Goal: Transaction & Acquisition: Download file/media

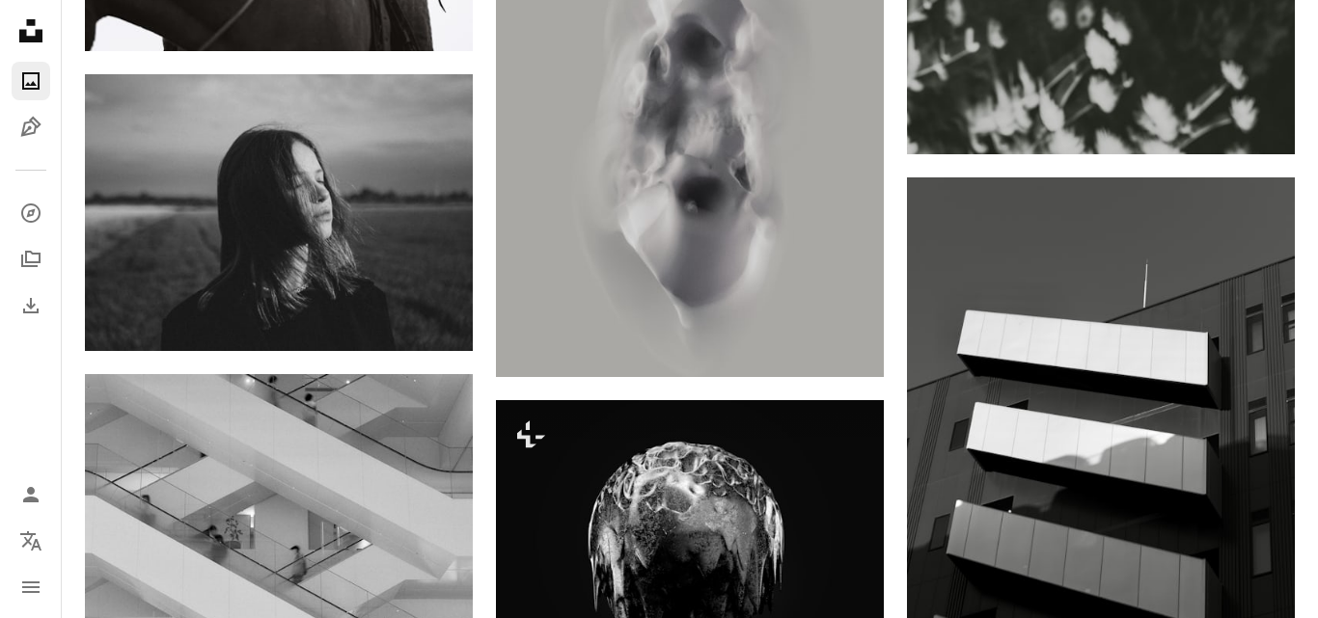
scroll to position [20644, 0]
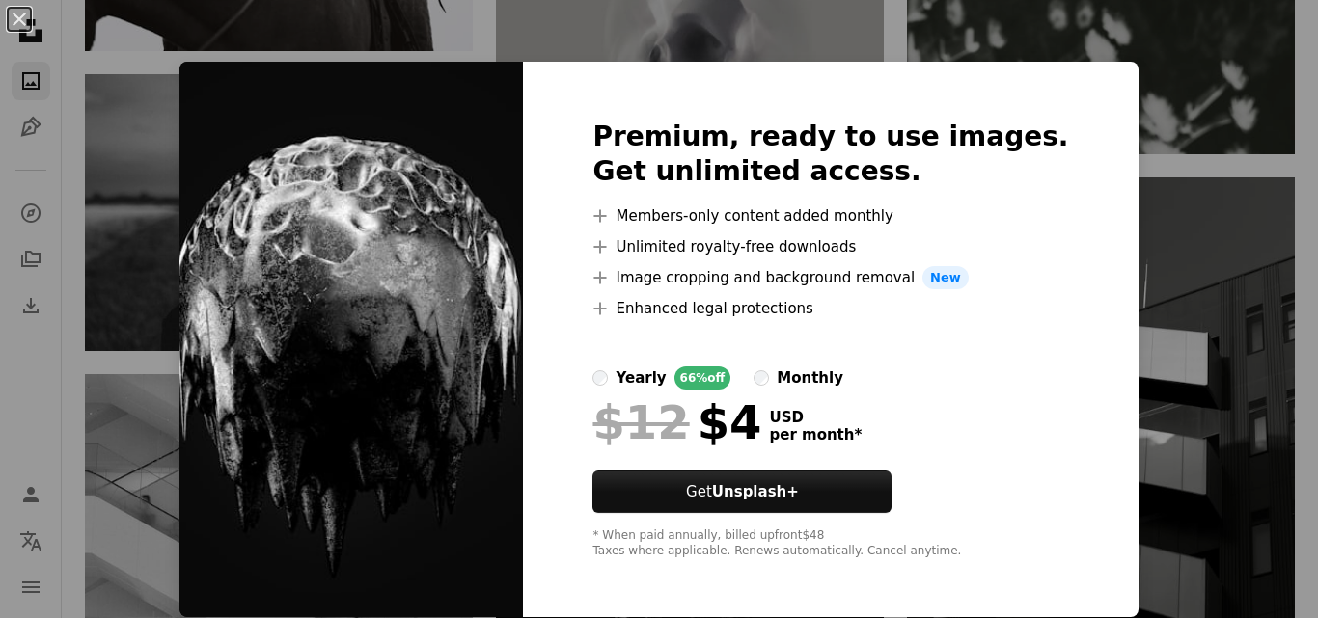
click at [314, 225] on img at bounding box center [350, 340] width 343 height 556
click at [1063, 31] on div "An X shape Premium, ready to use images. Get unlimited access. A plus sign Memb…" at bounding box center [659, 309] width 1318 height 618
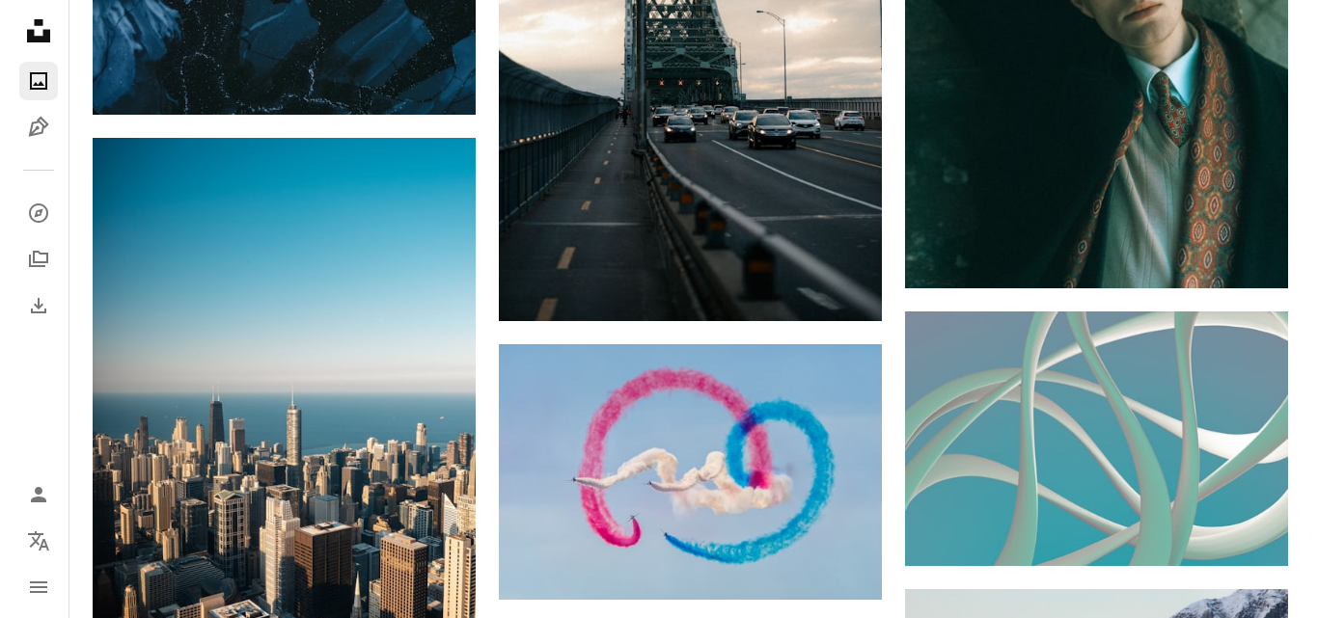
scroll to position [14645, 0]
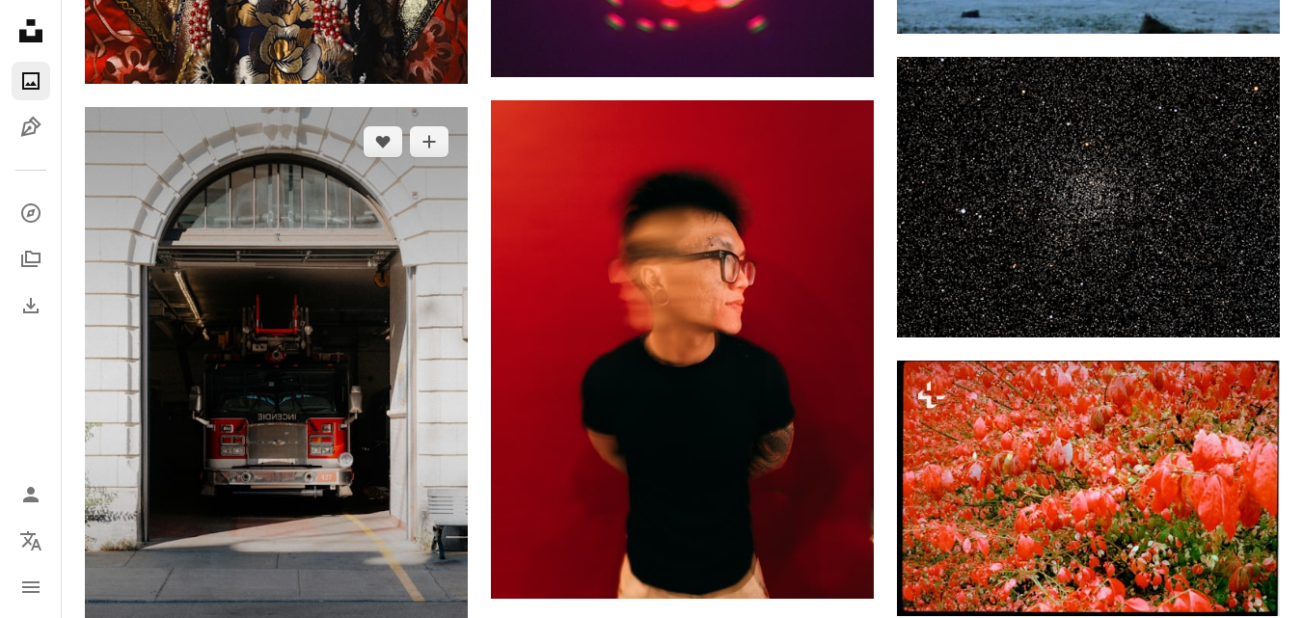
click at [227, 405] on img at bounding box center [276, 394] width 383 height 575
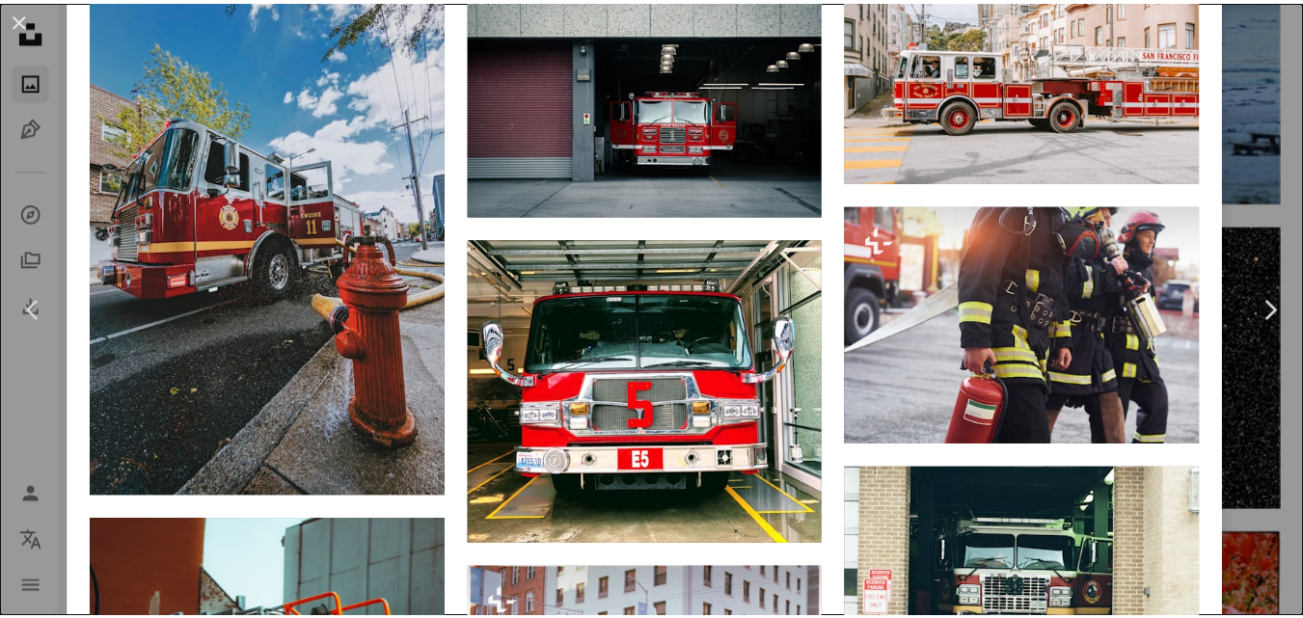
scroll to position [3376, 0]
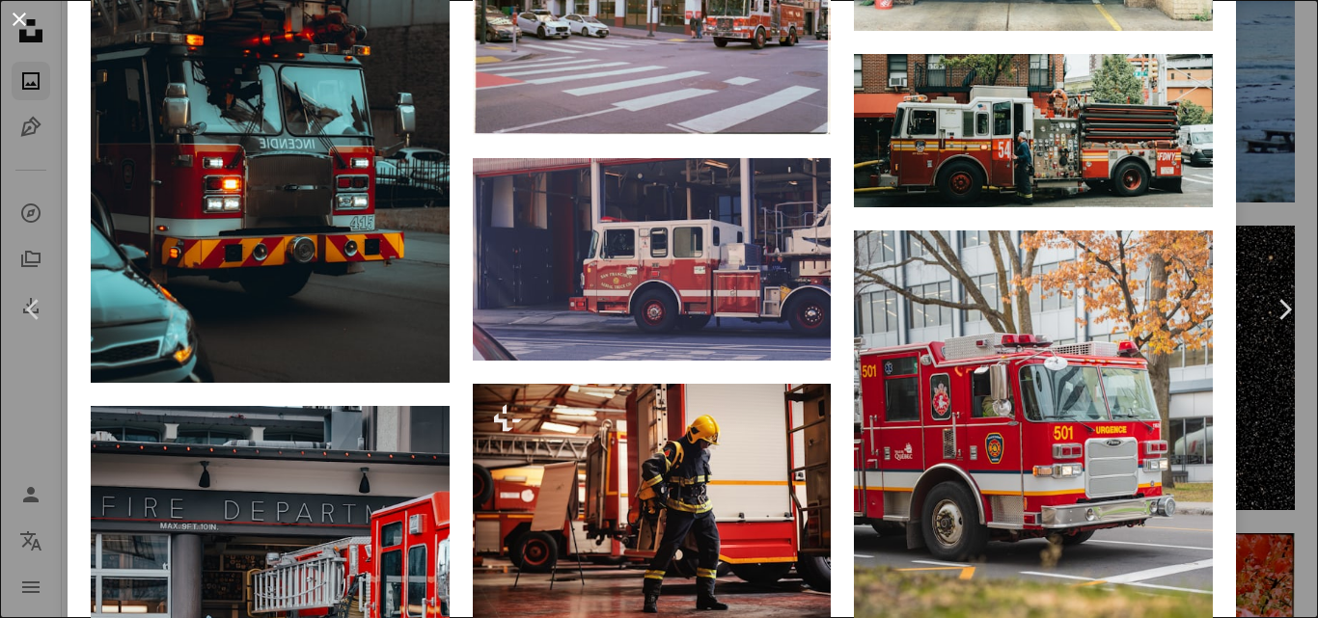
click at [12, 11] on button "An X shape" at bounding box center [19, 19] width 23 height 23
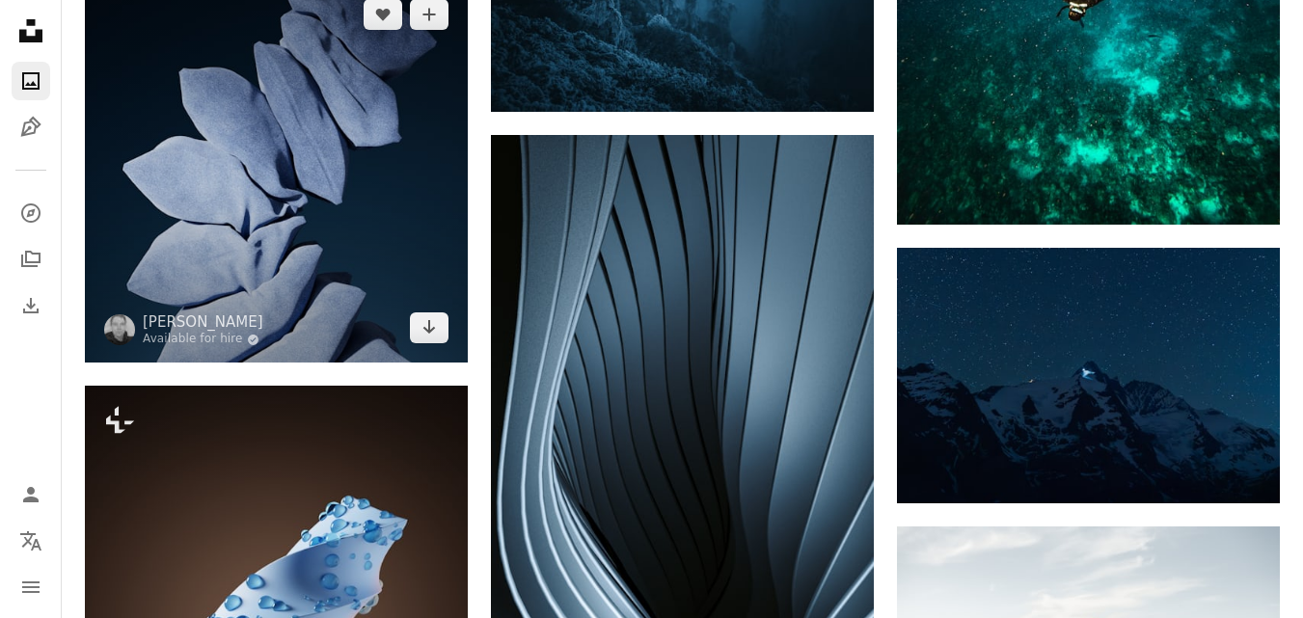
scroll to position [12330, 0]
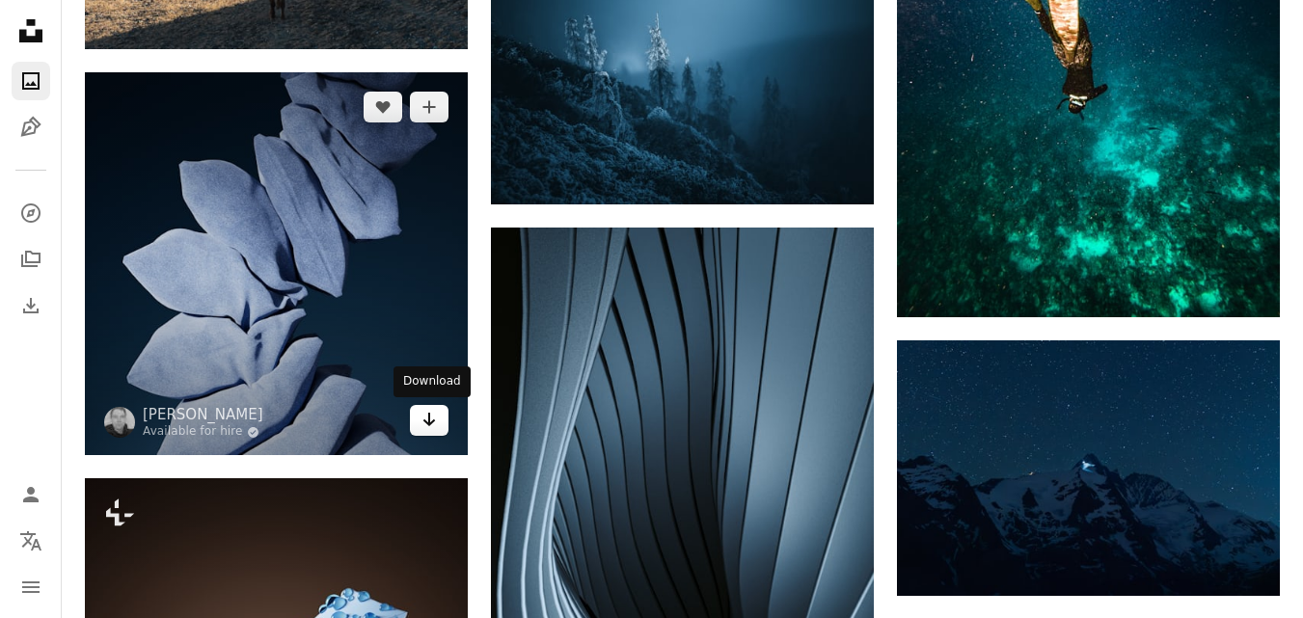
click at [432, 424] on icon "Arrow pointing down" at bounding box center [429, 419] width 15 height 23
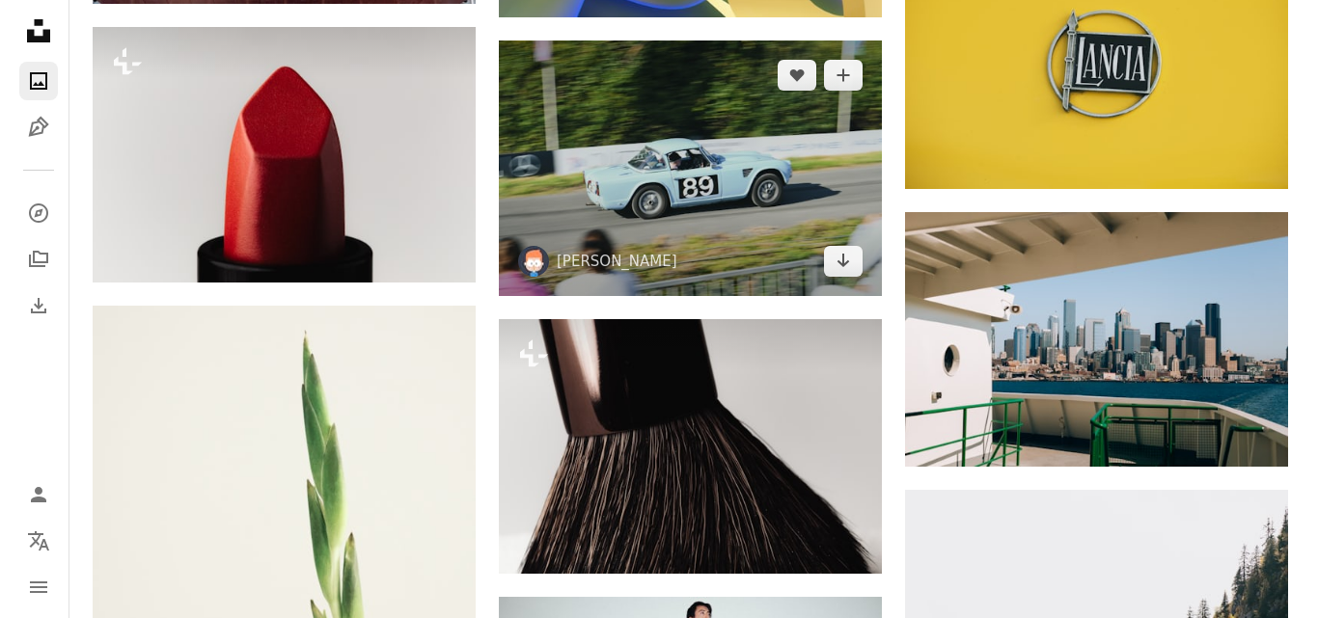
scroll to position [6831, 0]
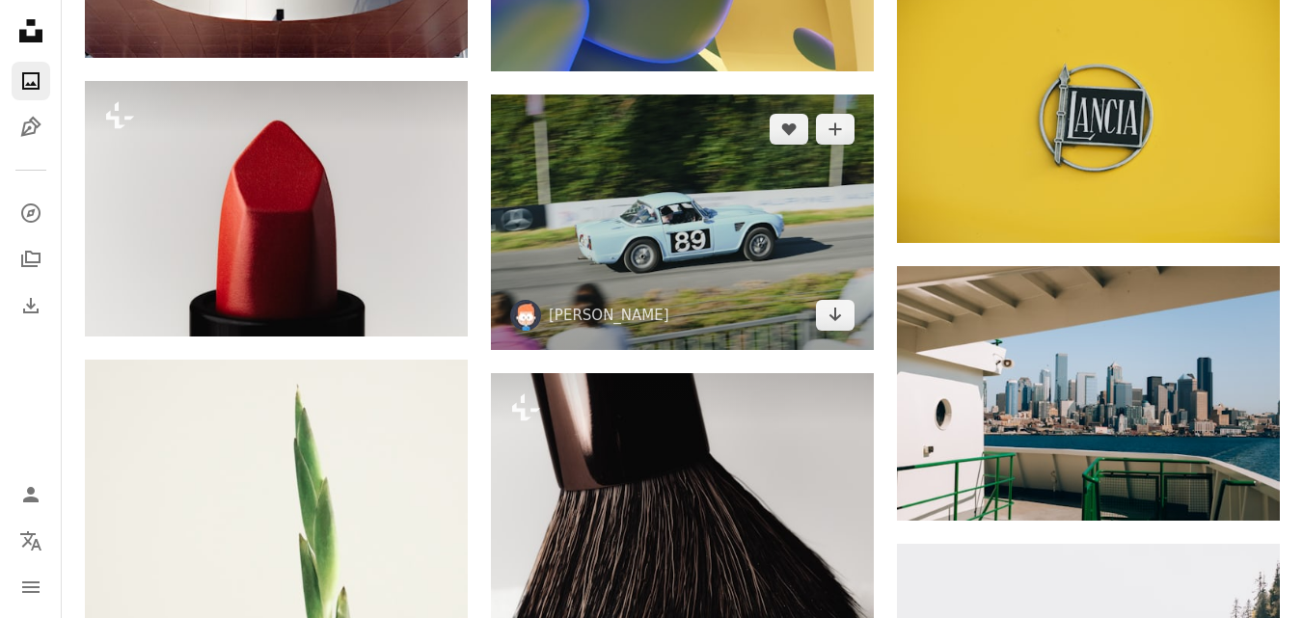
click at [753, 292] on img at bounding box center [682, 222] width 383 height 255
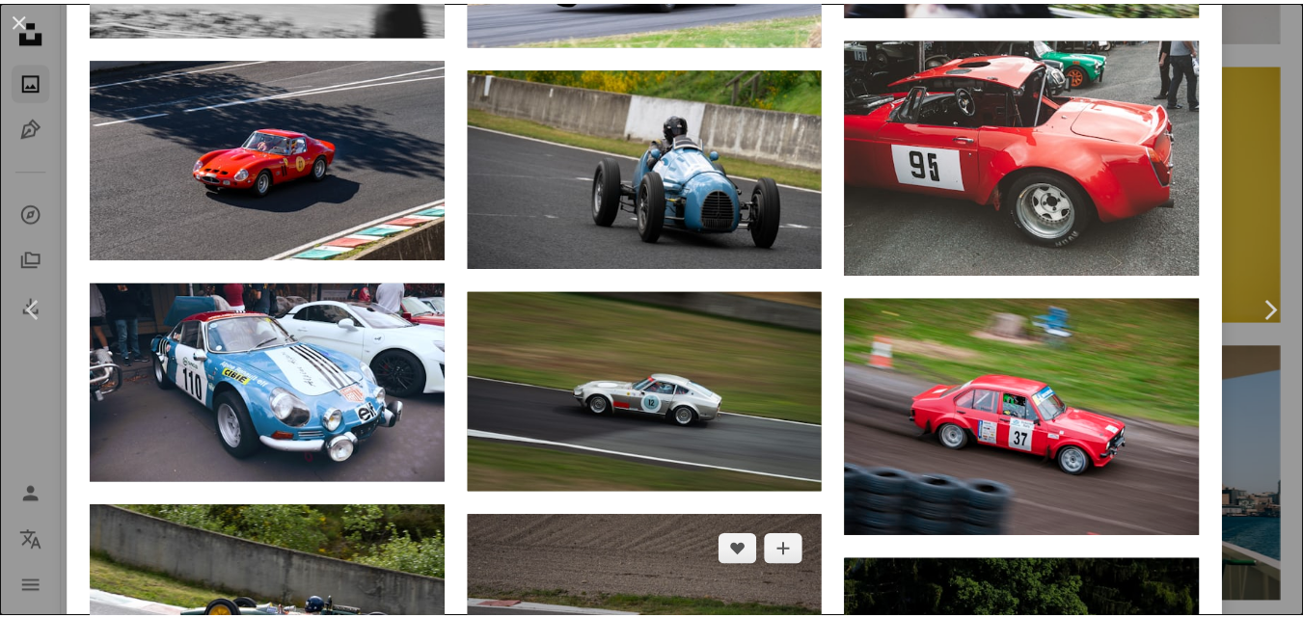
scroll to position [4534, 0]
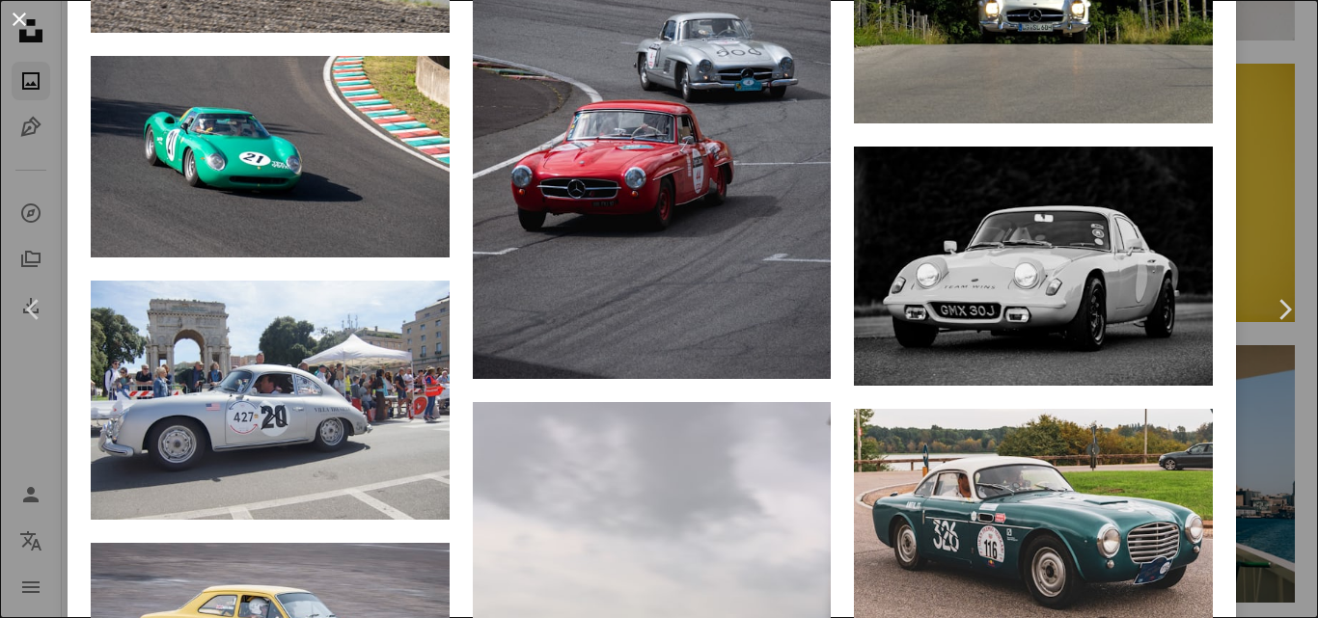
click at [20, 19] on button "An X shape" at bounding box center [19, 19] width 23 height 23
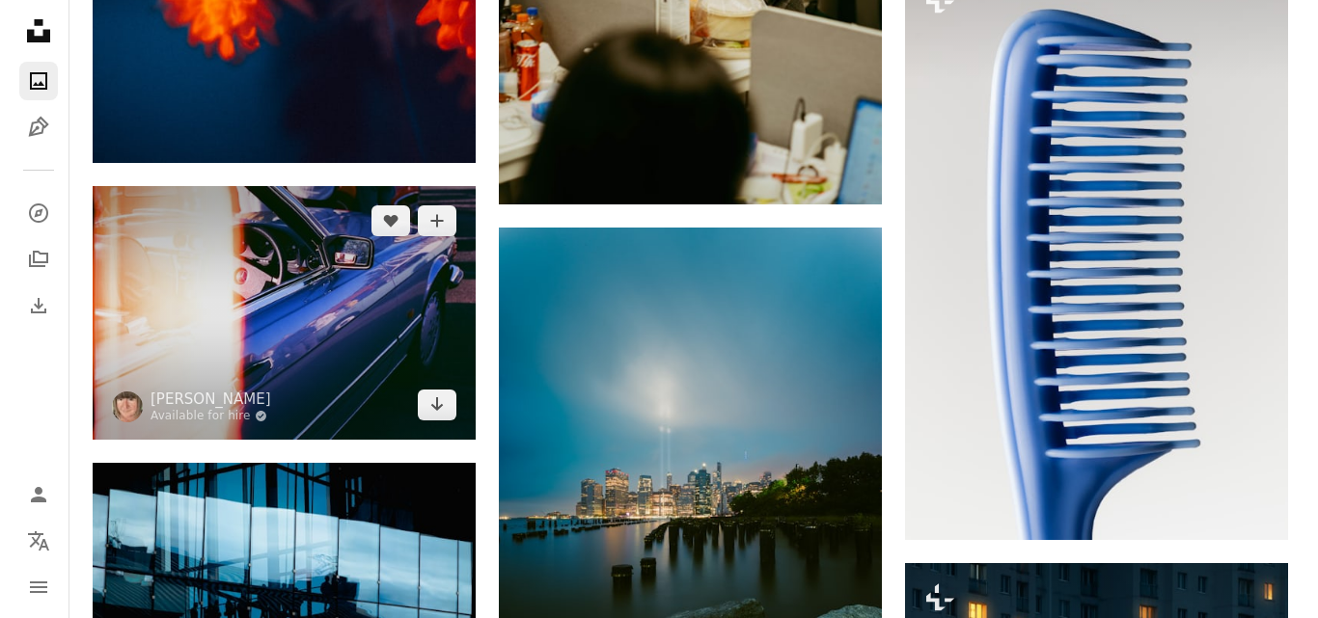
scroll to position [1622, 0]
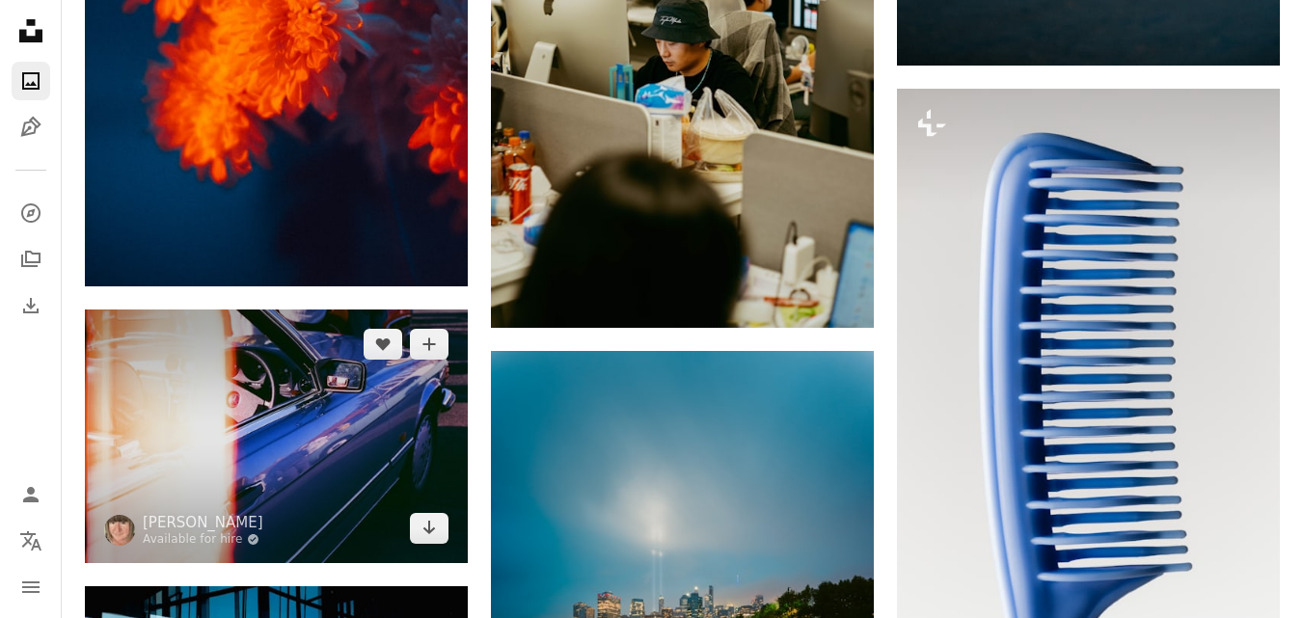
click at [358, 452] on img at bounding box center [276, 437] width 383 height 254
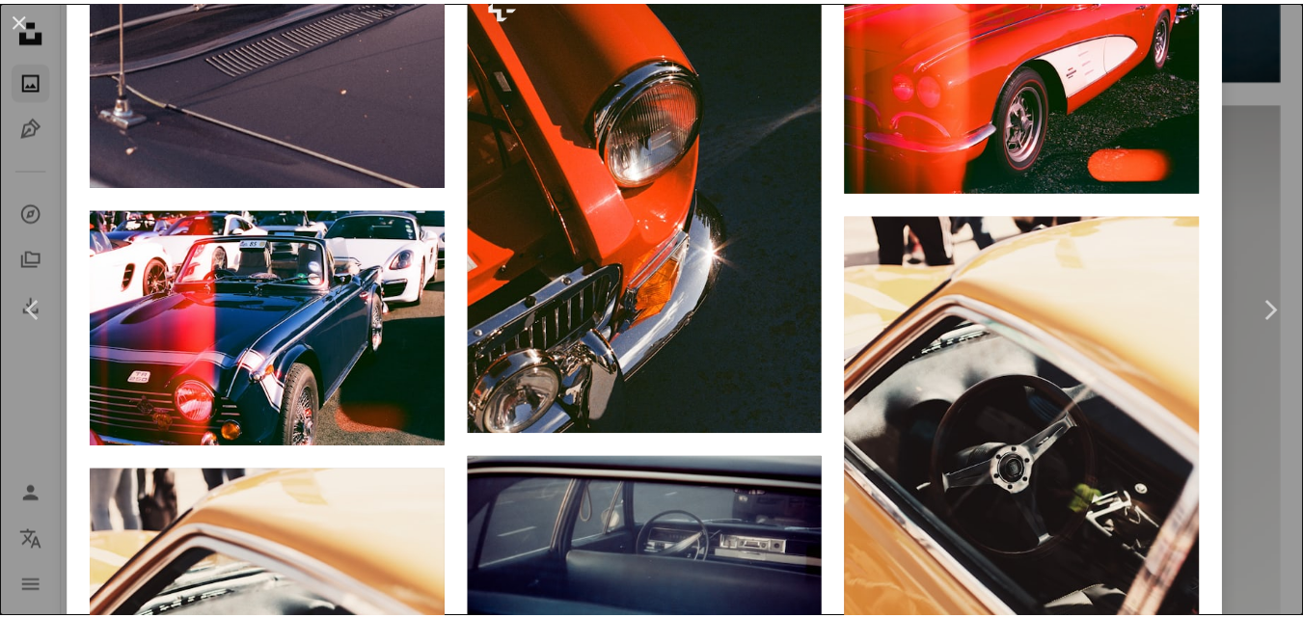
scroll to position [4052, 0]
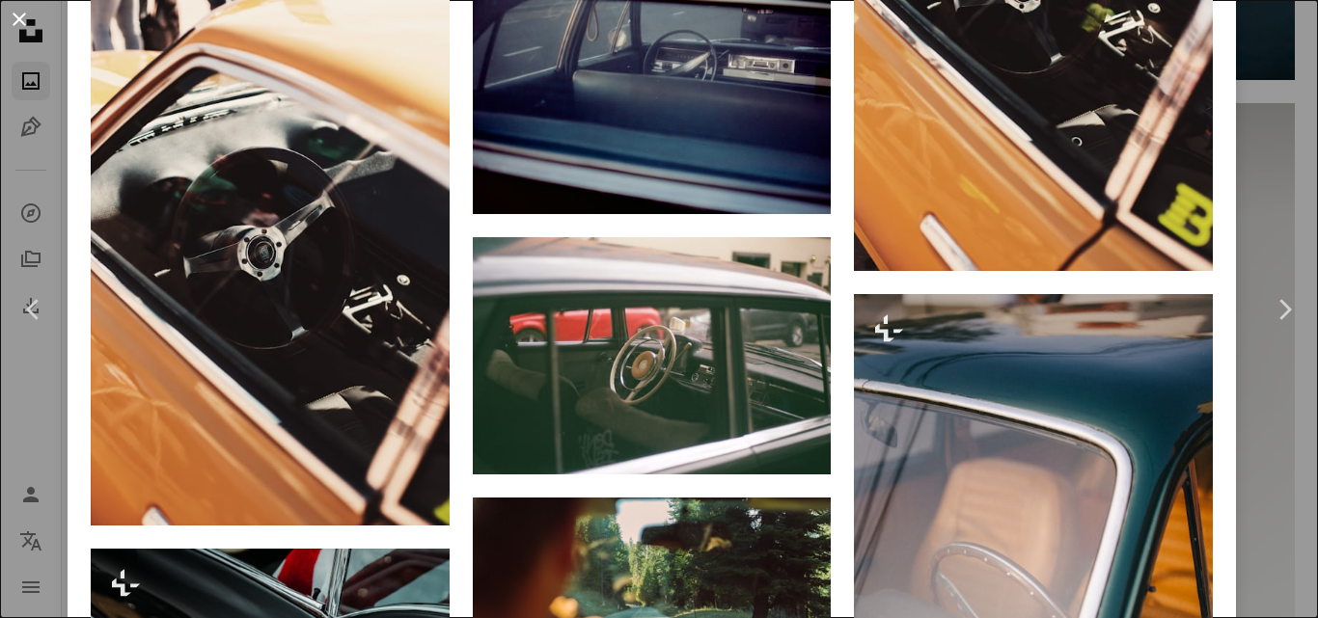
click at [18, 21] on button "An X shape" at bounding box center [19, 19] width 23 height 23
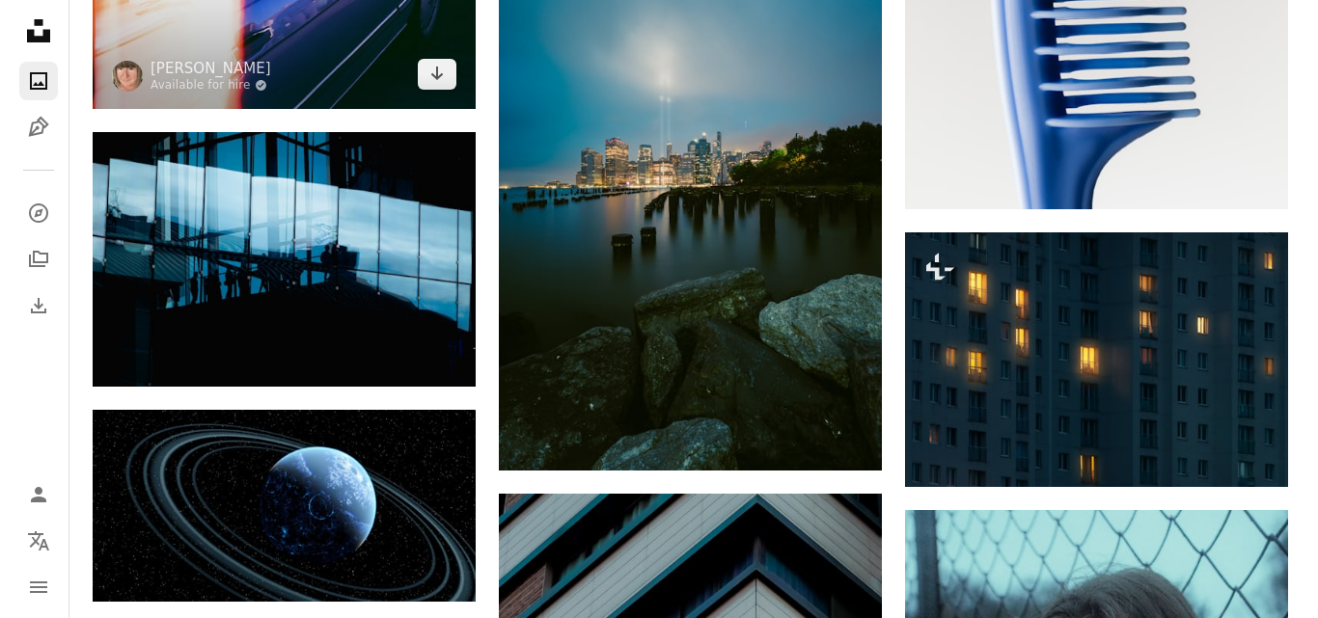
scroll to position [2219, 0]
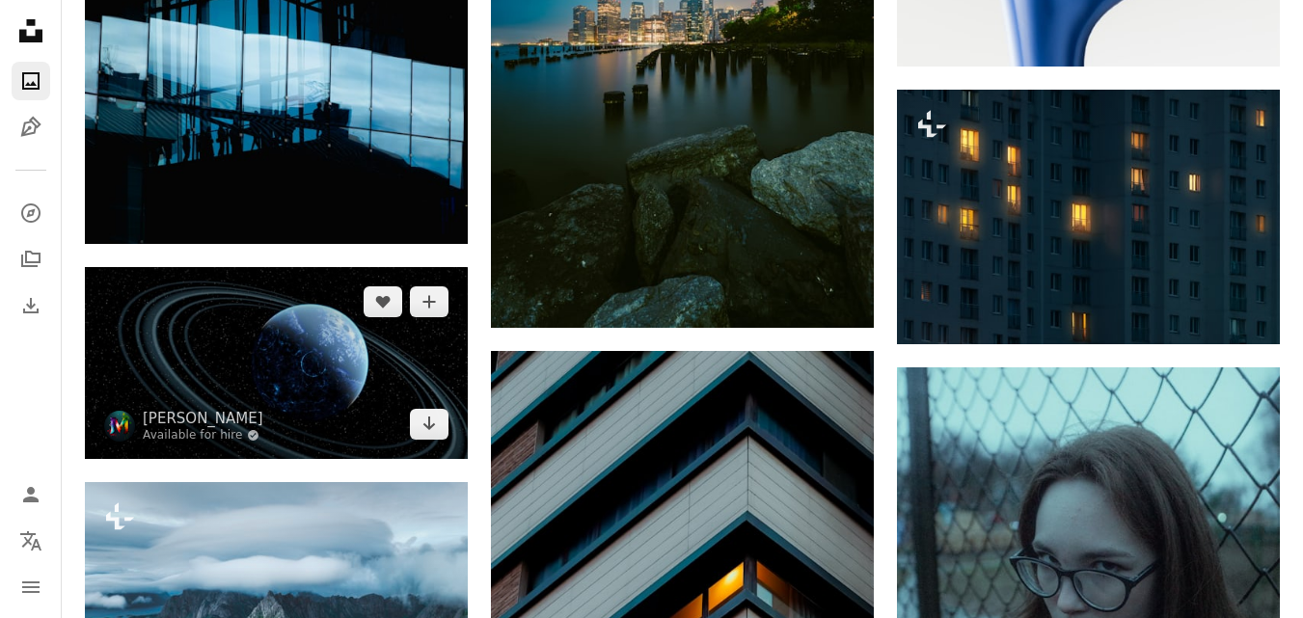
click at [298, 350] on img at bounding box center [276, 363] width 383 height 192
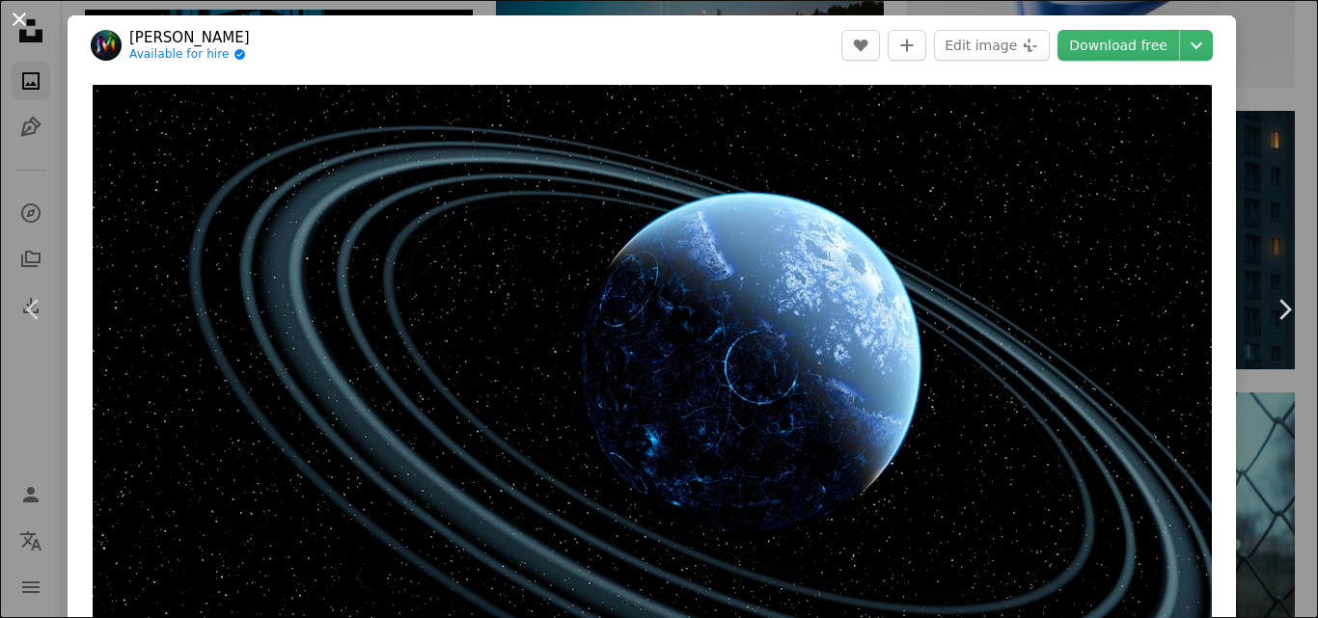
click at [29, 19] on button "An X shape" at bounding box center [19, 19] width 23 height 23
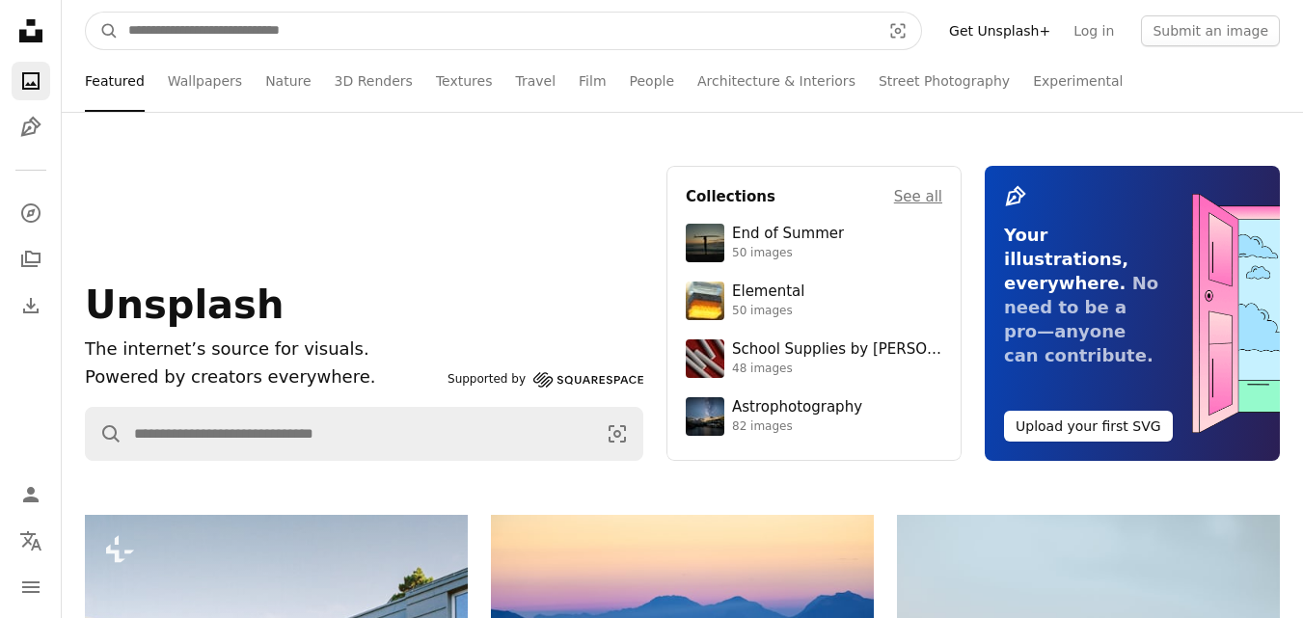
click at [187, 37] on input "Find visuals sitewide" at bounding box center [497, 31] width 756 height 37
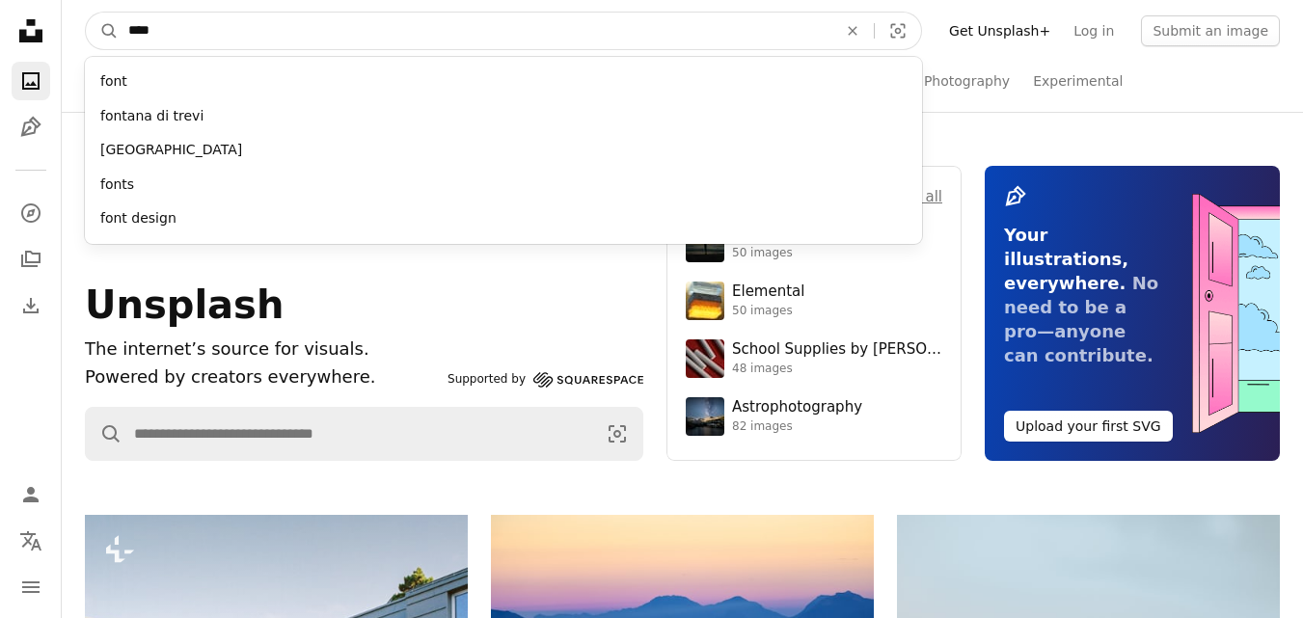
type input "****"
click at [86, 13] on button "A magnifying glass" at bounding box center [102, 31] width 33 height 37
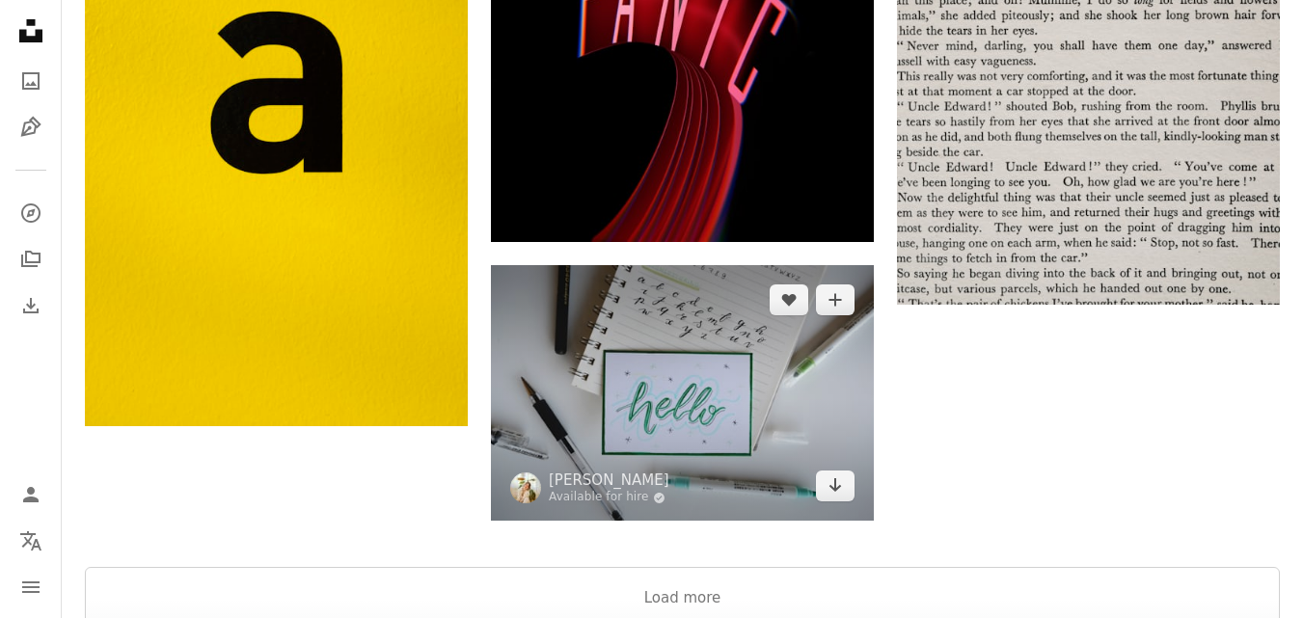
scroll to position [3035, 0]
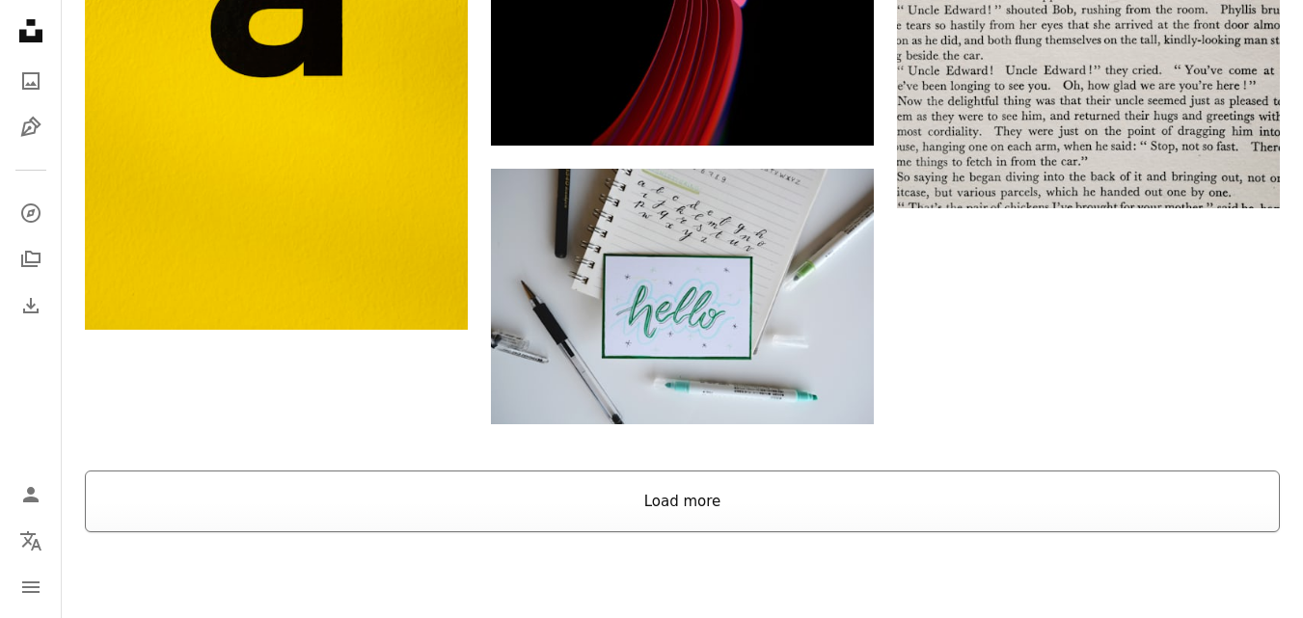
click at [750, 488] on button "Load more" at bounding box center [682, 502] width 1195 height 62
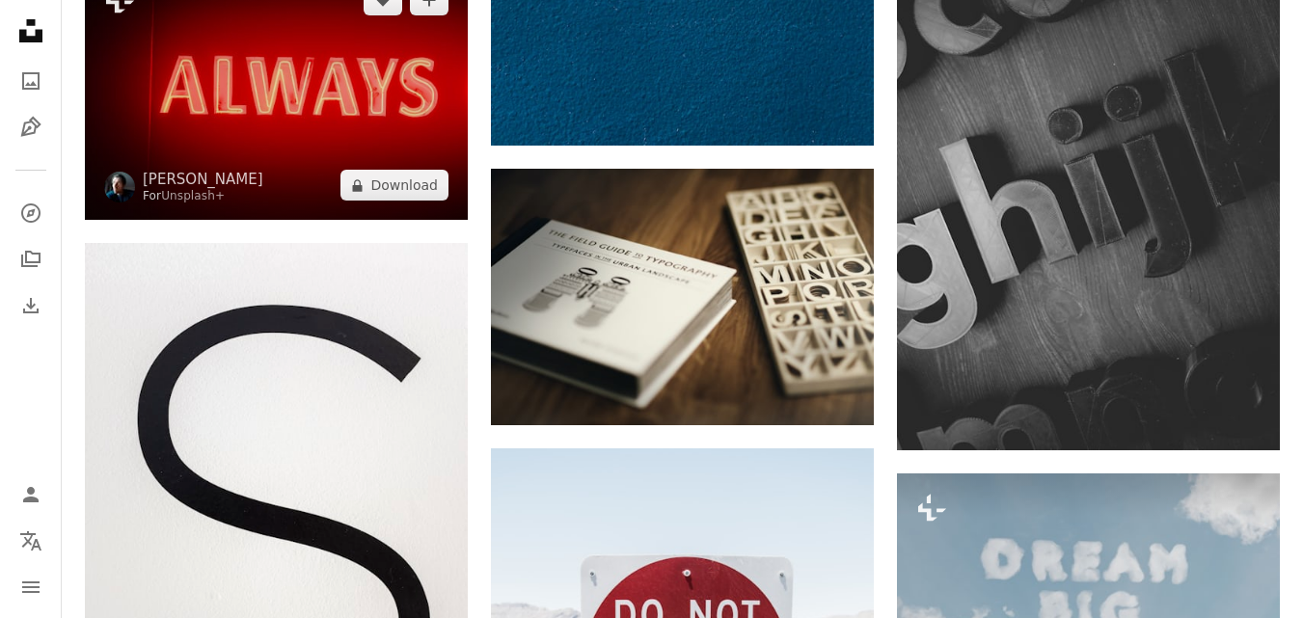
scroll to position [4482, 0]
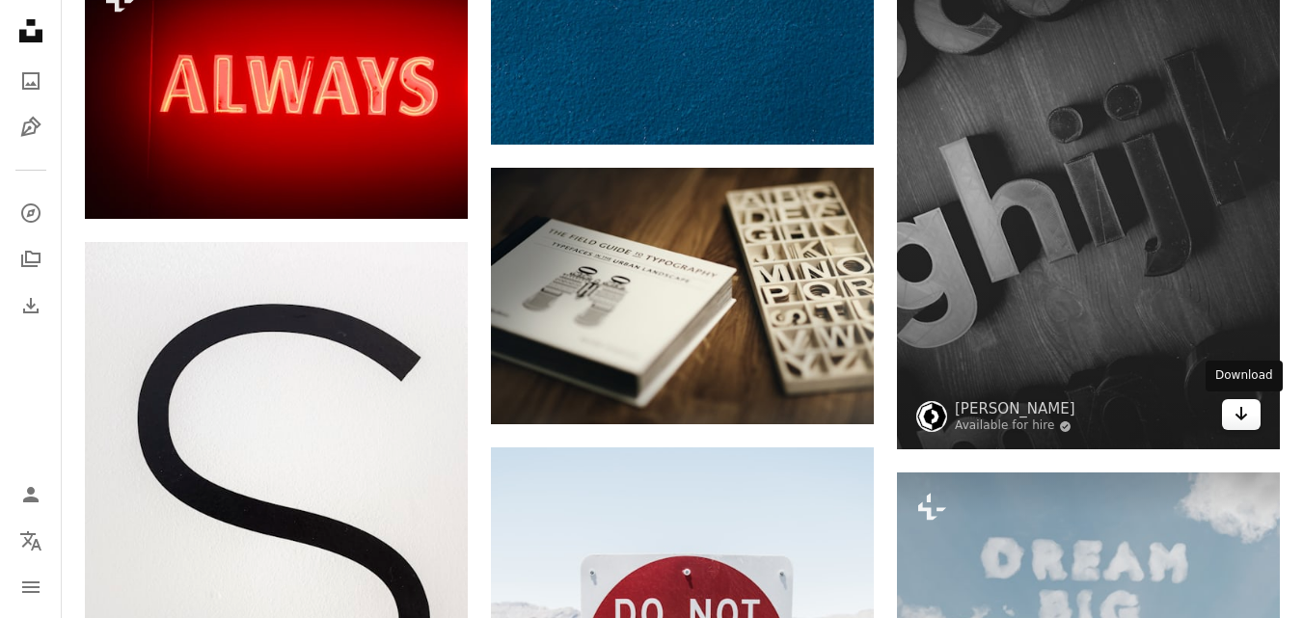
click at [1243, 409] on icon "Arrow pointing down" at bounding box center [1241, 413] width 15 height 23
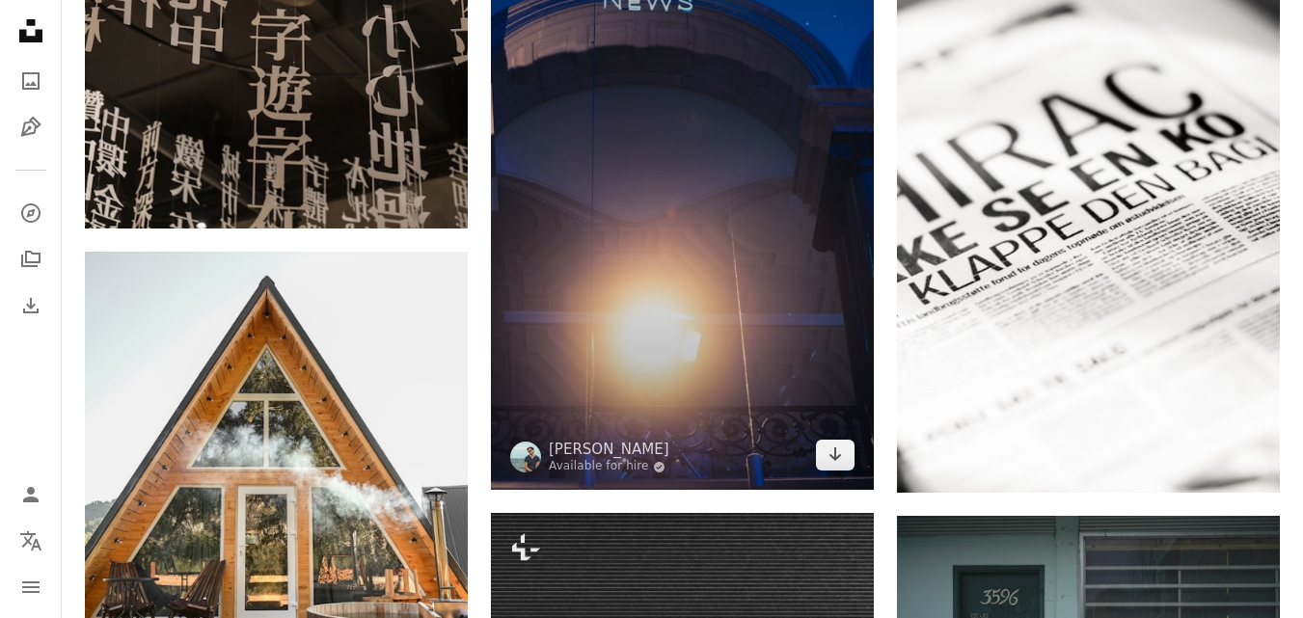
scroll to position [10560, 0]
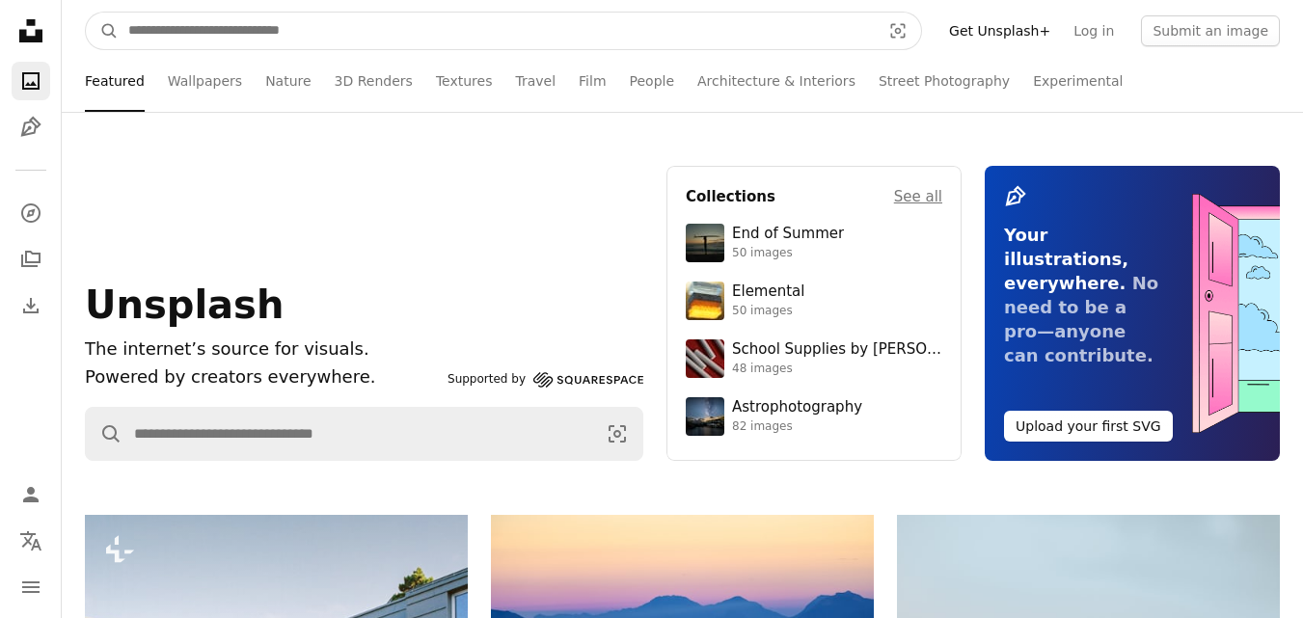
click at [340, 29] on input "Find visuals sitewide" at bounding box center [497, 31] width 756 height 37
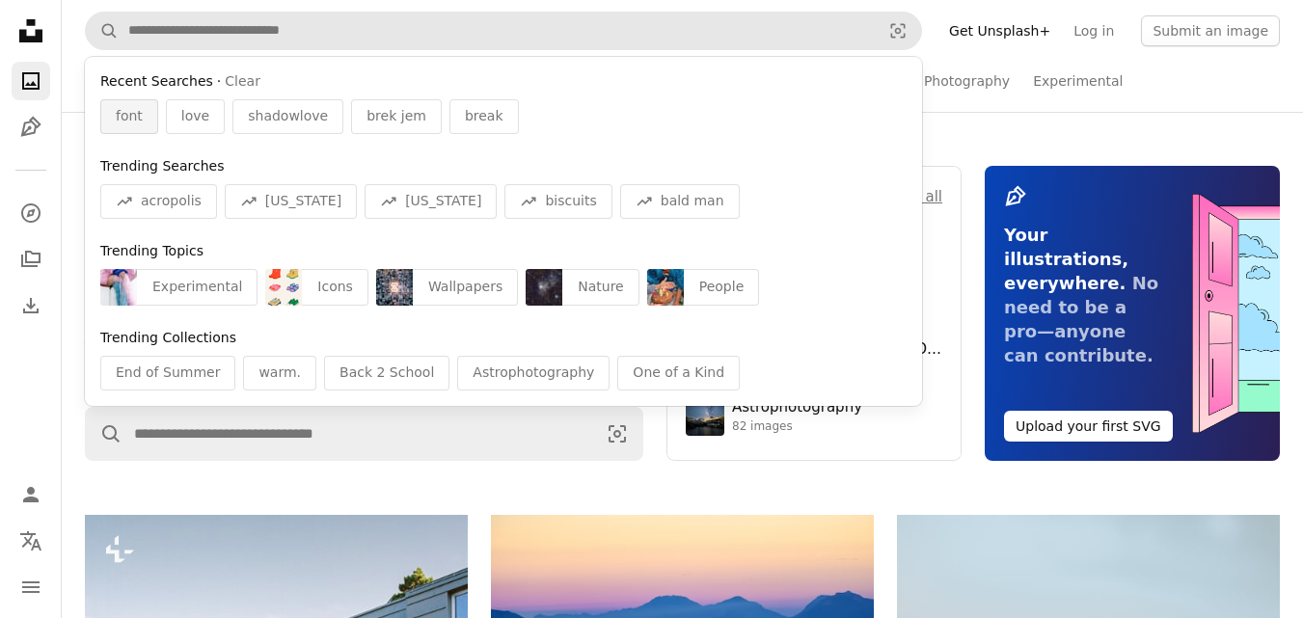
click at [136, 122] on span "font" at bounding box center [129, 116] width 27 height 19
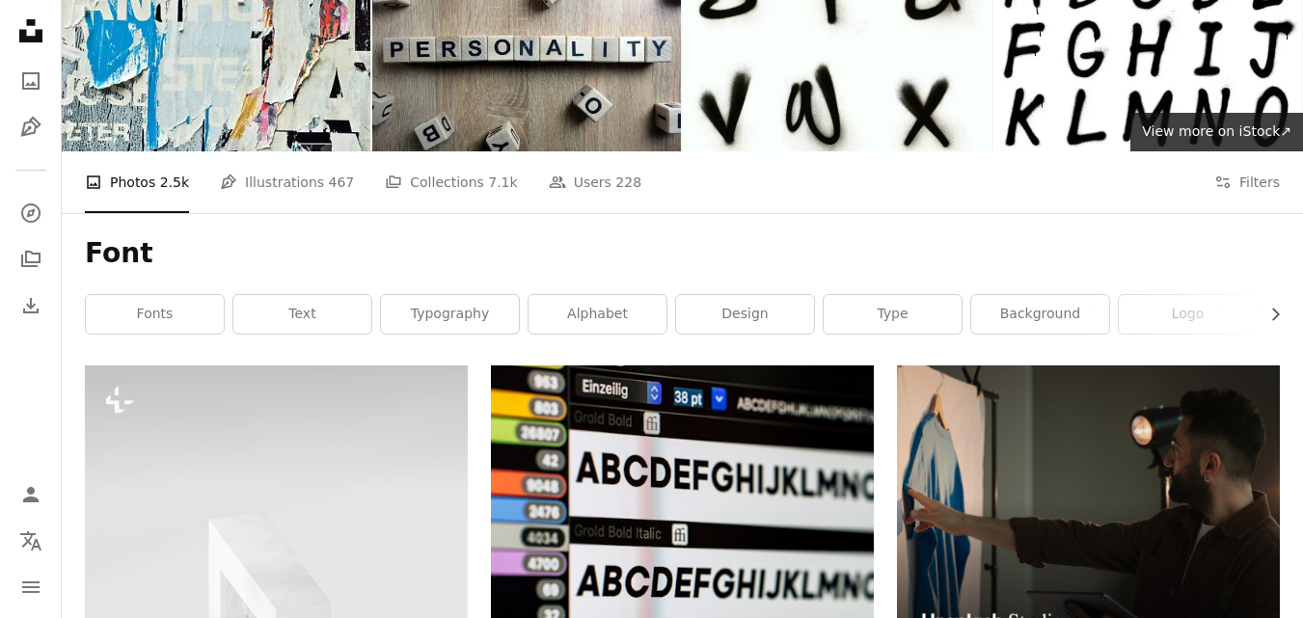
scroll to position [289, 0]
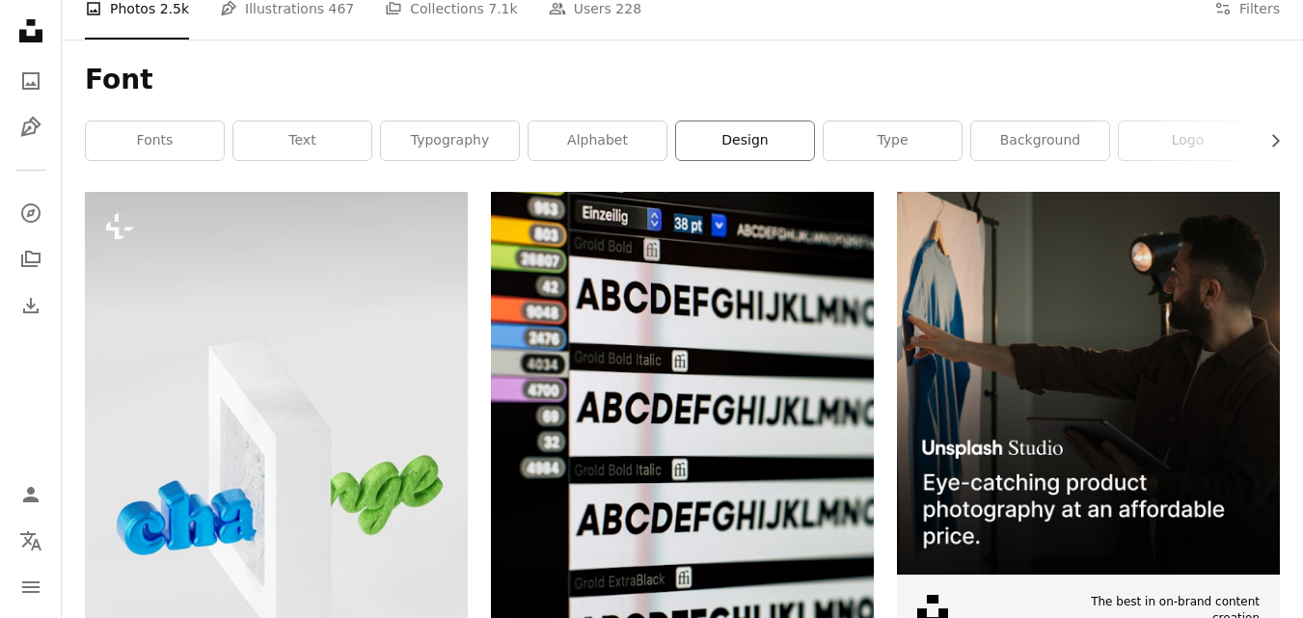
click at [731, 150] on link "design" at bounding box center [745, 141] width 138 height 39
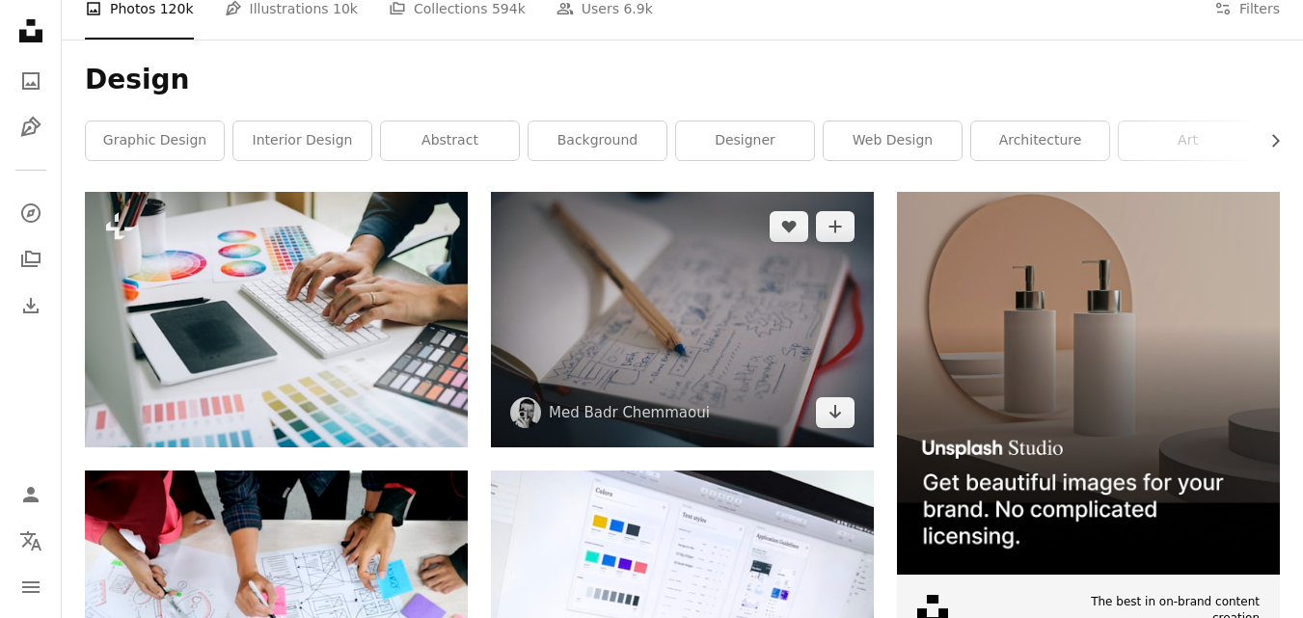
scroll to position [868, 0]
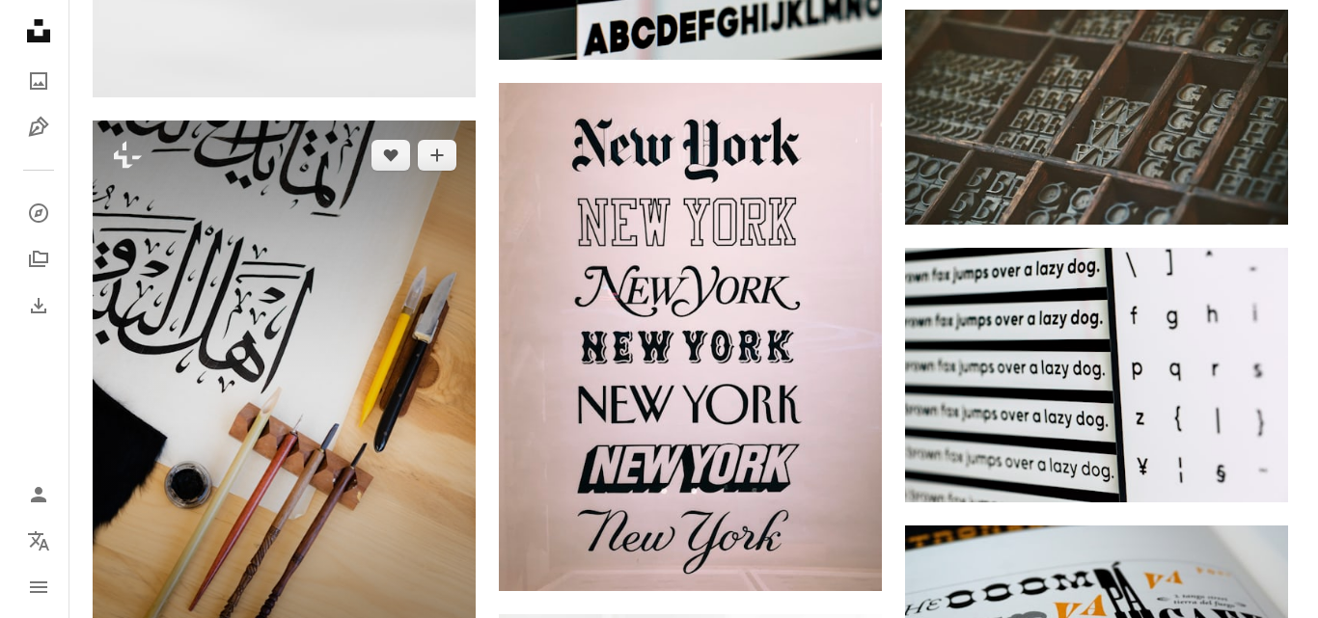
scroll to position [1061, 0]
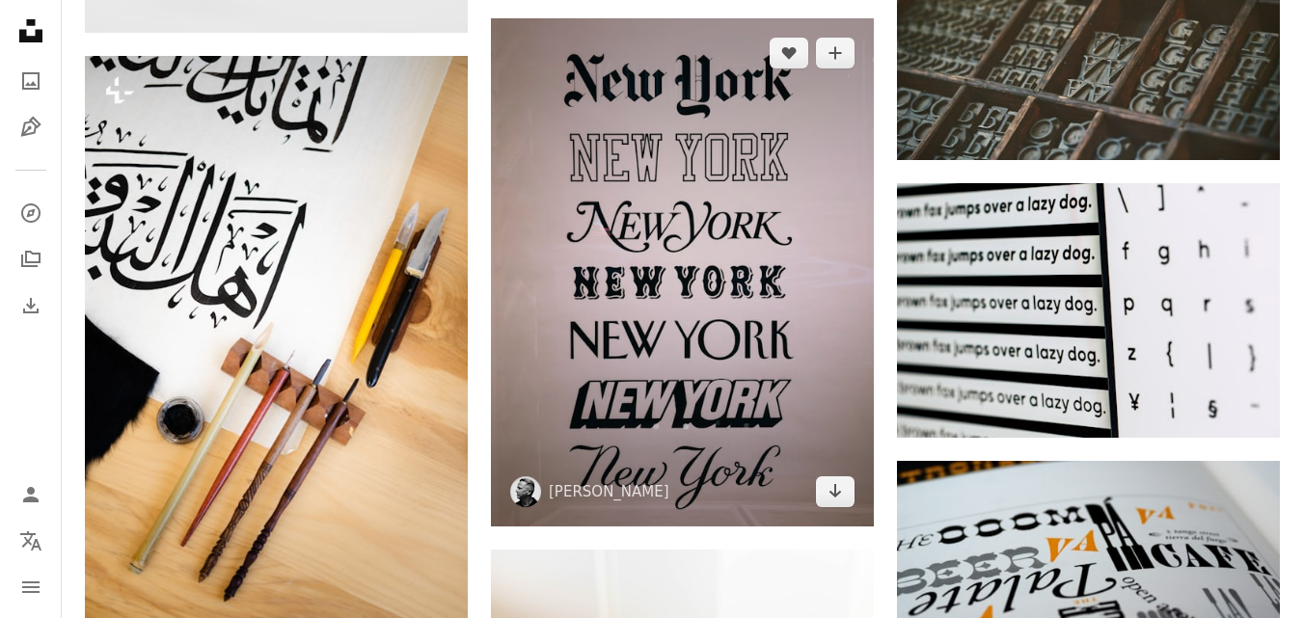
click at [658, 297] on img at bounding box center [682, 272] width 383 height 508
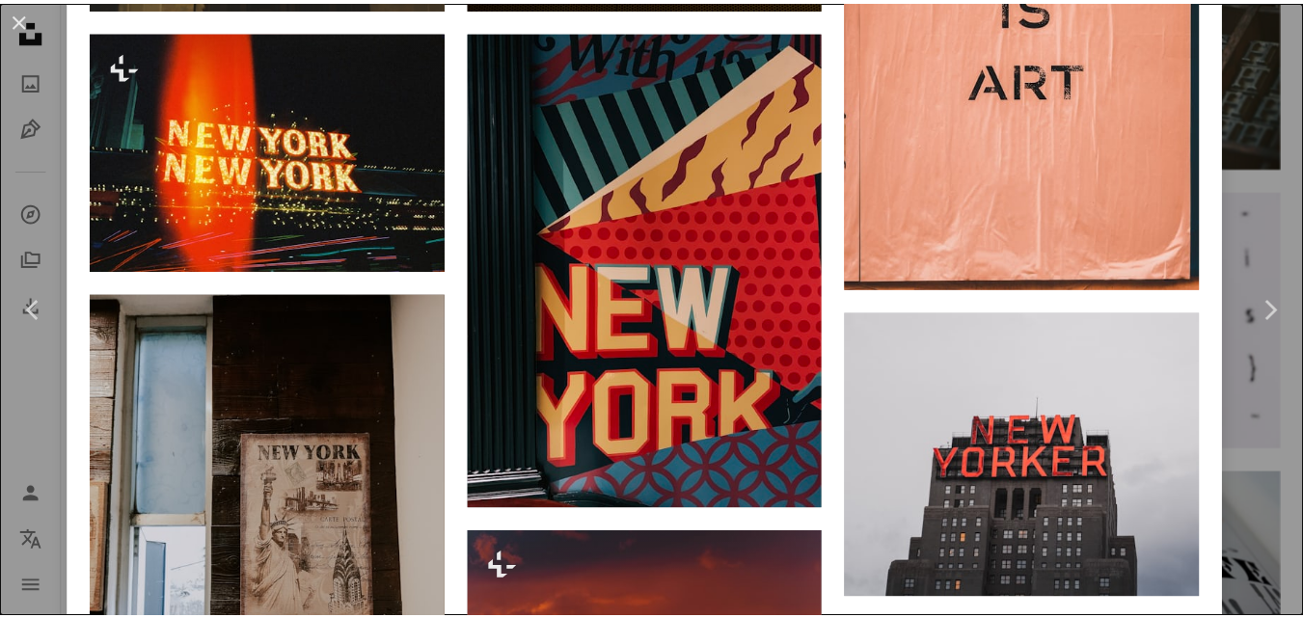
scroll to position [1544, 0]
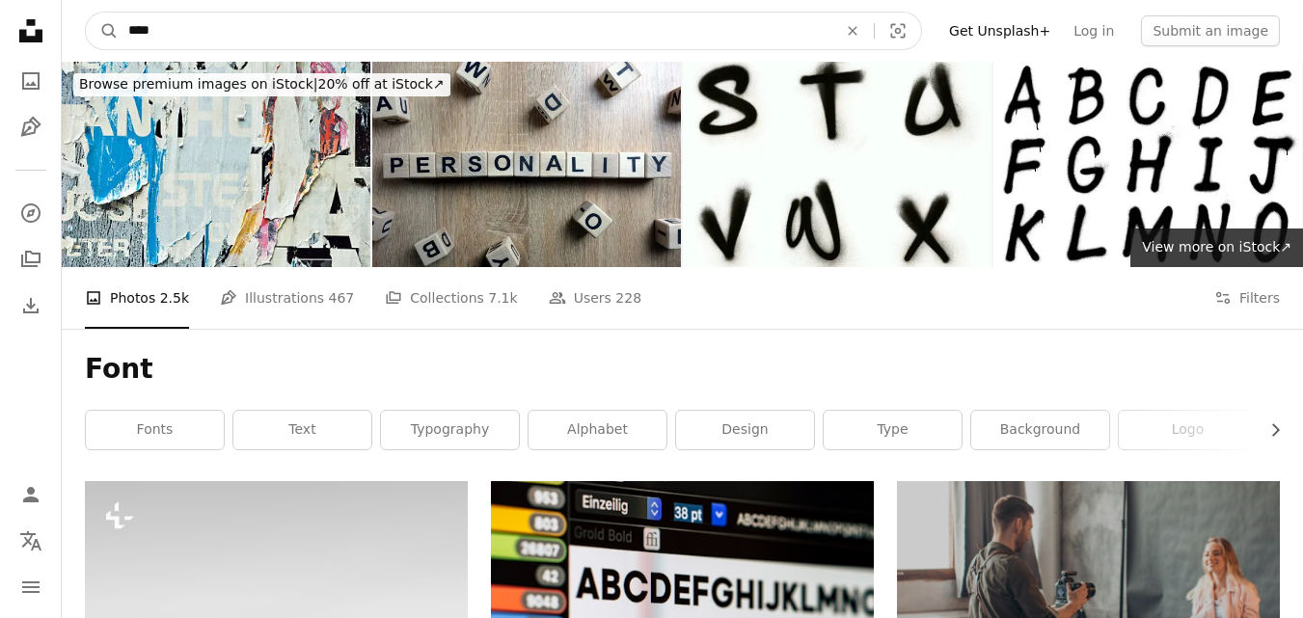
click at [274, 35] on input "****" at bounding box center [475, 31] width 713 height 37
type input "**********"
click at [86, 13] on button "A magnifying glass" at bounding box center [102, 31] width 33 height 37
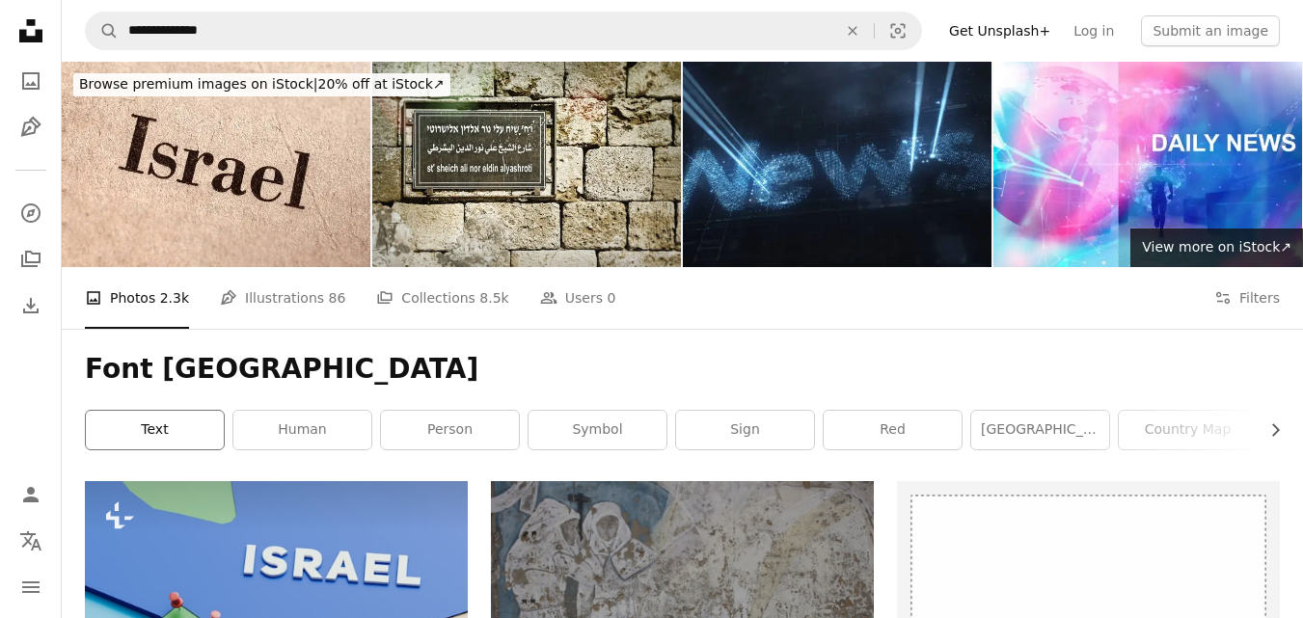
click at [172, 427] on link "text" at bounding box center [155, 430] width 138 height 39
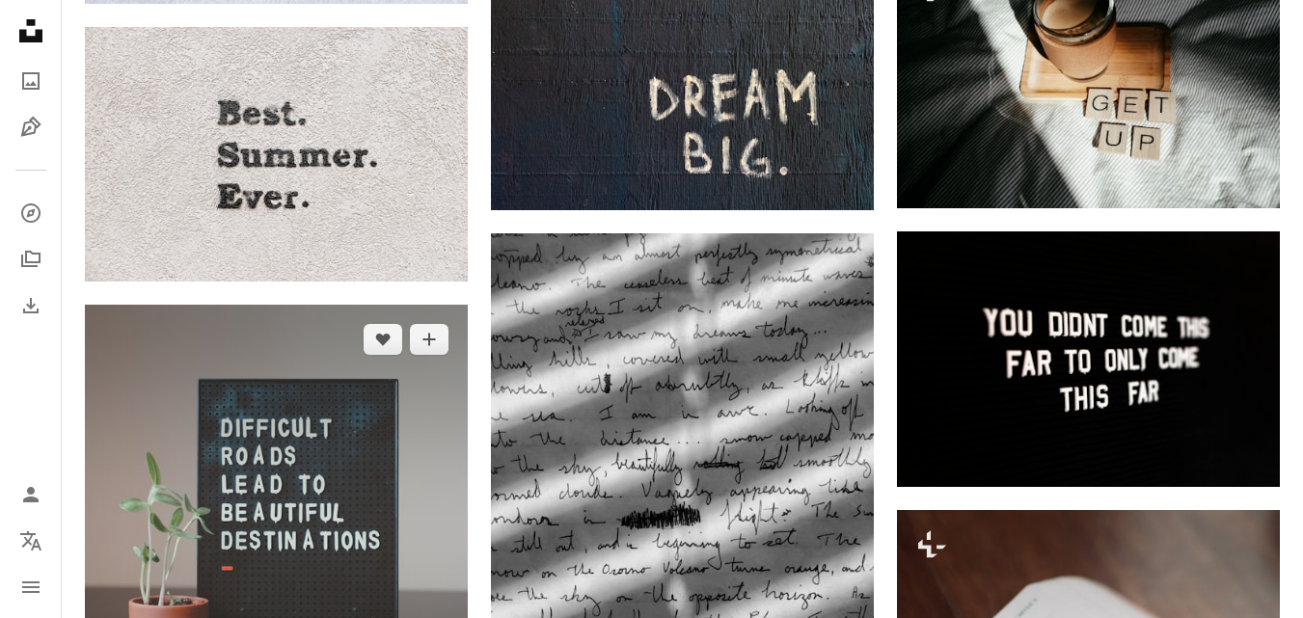
scroll to position [1061, 0]
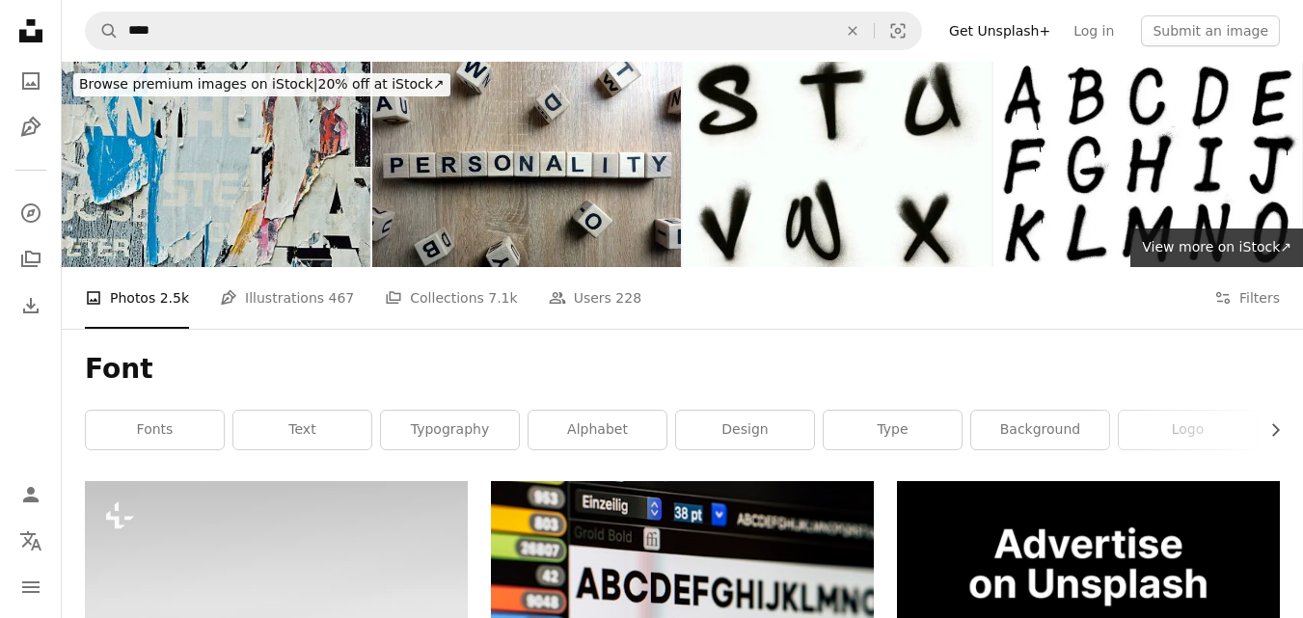
click at [201, 170] on img at bounding box center [216, 164] width 309 height 205
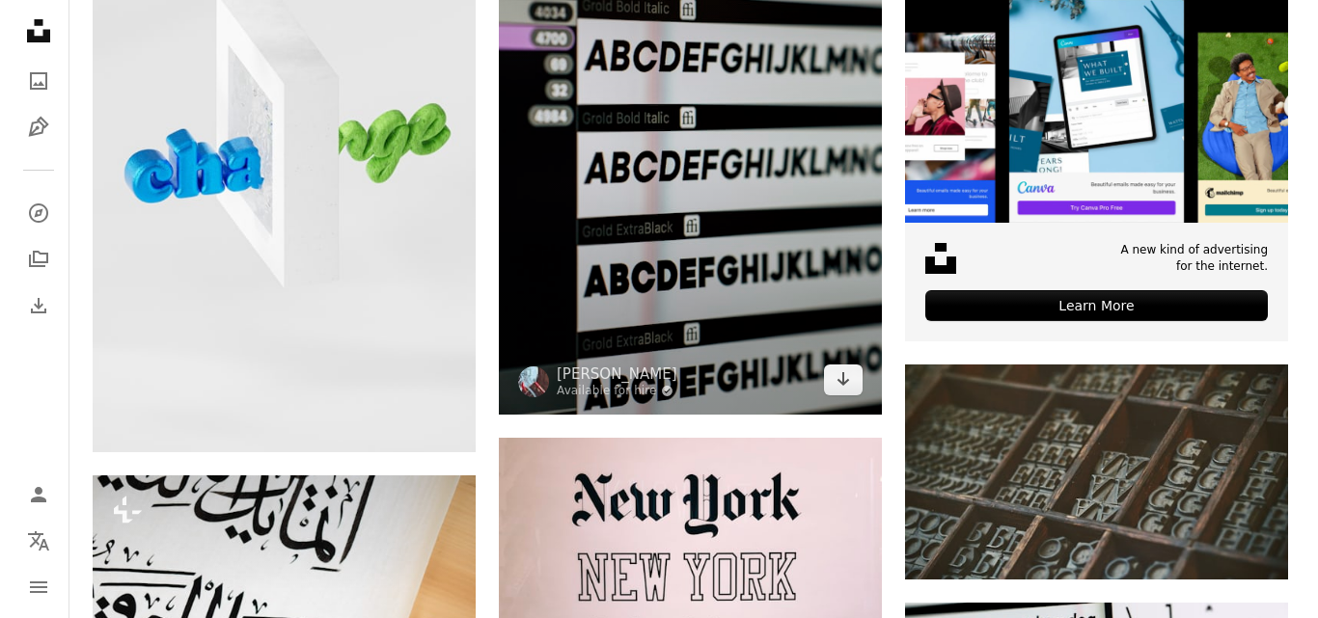
scroll to position [675, 0]
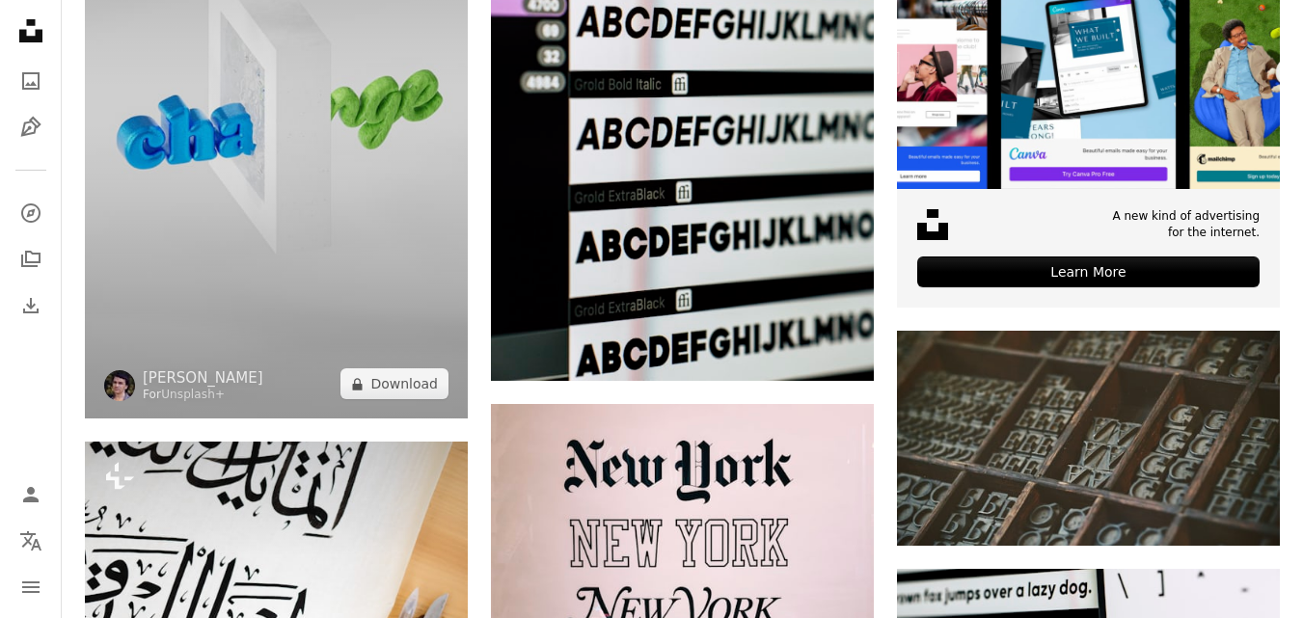
click at [330, 310] on img at bounding box center [276, 112] width 383 height 613
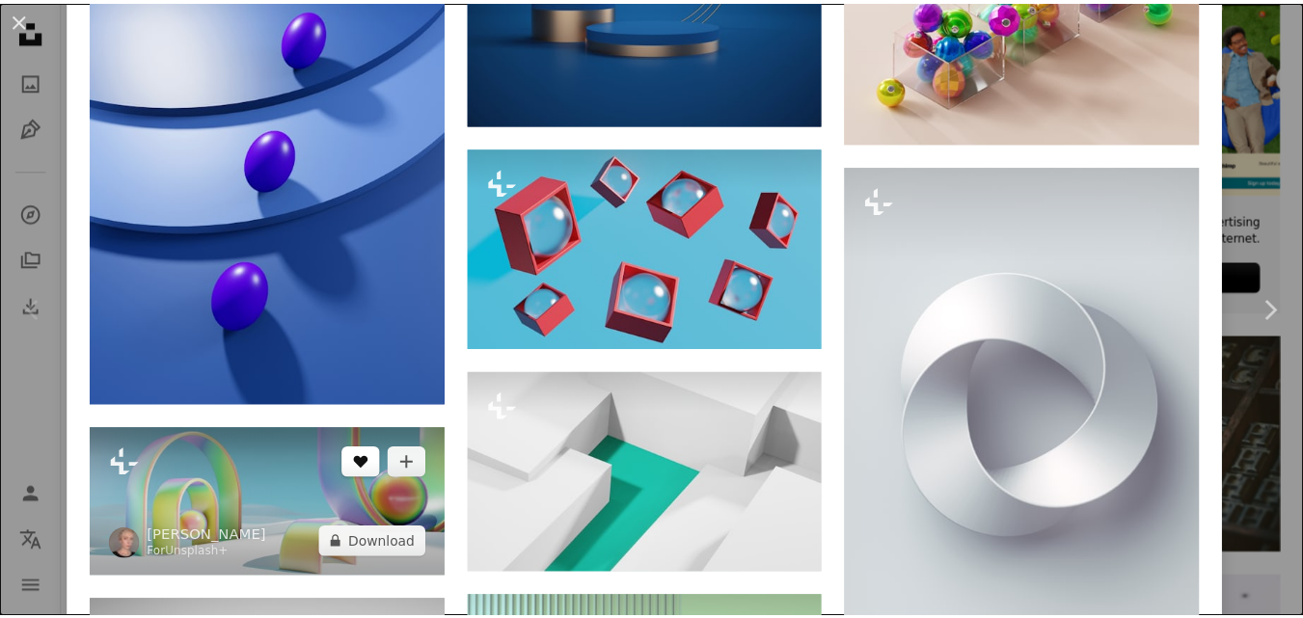
scroll to position [3736, 0]
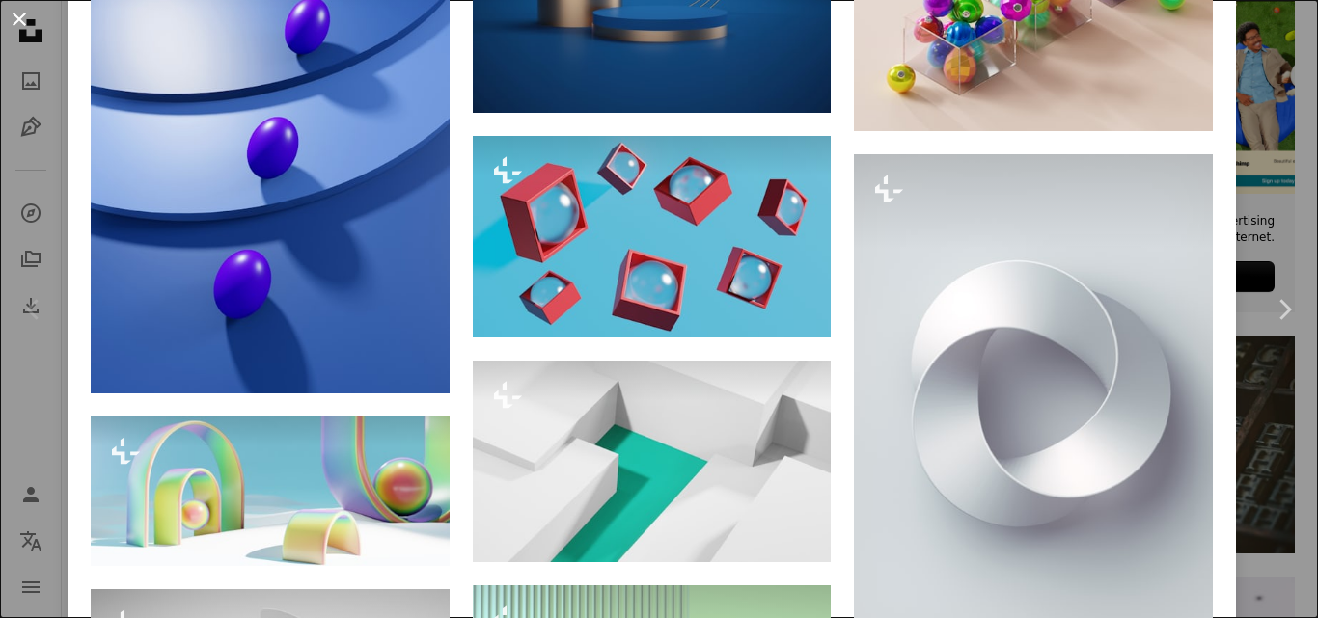
click at [8, 15] on button "An X shape" at bounding box center [19, 19] width 23 height 23
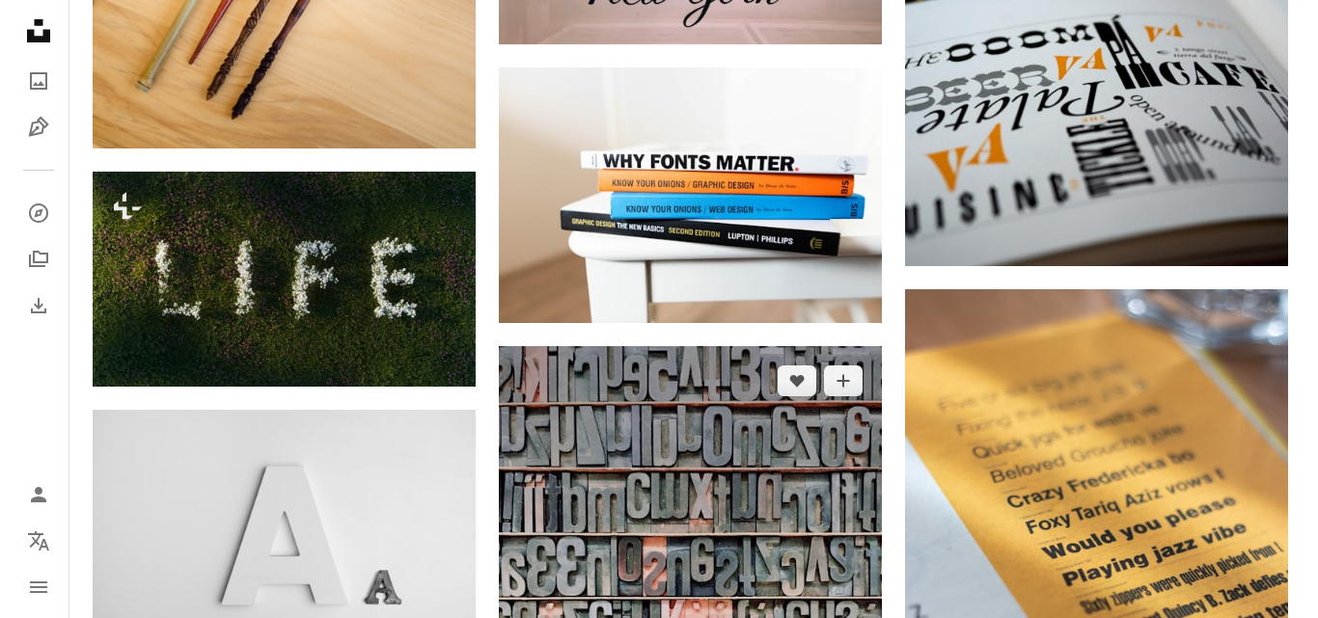
scroll to position [1833, 0]
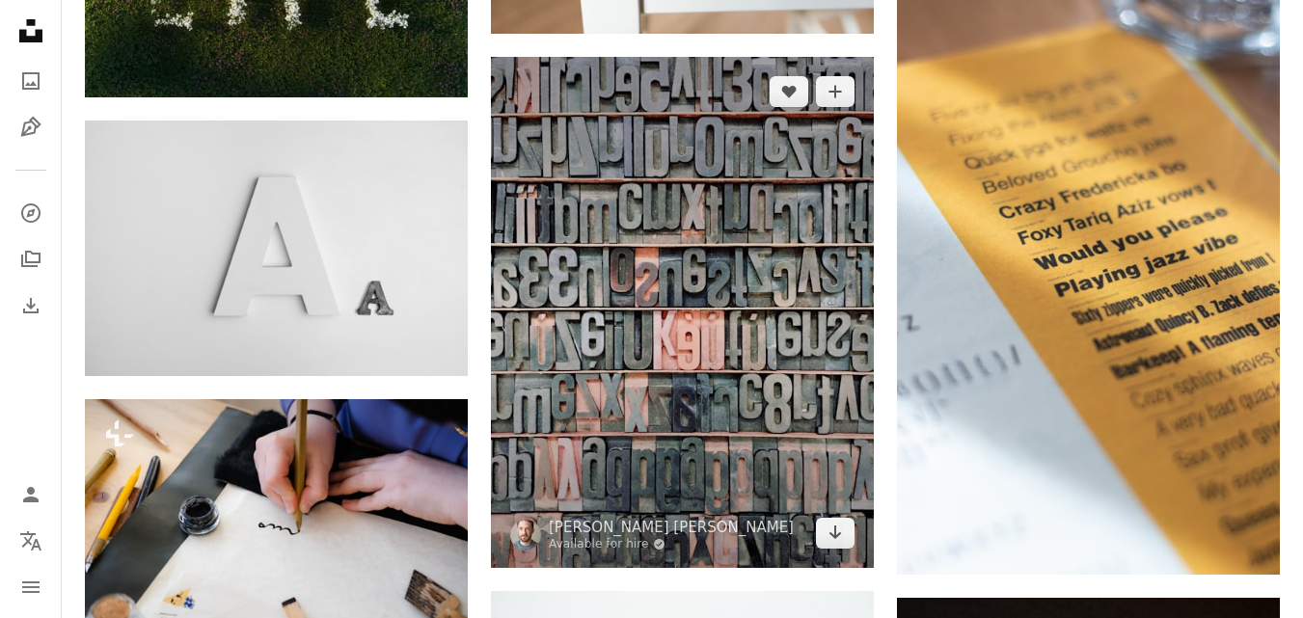
click at [667, 325] on img at bounding box center [682, 312] width 383 height 511
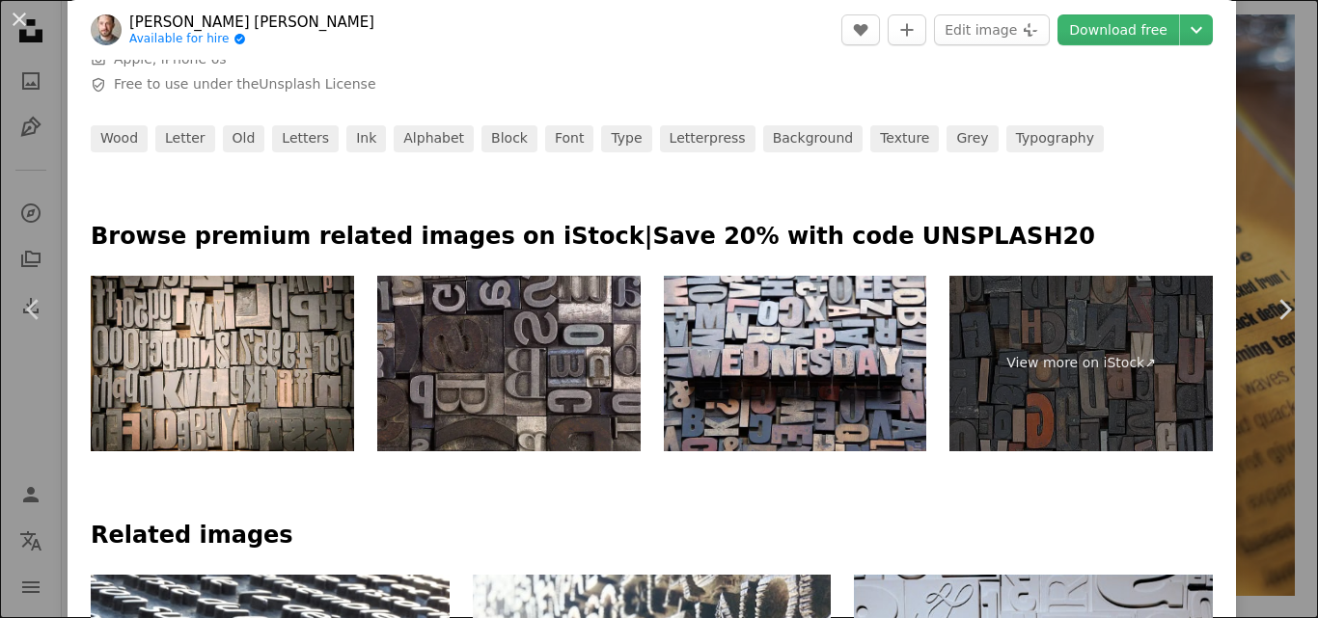
scroll to position [965, 0]
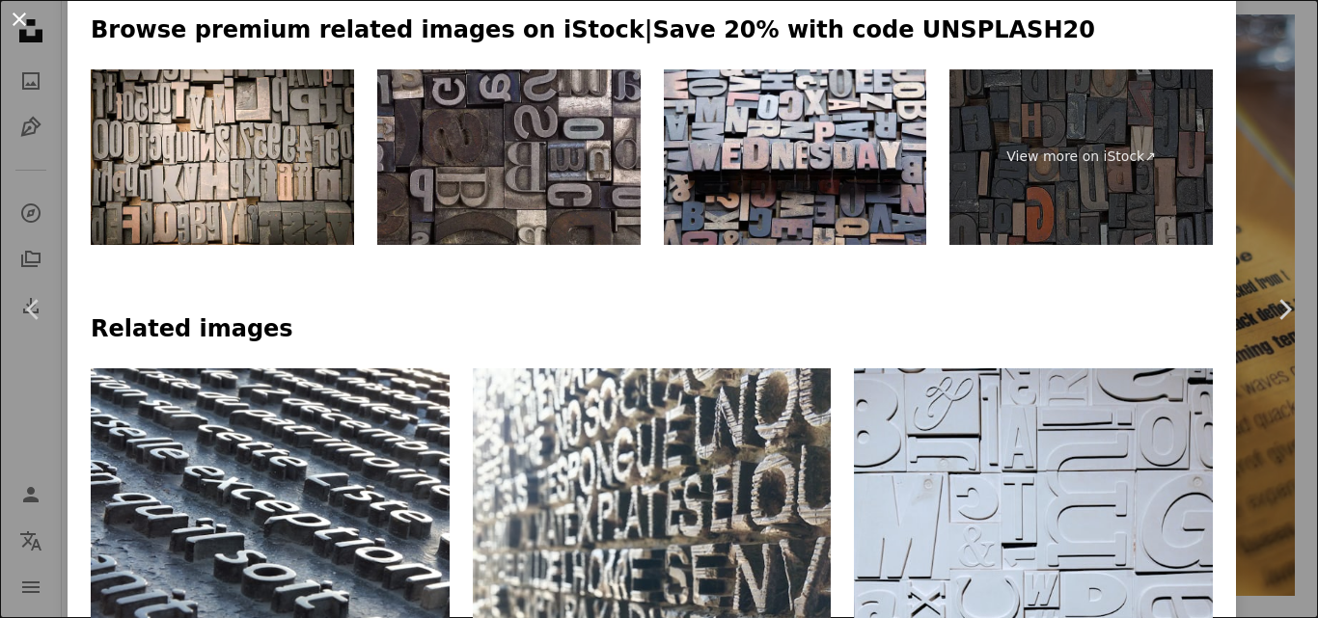
click at [22, 14] on button "An X shape" at bounding box center [19, 19] width 23 height 23
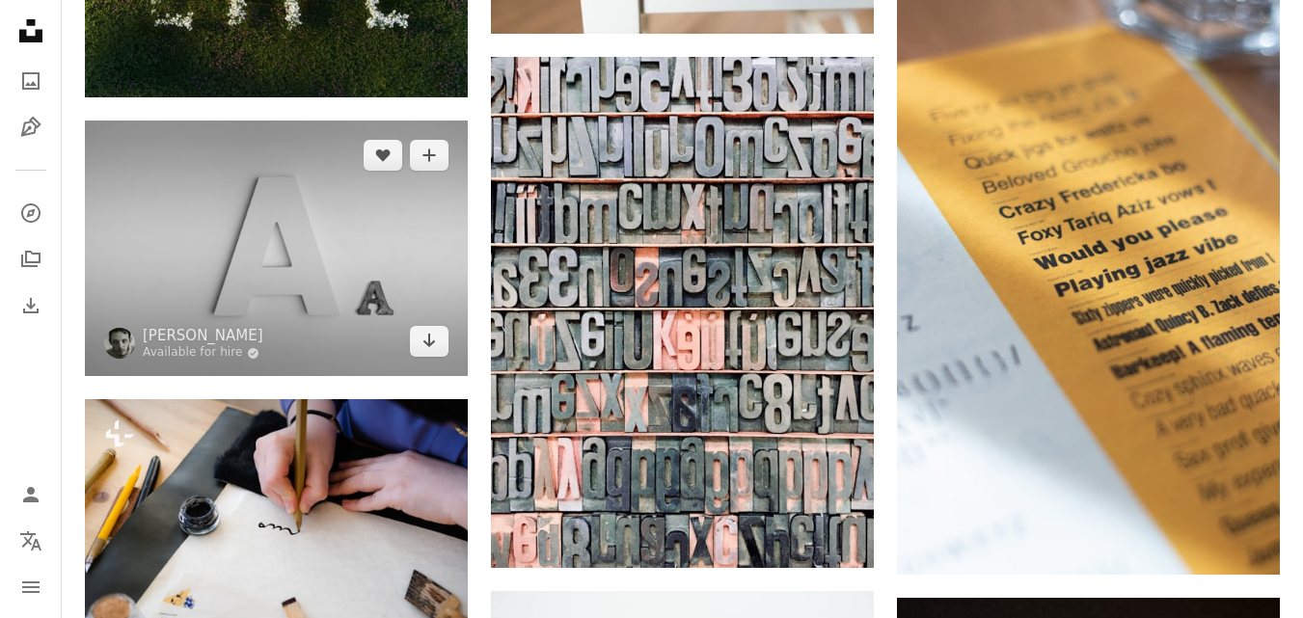
click at [329, 275] on img at bounding box center [276, 249] width 383 height 256
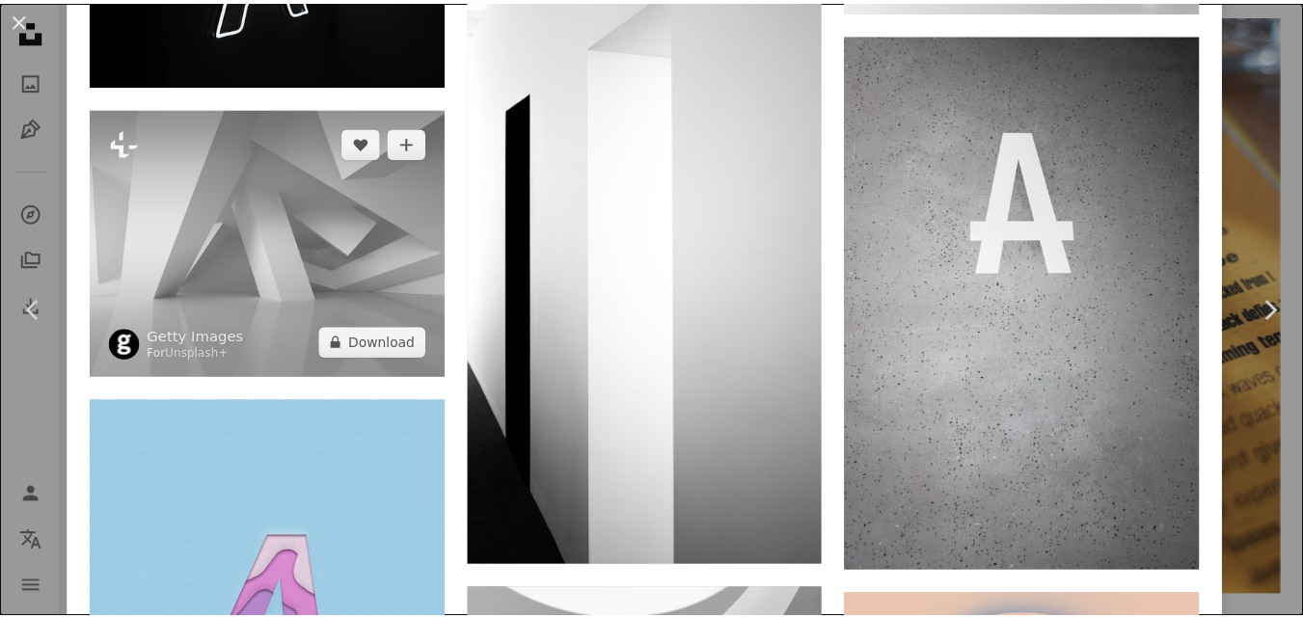
scroll to position [1833, 0]
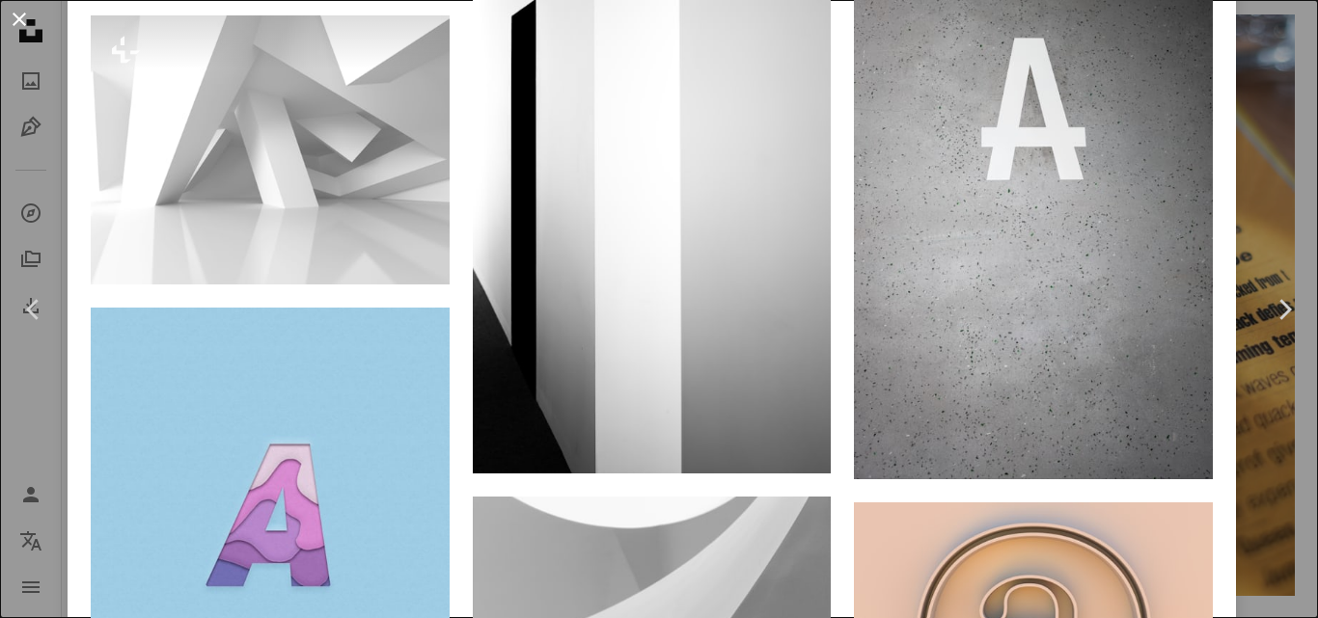
click at [12, 21] on button "An X shape" at bounding box center [19, 19] width 23 height 23
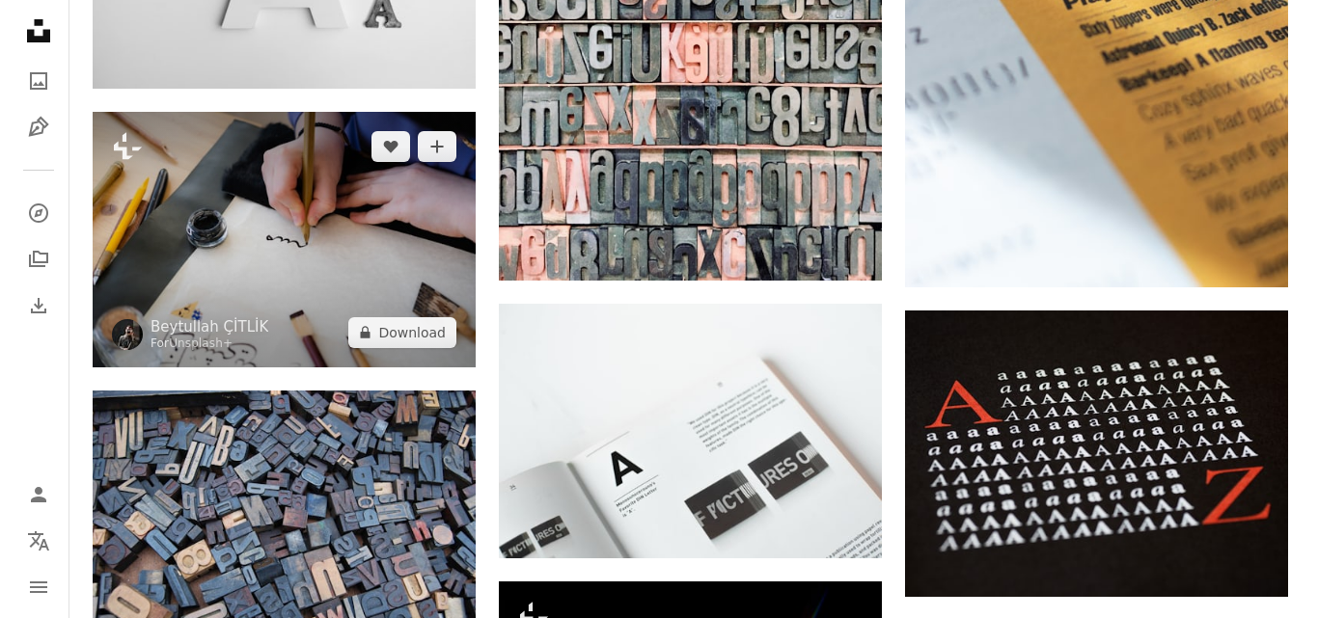
scroll to position [2122, 0]
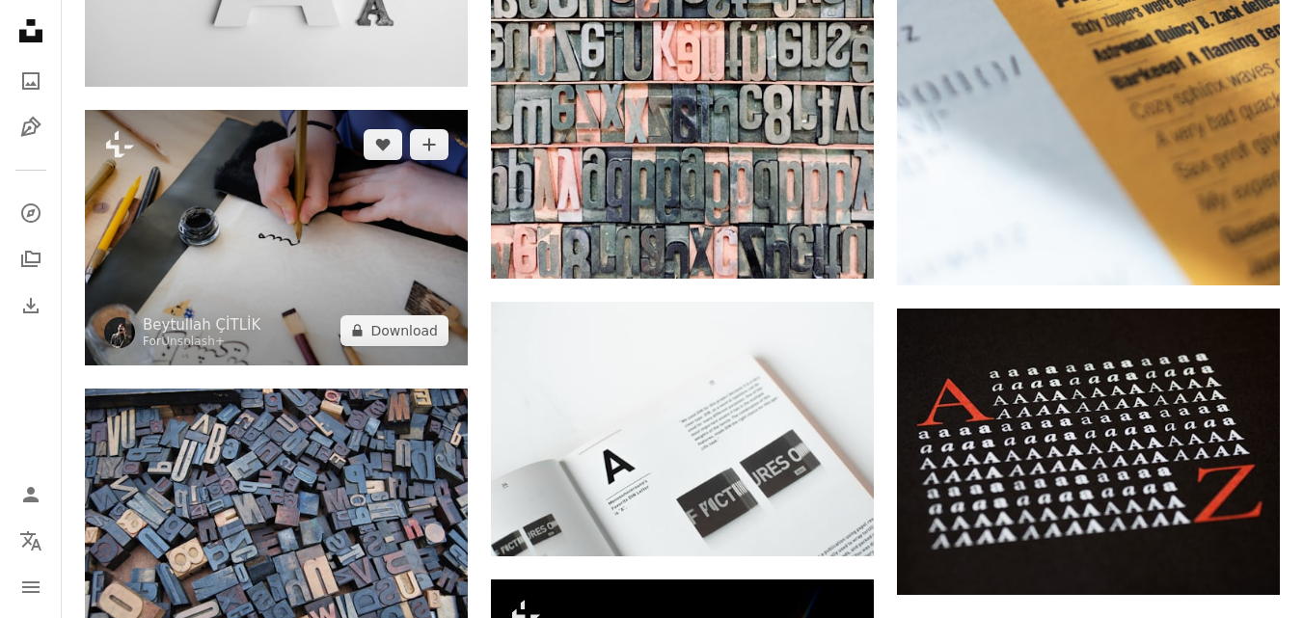
click at [308, 252] on img at bounding box center [276, 237] width 383 height 255
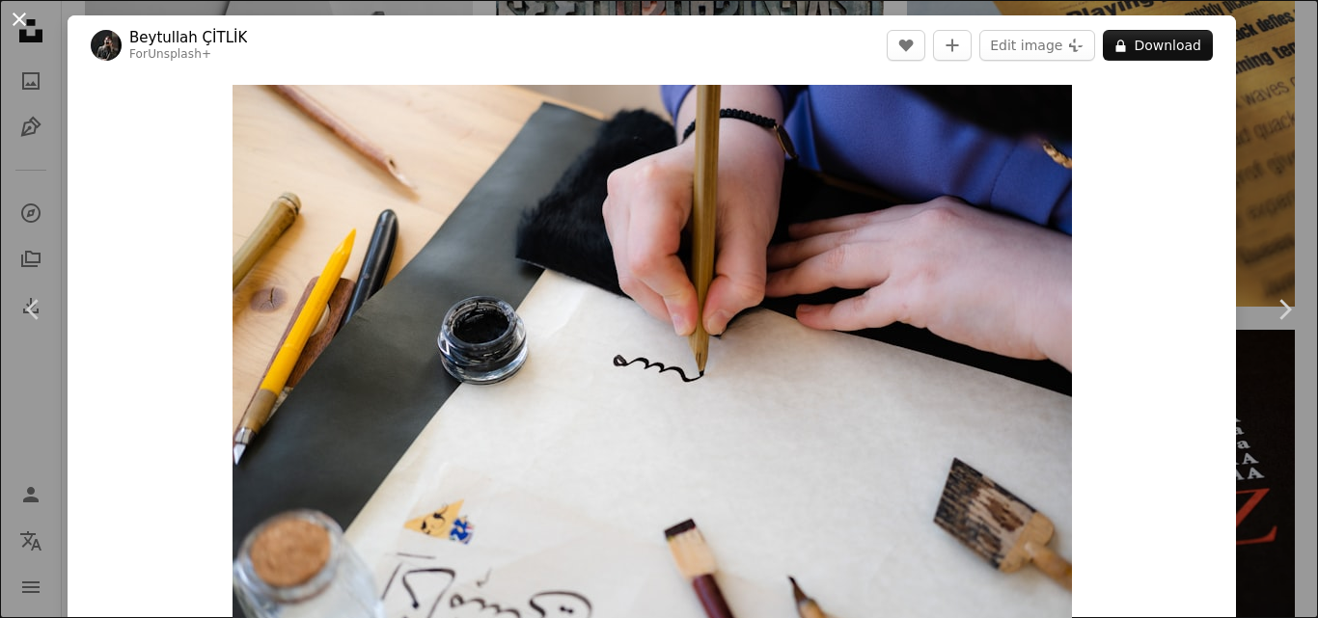
click at [8, 20] on button "An X shape" at bounding box center [19, 19] width 23 height 23
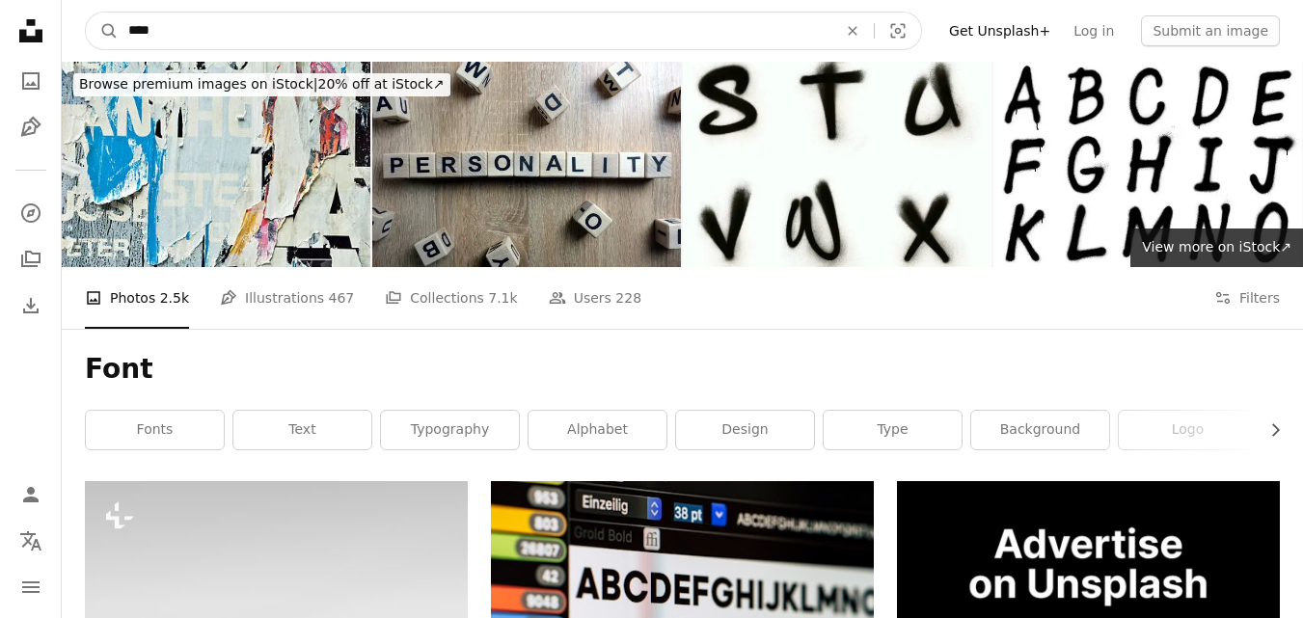
click at [202, 22] on input "****" at bounding box center [475, 31] width 713 height 37
type input "**********"
click at [86, 13] on button "A magnifying glass" at bounding box center [102, 31] width 33 height 37
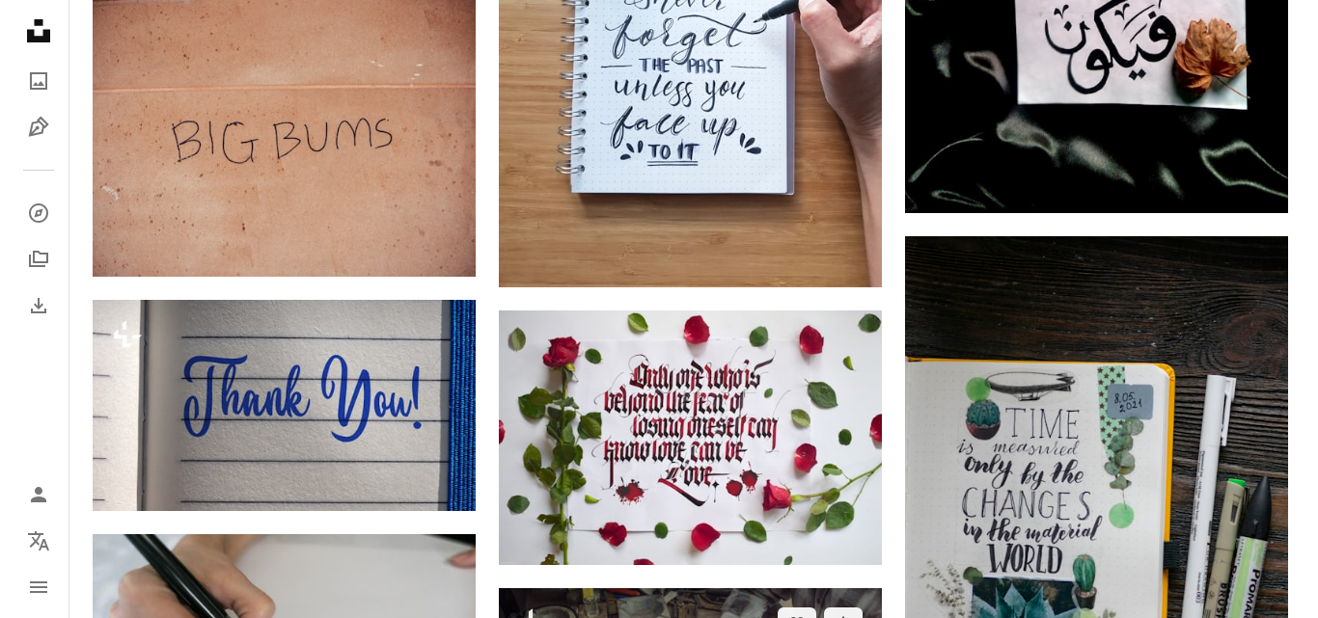
scroll to position [2315, 0]
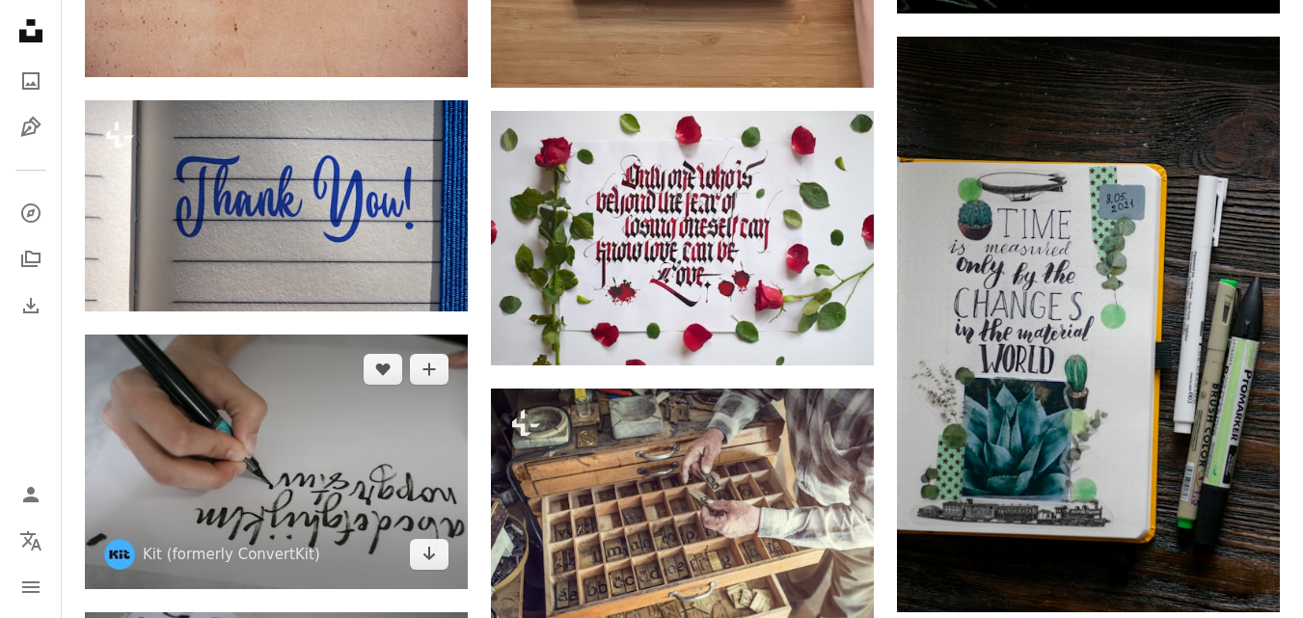
click at [375, 427] on img at bounding box center [276, 462] width 383 height 255
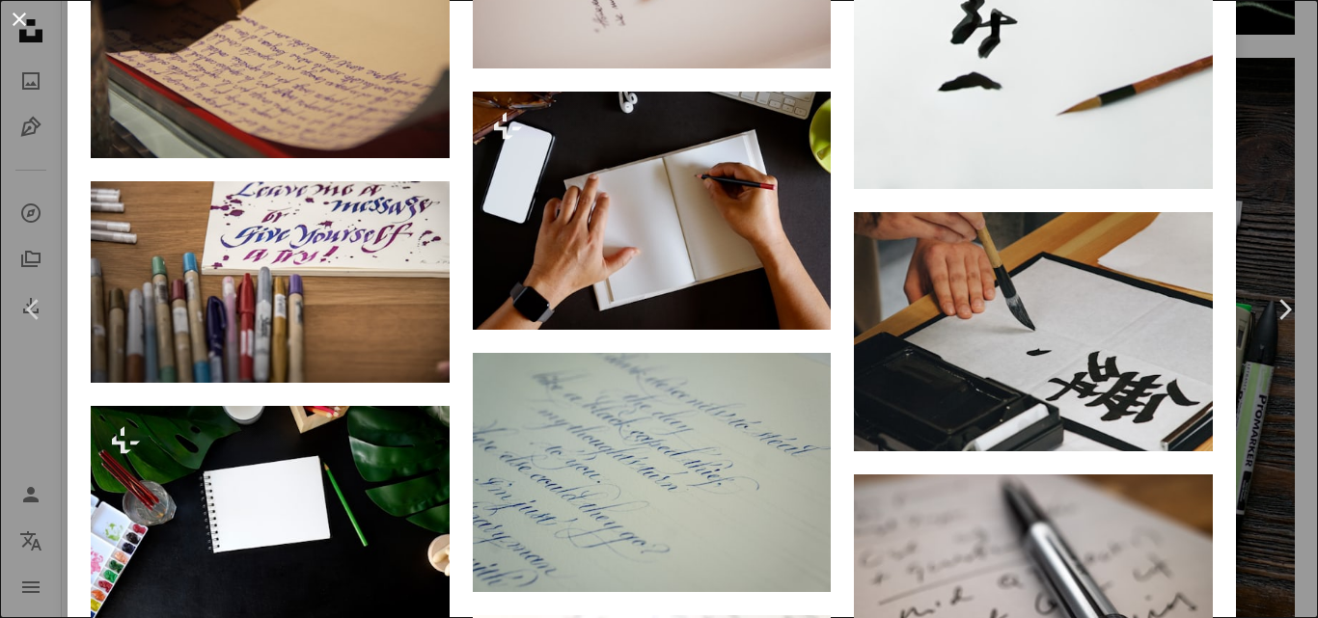
scroll to position [2697, 0]
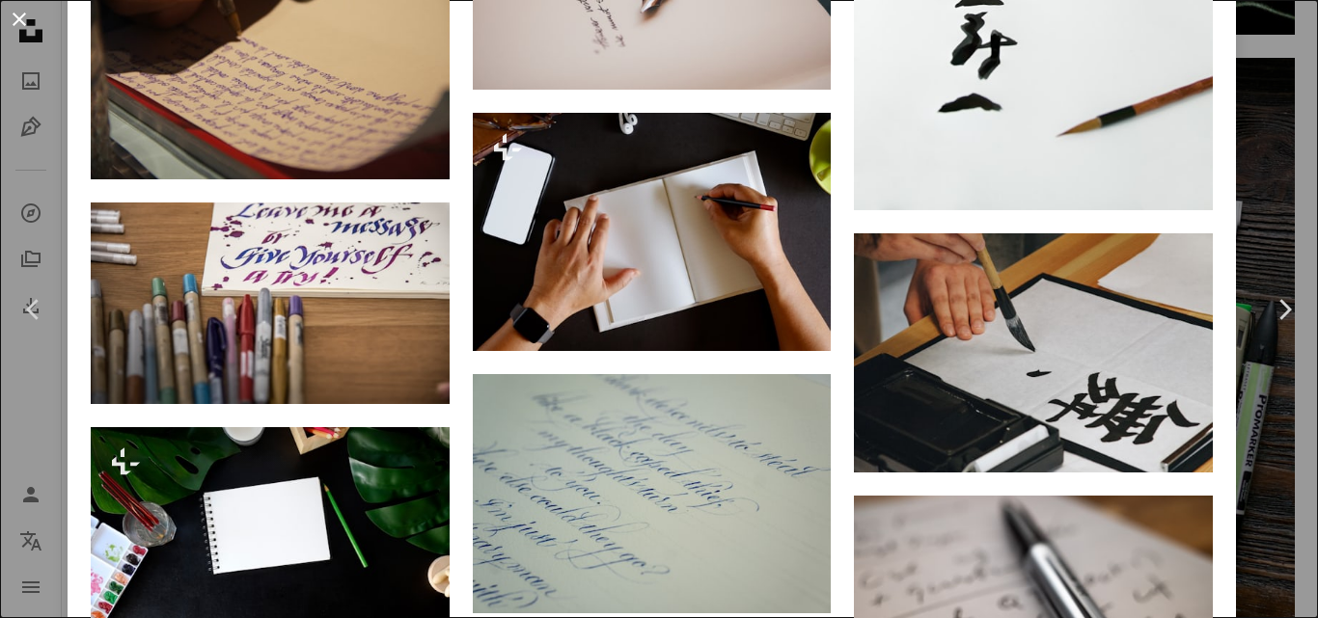
click at [13, 23] on button "An X shape" at bounding box center [19, 19] width 23 height 23
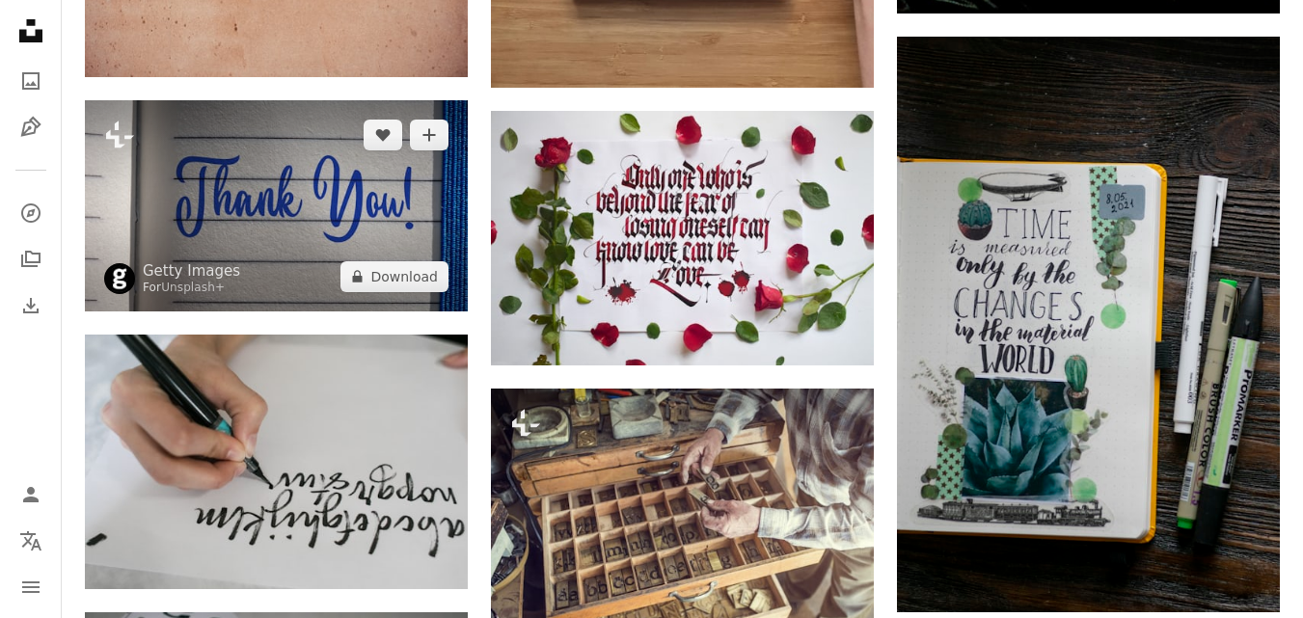
click at [356, 184] on img at bounding box center [276, 205] width 383 height 211
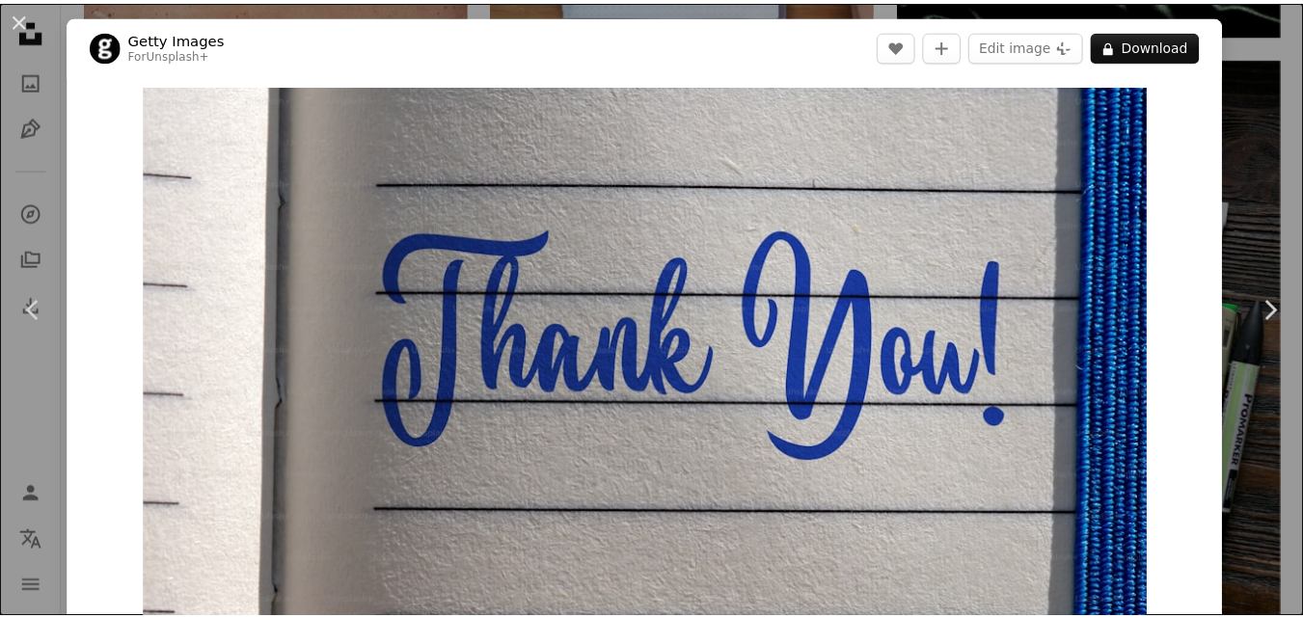
scroll to position [1061, 0]
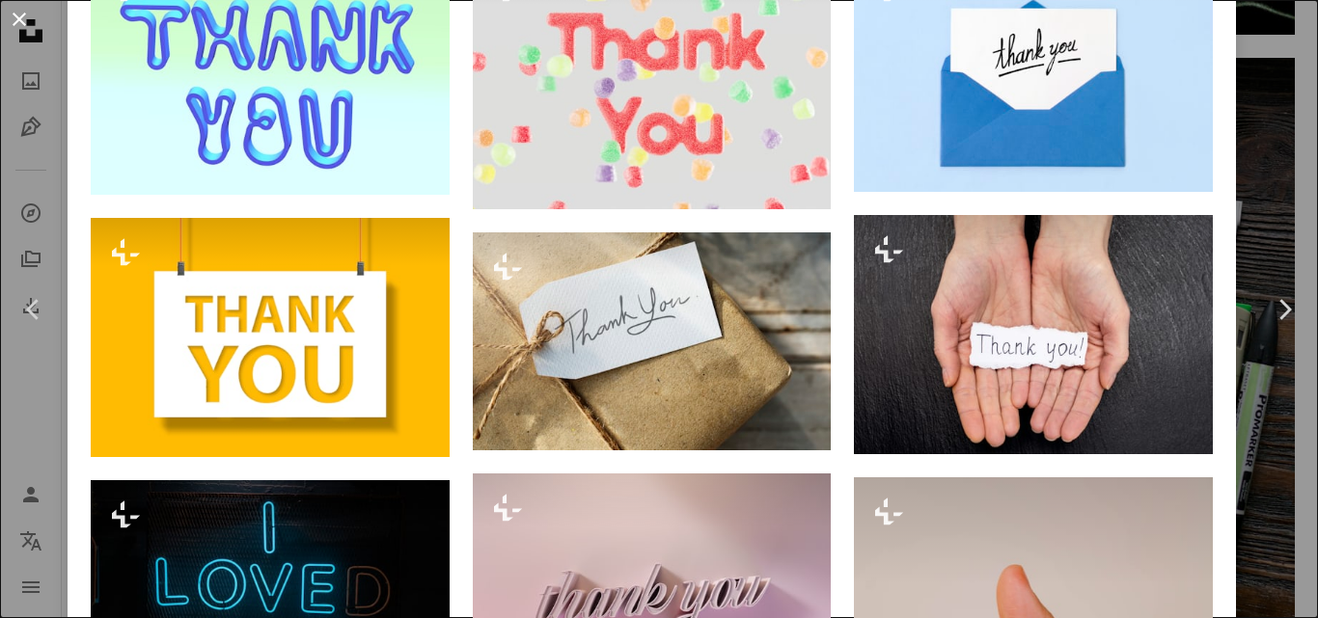
click at [20, 14] on button "An X shape" at bounding box center [19, 19] width 23 height 23
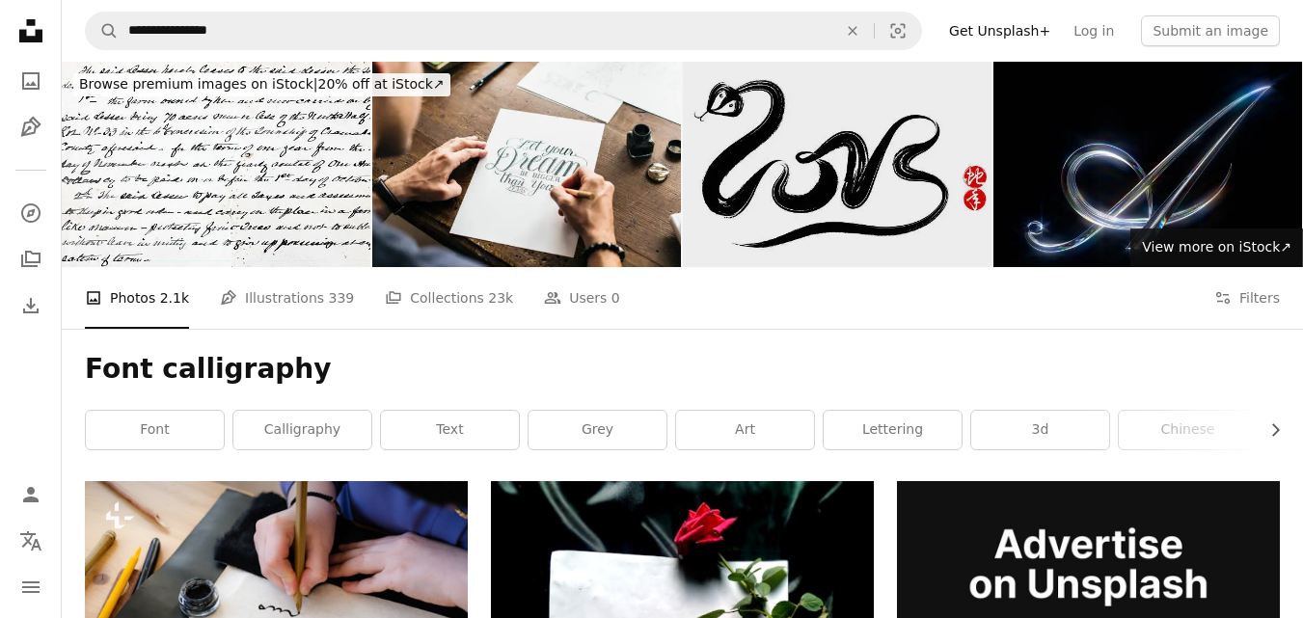
click at [856, 175] on img at bounding box center [837, 164] width 309 height 205
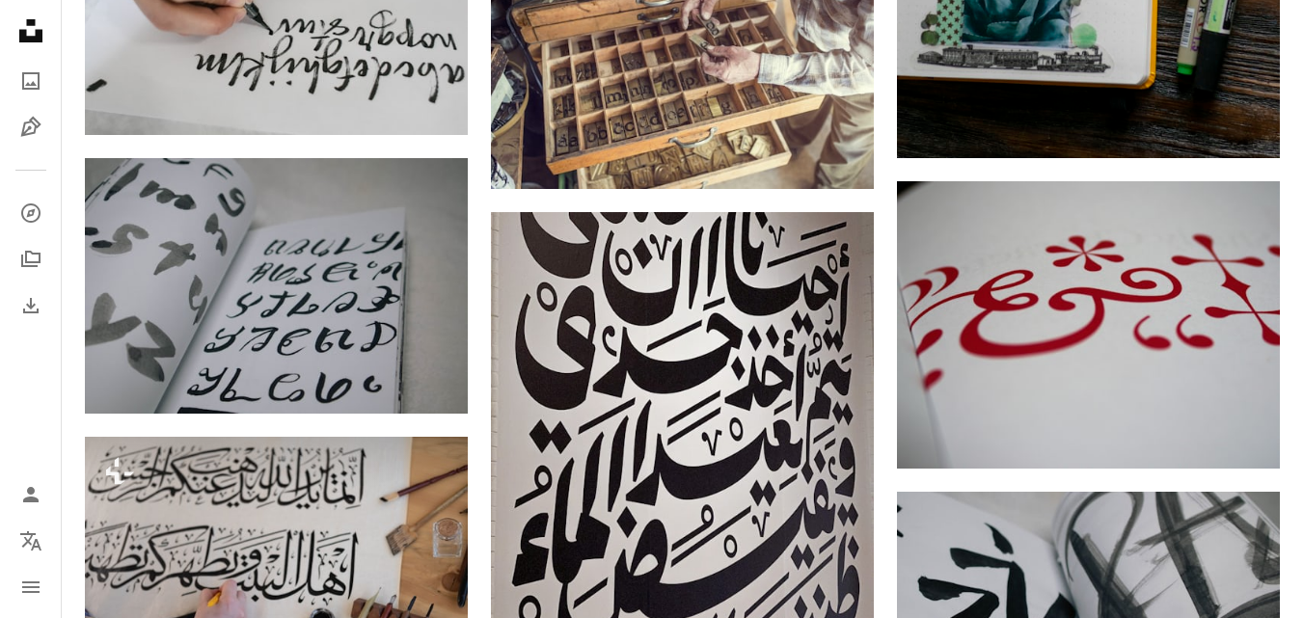
scroll to position [2605, 0]
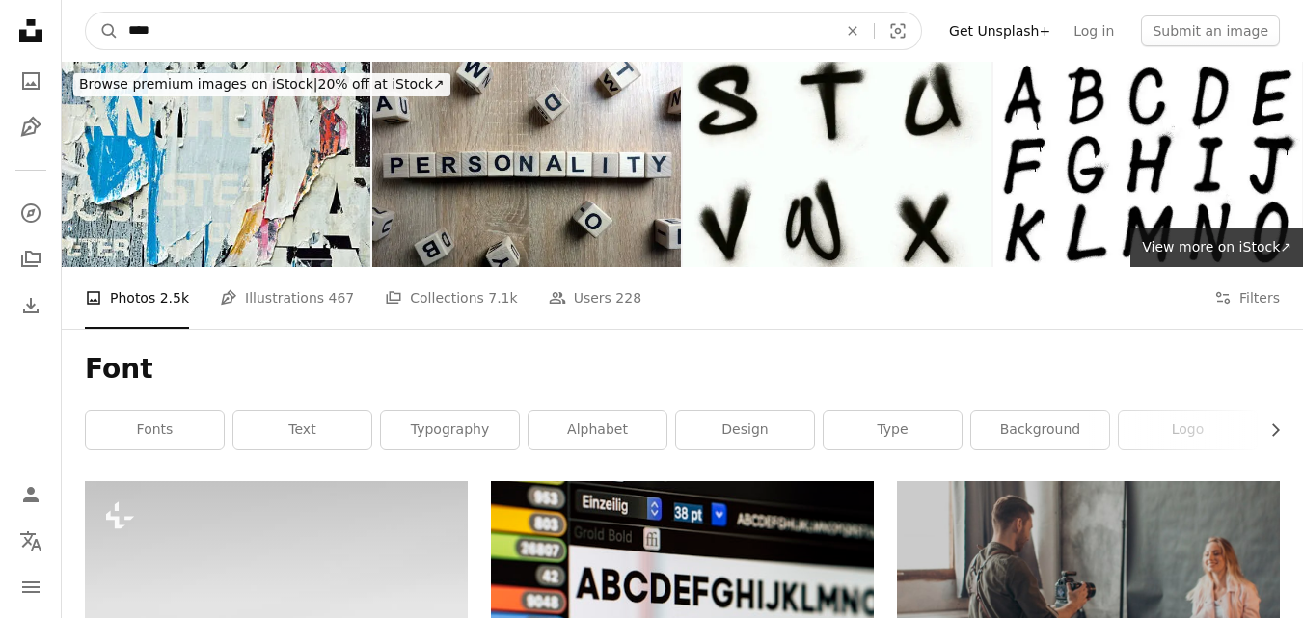
click at [318, 24] on input "****" at bounding box center [475, 31] width 713 height 37
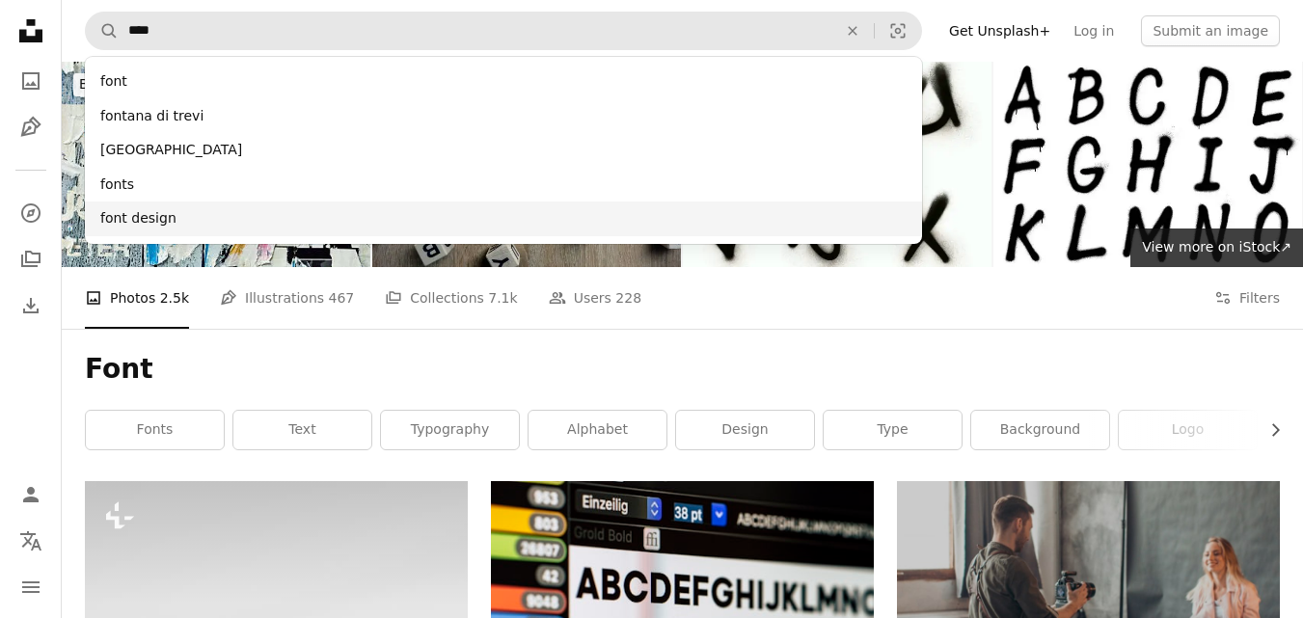
click at [129, 215] on div "font design" at bounding box center [503, 219] width 837 height 35
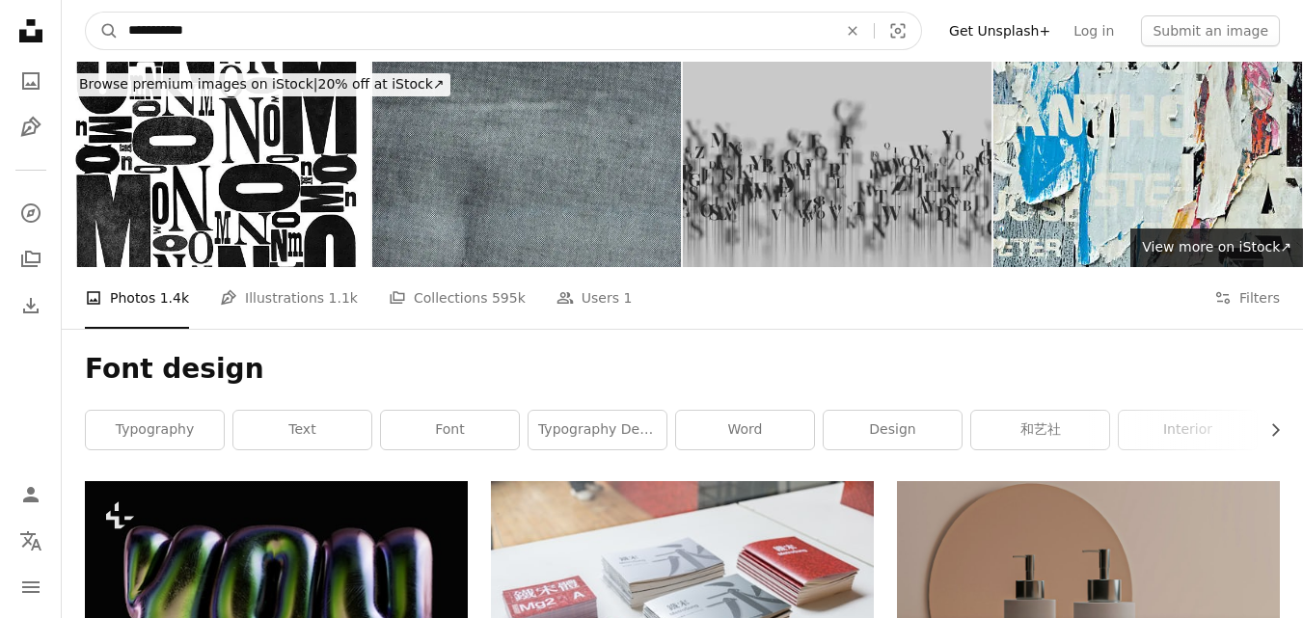
click at [259, 32] on input "**********" at bounding box center [475, 31] width 713 height 37
type input "**********"
click button "A magnifying glass" at bounding box center [102, 31] width 33 height 37
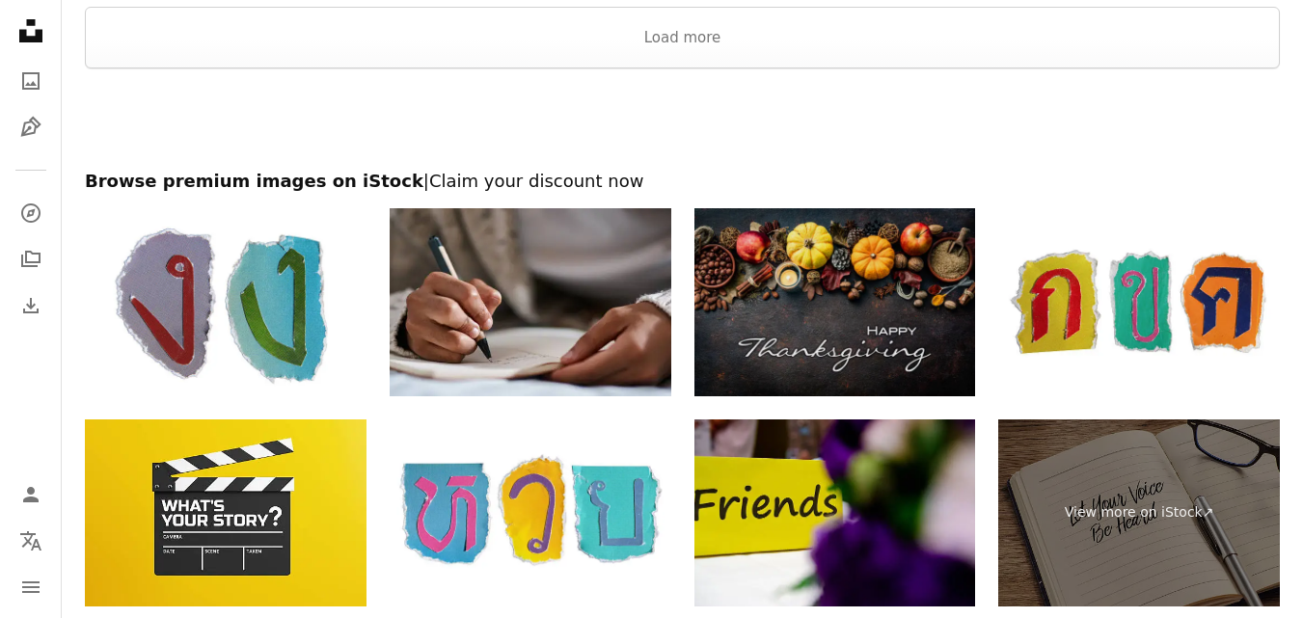
scroll to position [2969, 0]
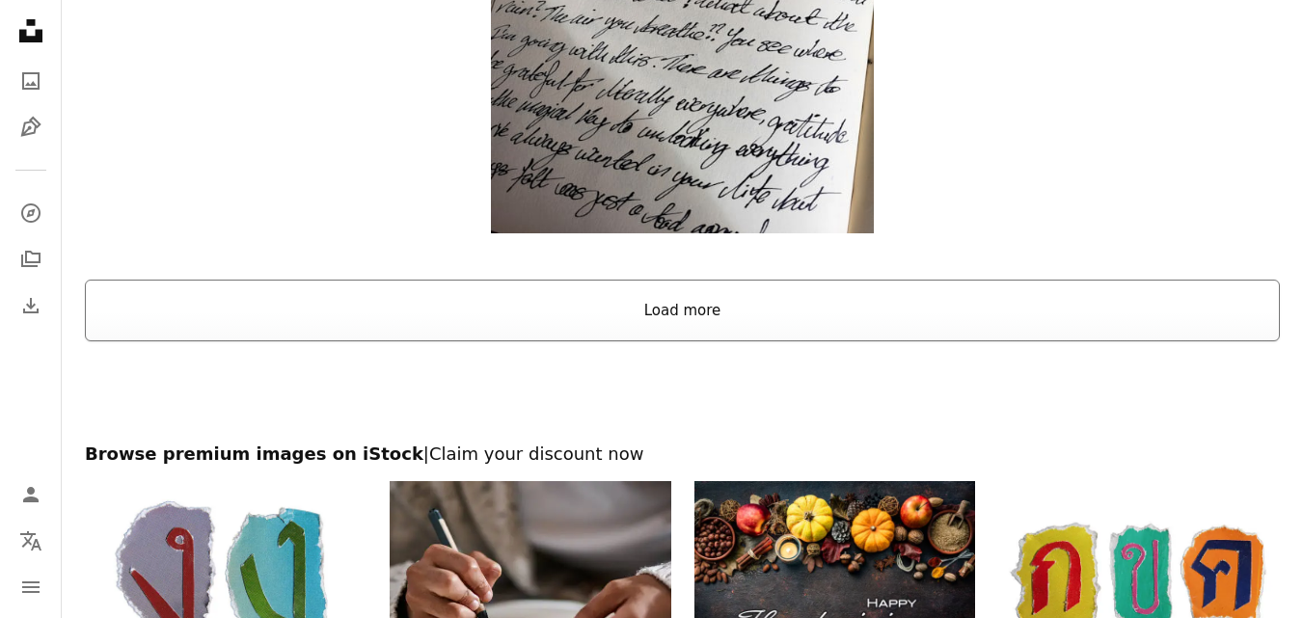
click at [898, 297] on button "Load more" at bounding box center [682, 311] width 1195 height 62
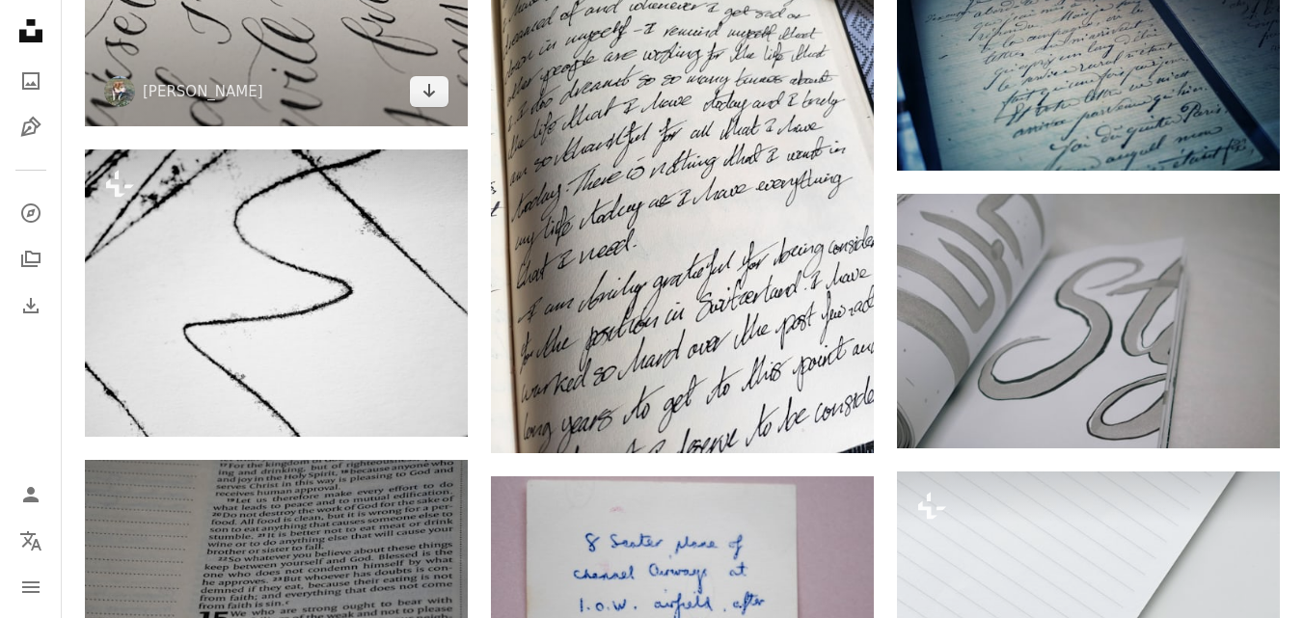
scroll to position [5670, 0]
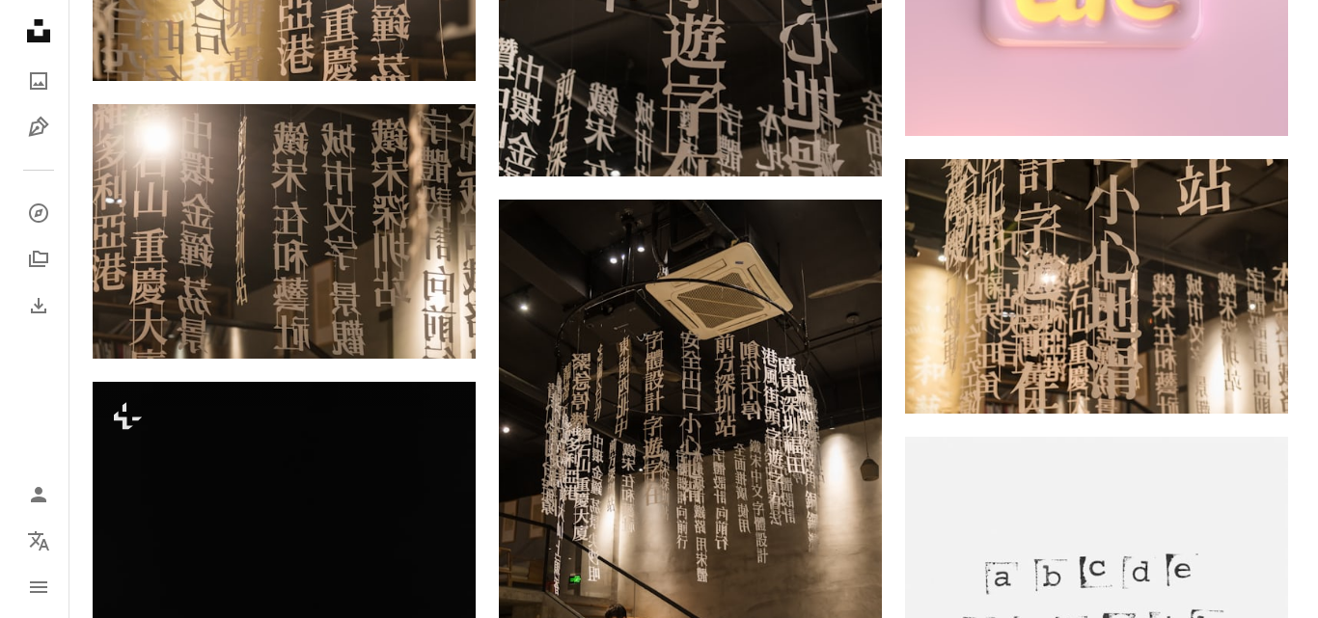
scroll to position [1736, 0]
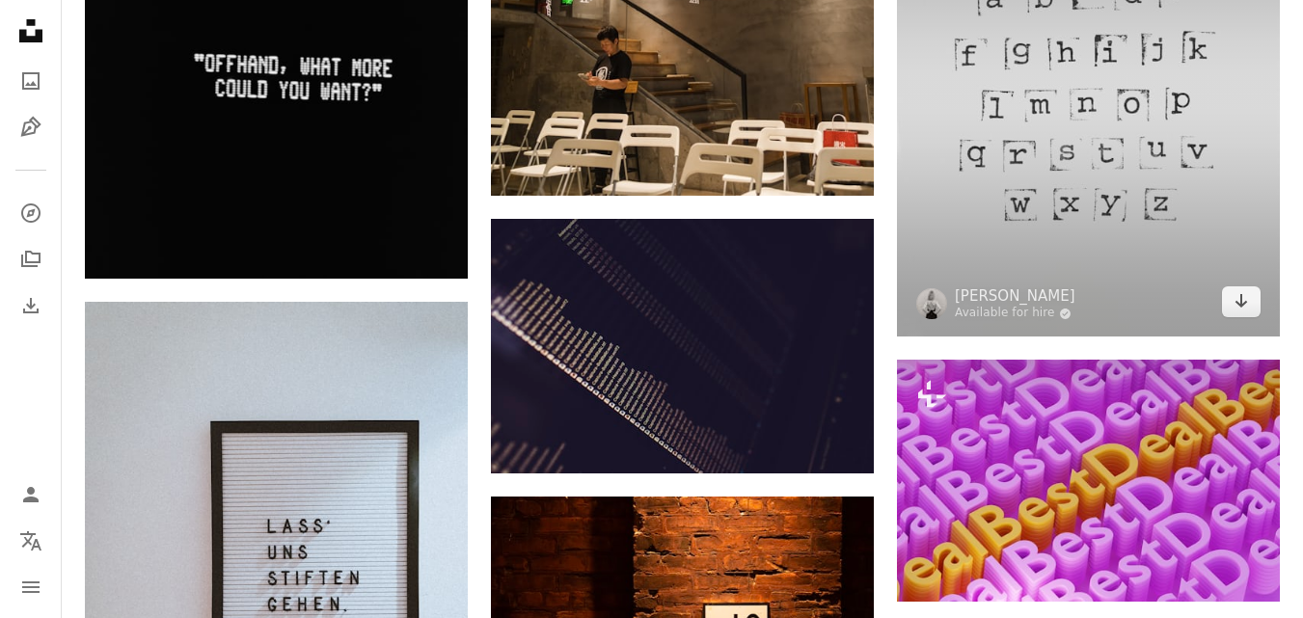
click at [1152, 228] on img at bounding box center [1088, 97] width 383 height 478
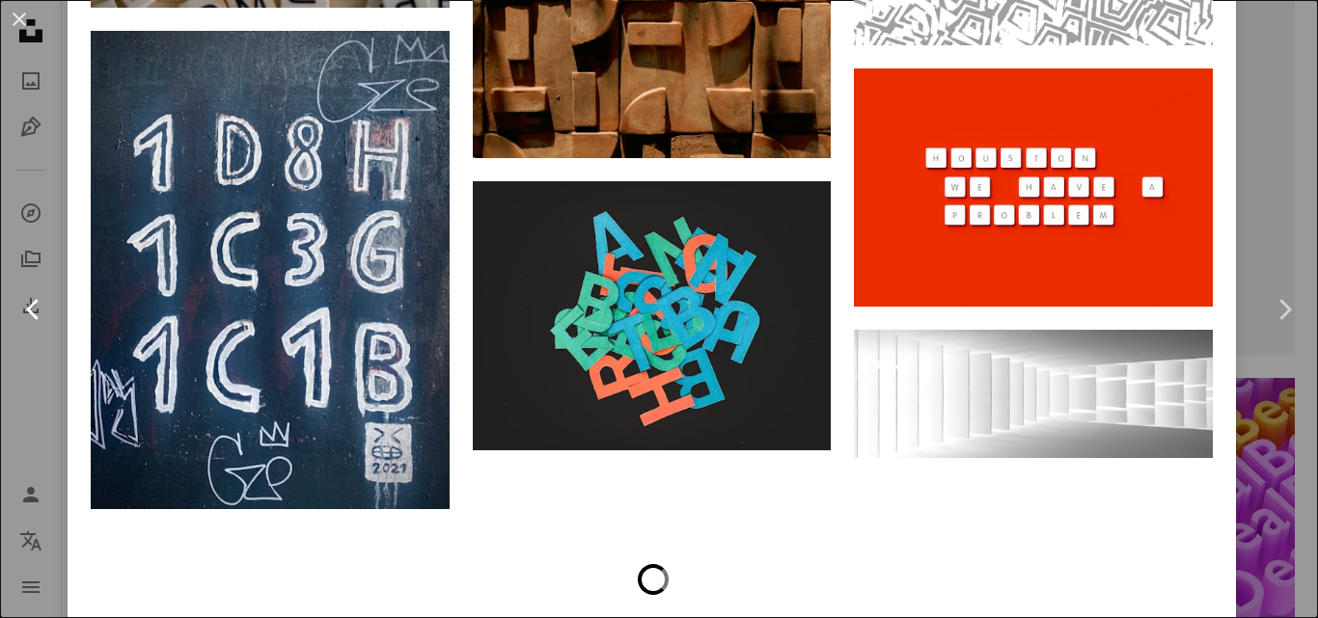
scroll to position [4924, 0]
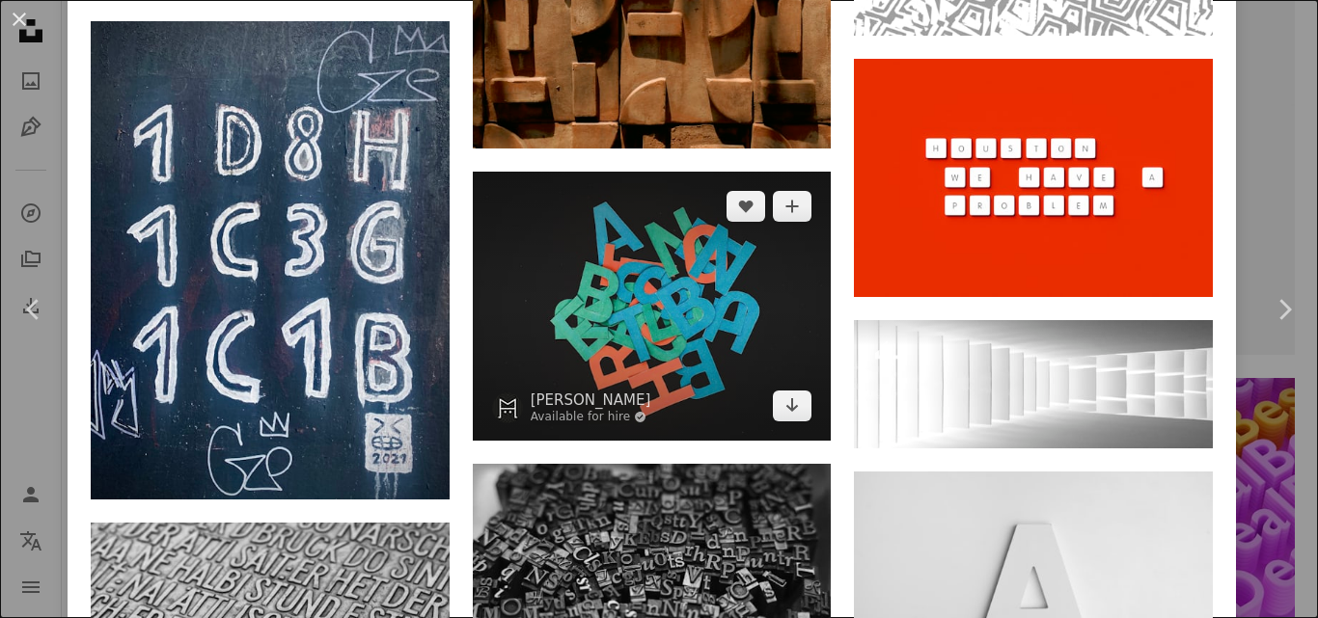
click at [658, 288] on img at bounding box center [652, 306] width 359 height 269
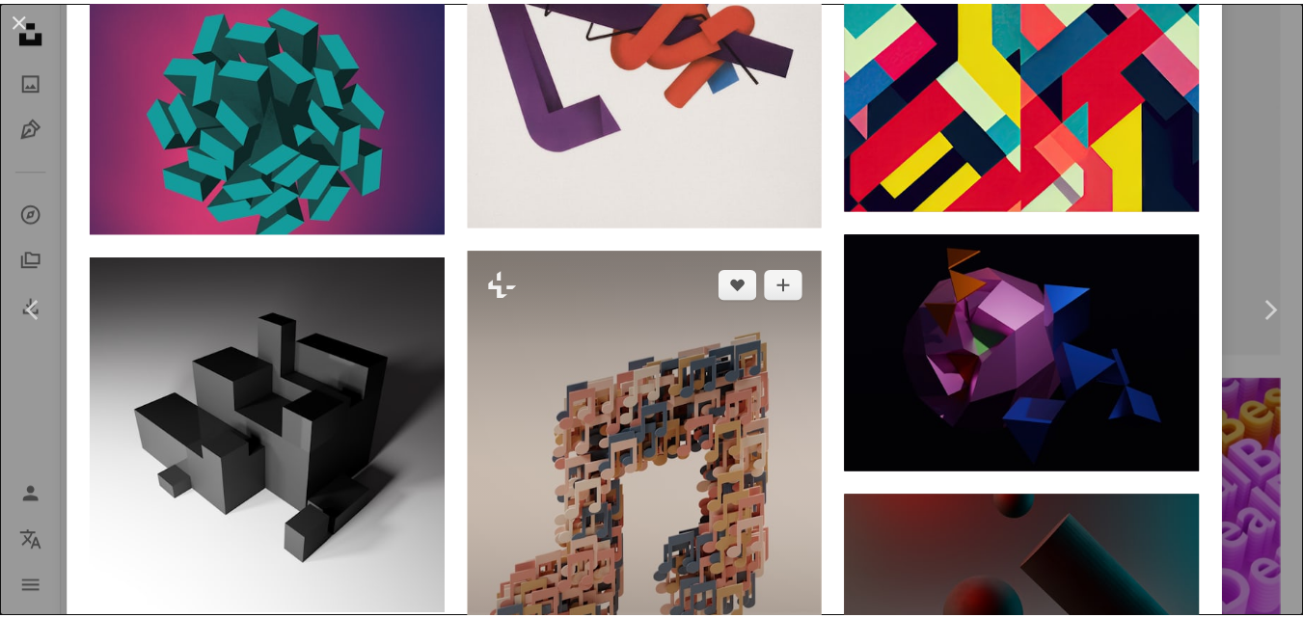
scroll to position [2219, 0]
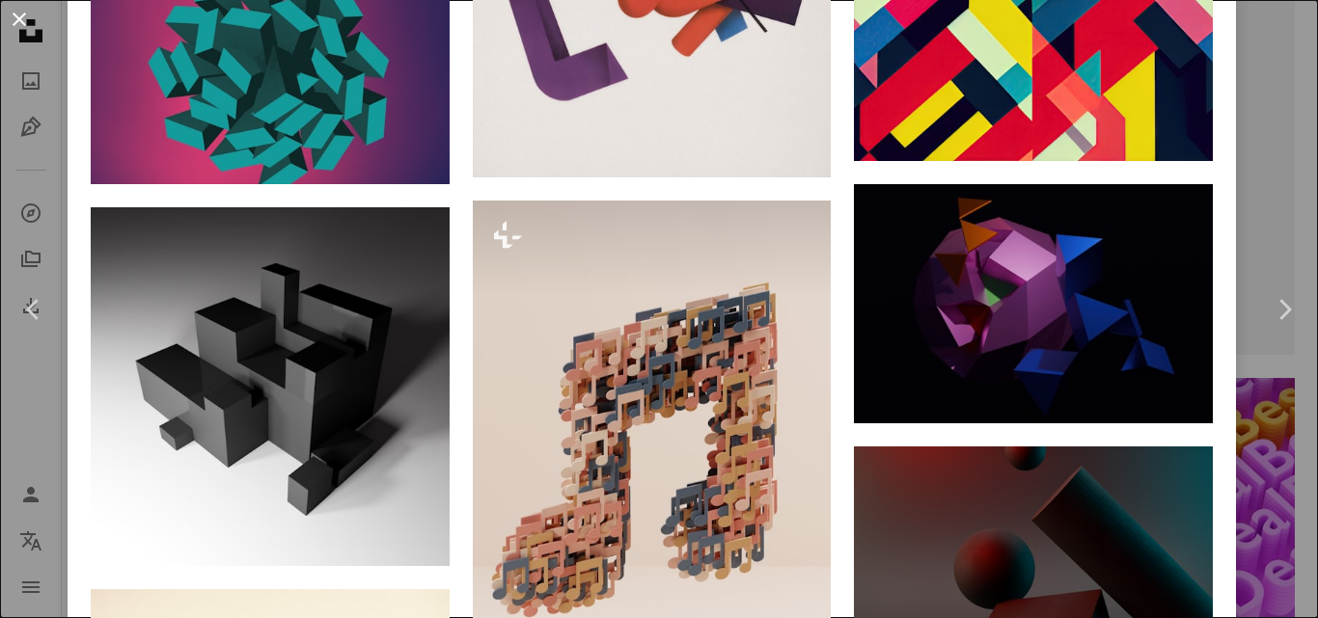
click at [30, 14] on button "An X shape" at bounding box center [19, 19] width 23 height 23
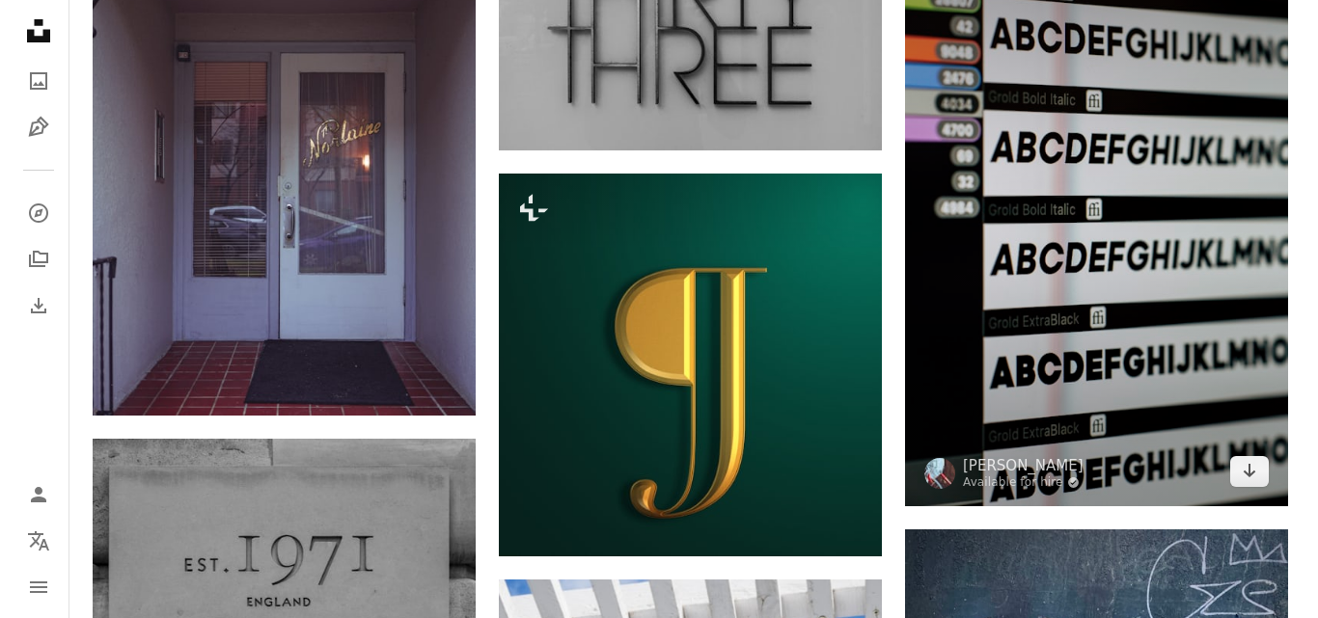
scroll to position [4148, 0]
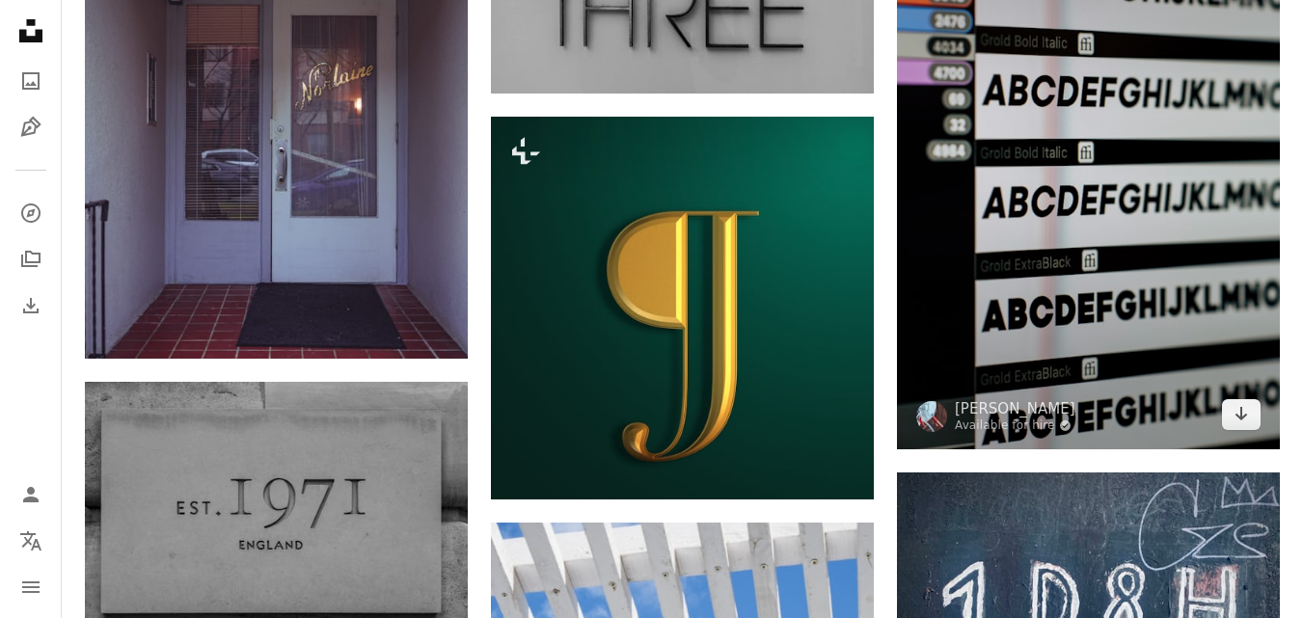
click at [1082, 286] on img at bounding box center [1088, 162] width 383 height 575
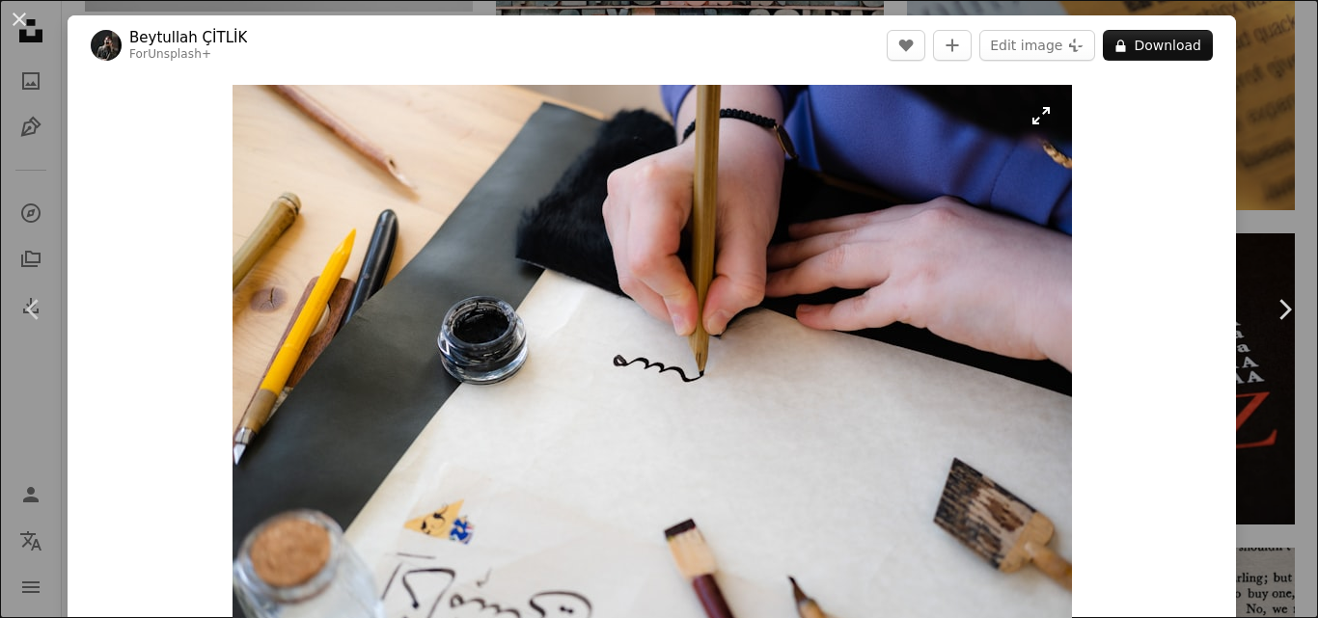
scroll to position [2219, 0]
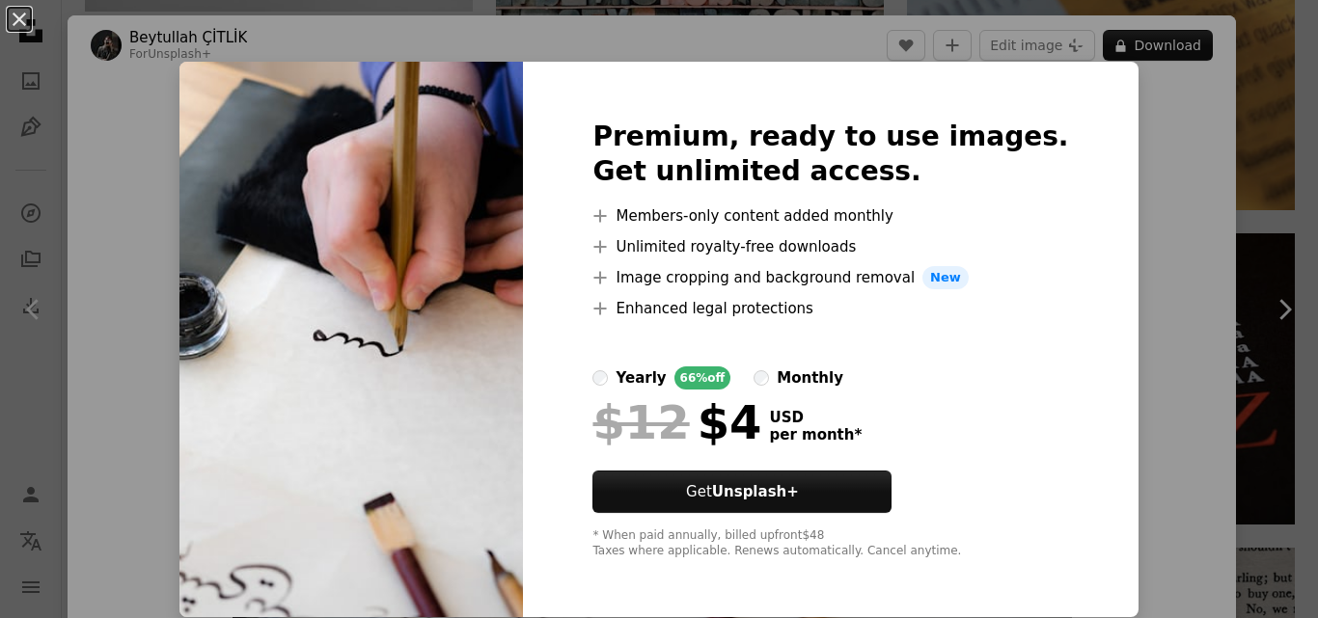
click at [517, 274] on img at bounding box center [350, 340] width 343 height 556
click at [279, 324] on img at bounding box center [350, 340] width 343 height 556
click at [21, 25] on button "An X shape" at bounding box center [19, 19] width 23 height 23
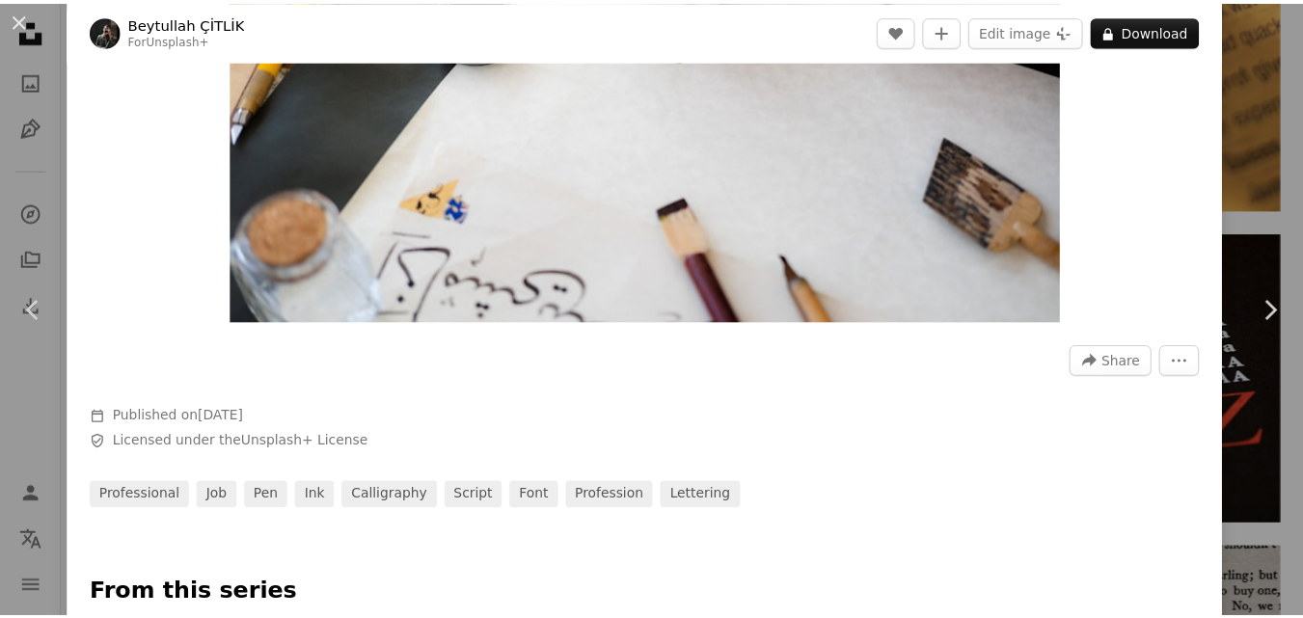
scroll to position [675, 0]
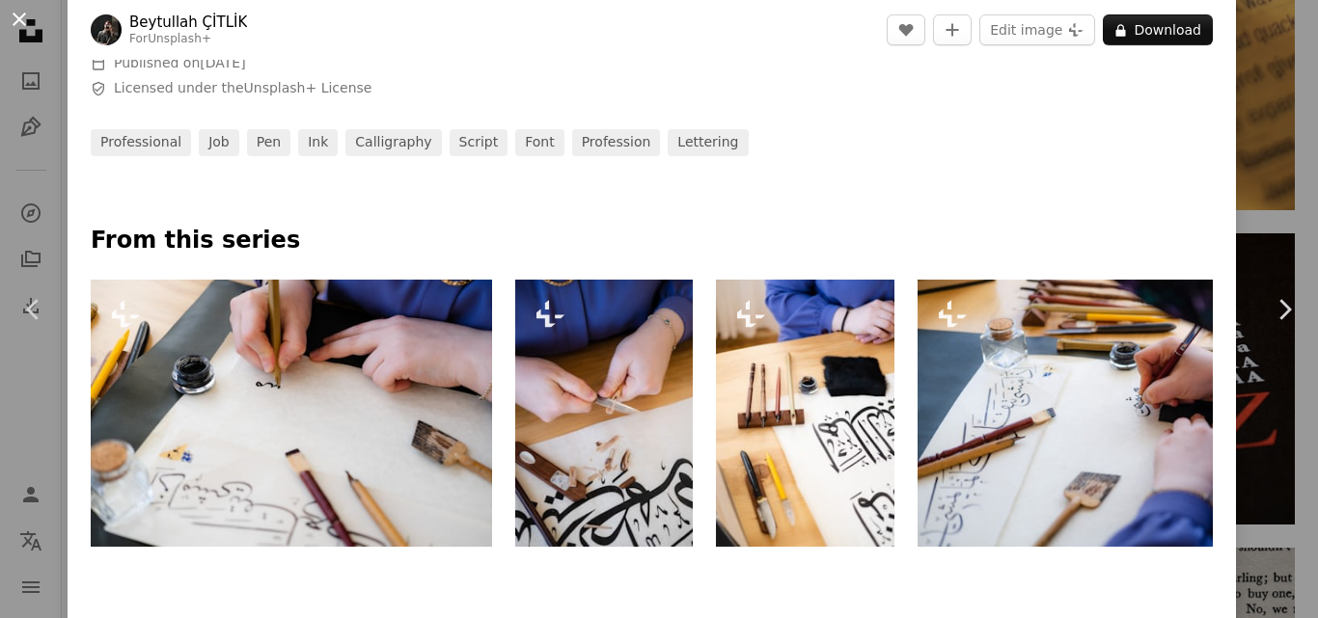
click at [14, 16] on button "An X shape" at bounding box center [19, 19] width 23 height 23
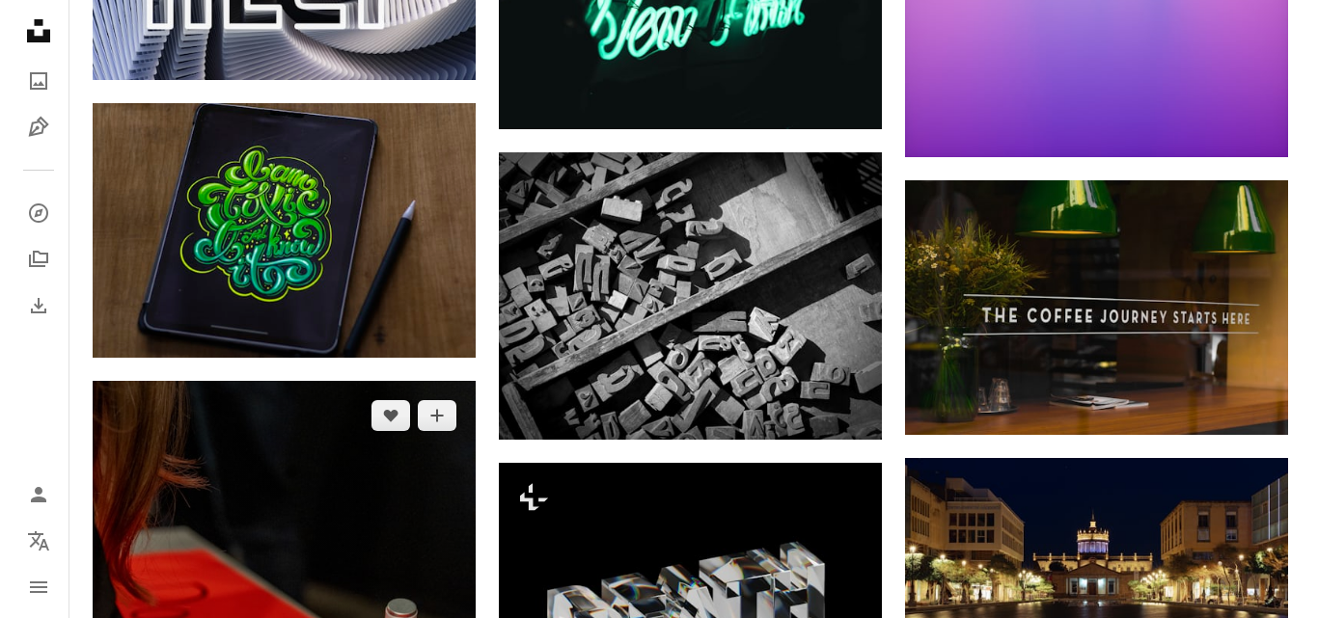
scroll to position [14567, 0]
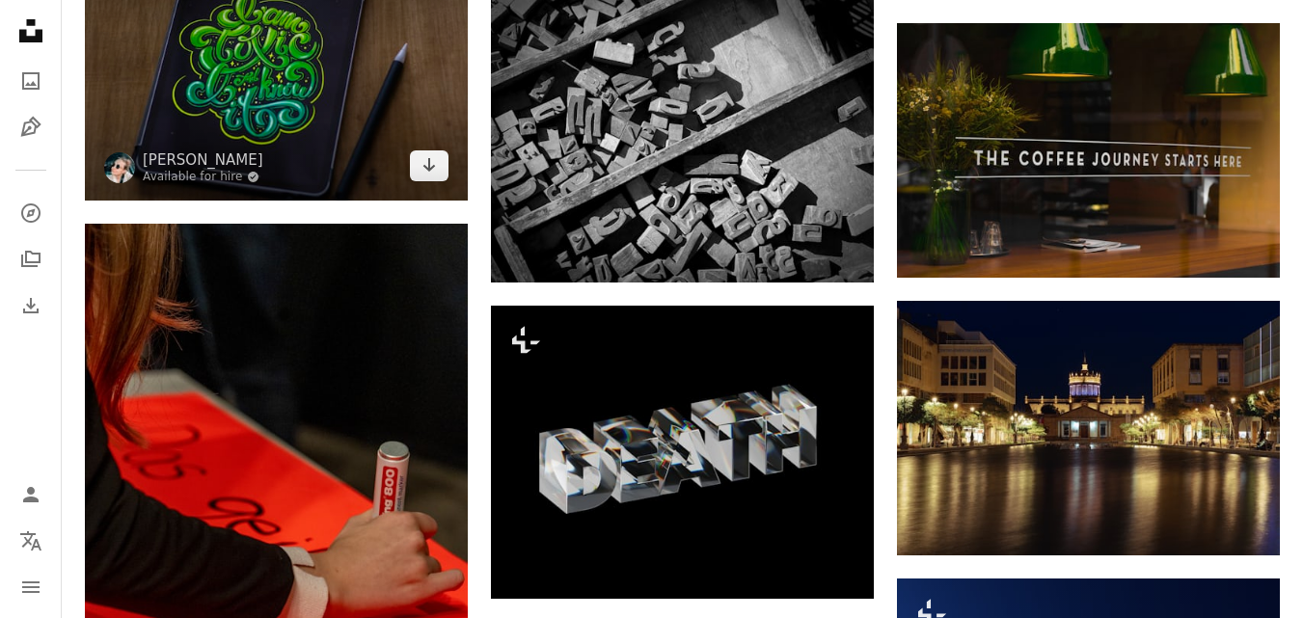
click at [301, 63] on img at bounding box center [276, 73] width 383 height 255
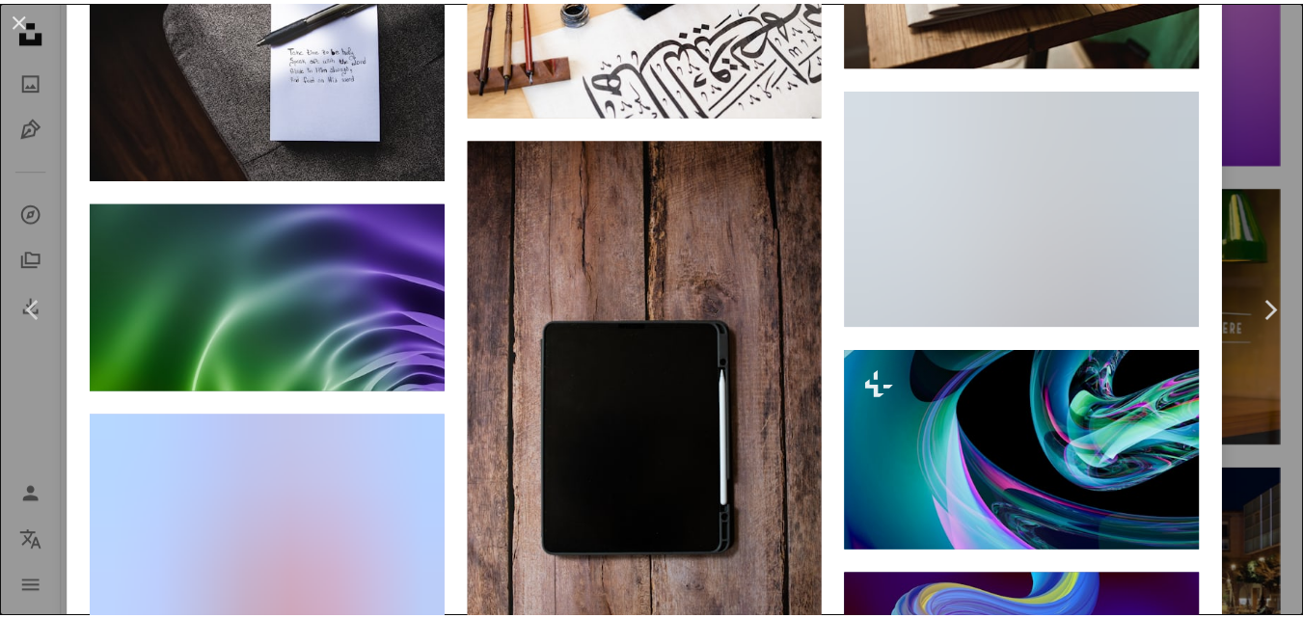
scroll to position [7620, 0]
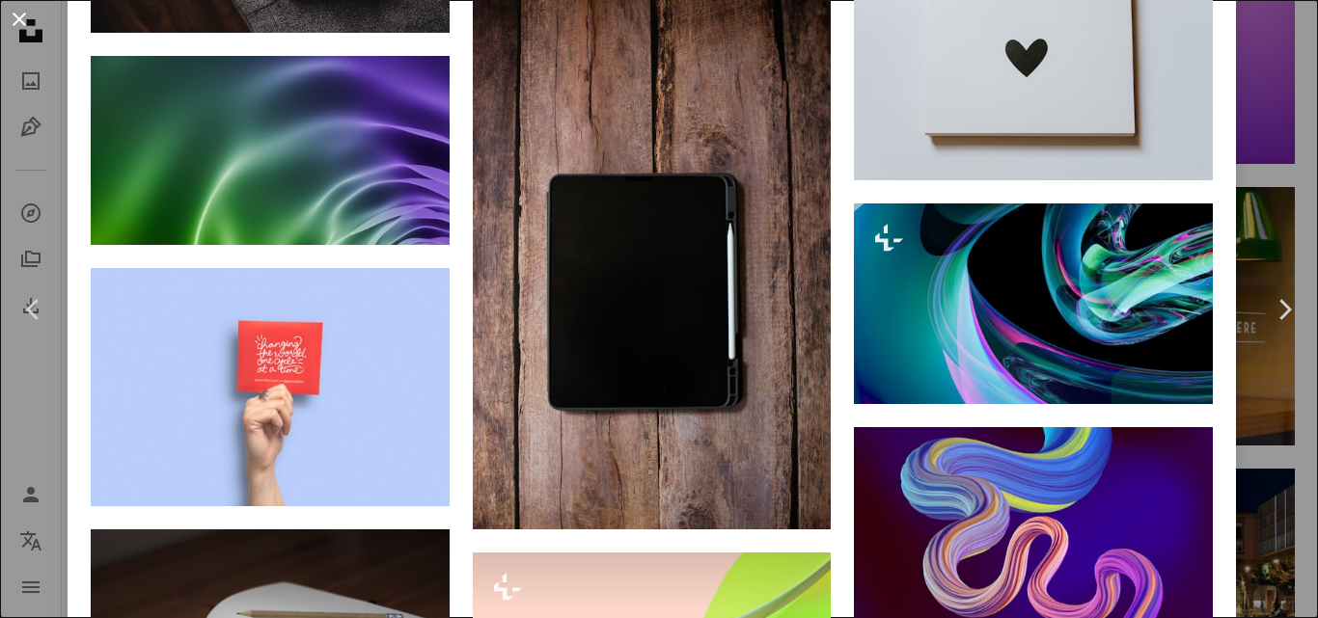
click at [16, 16] on button "An X shape" at bounding box center [19, 19] width 23 height 23
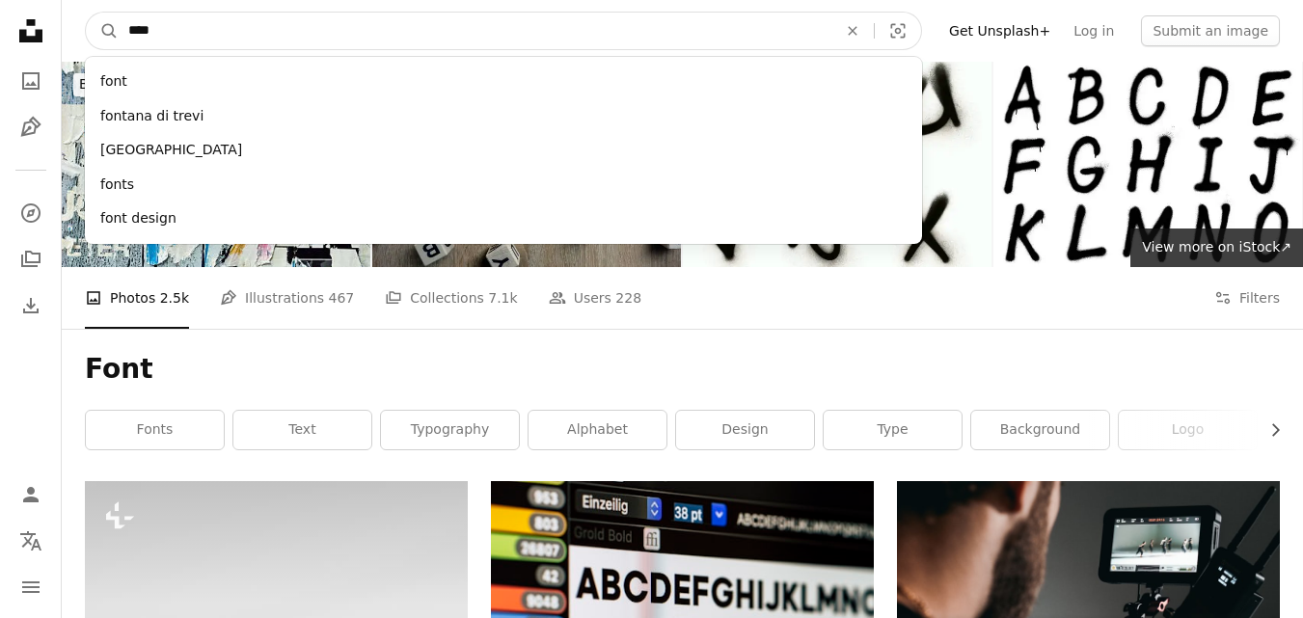
drag, startPoint x: 203, startPoint y: 18, endPoint x: 121, endPoint y: 22, distance: 82.1
click at [121, 22] on input "****" at bounding box center [475, 31] width 713 height 37
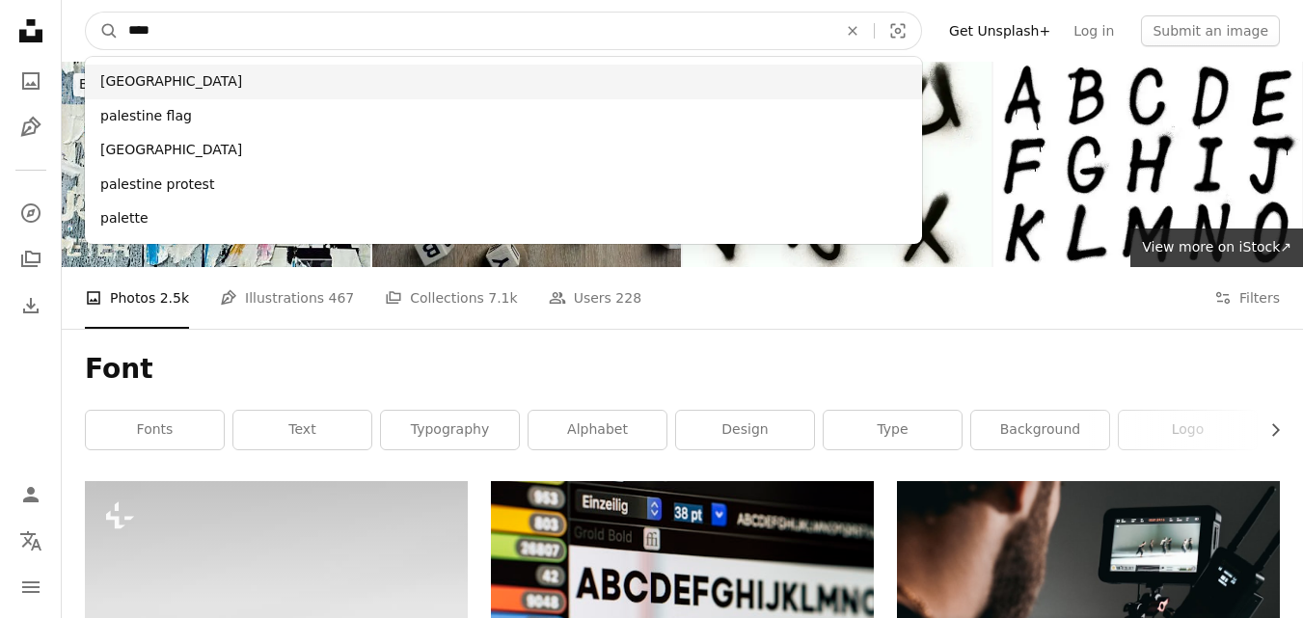
type input "****"
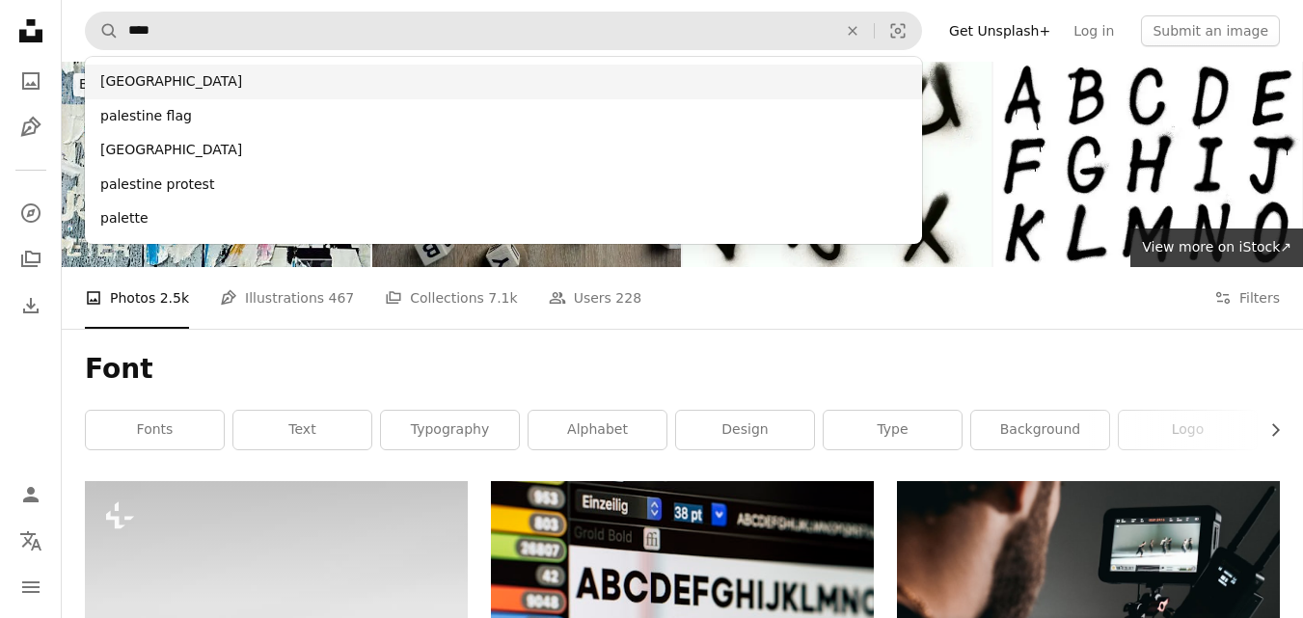
click at [119, 73] on div "[GEOGRAPHIC_DATA]" at bounding box center [503, 82] width 837 height 35
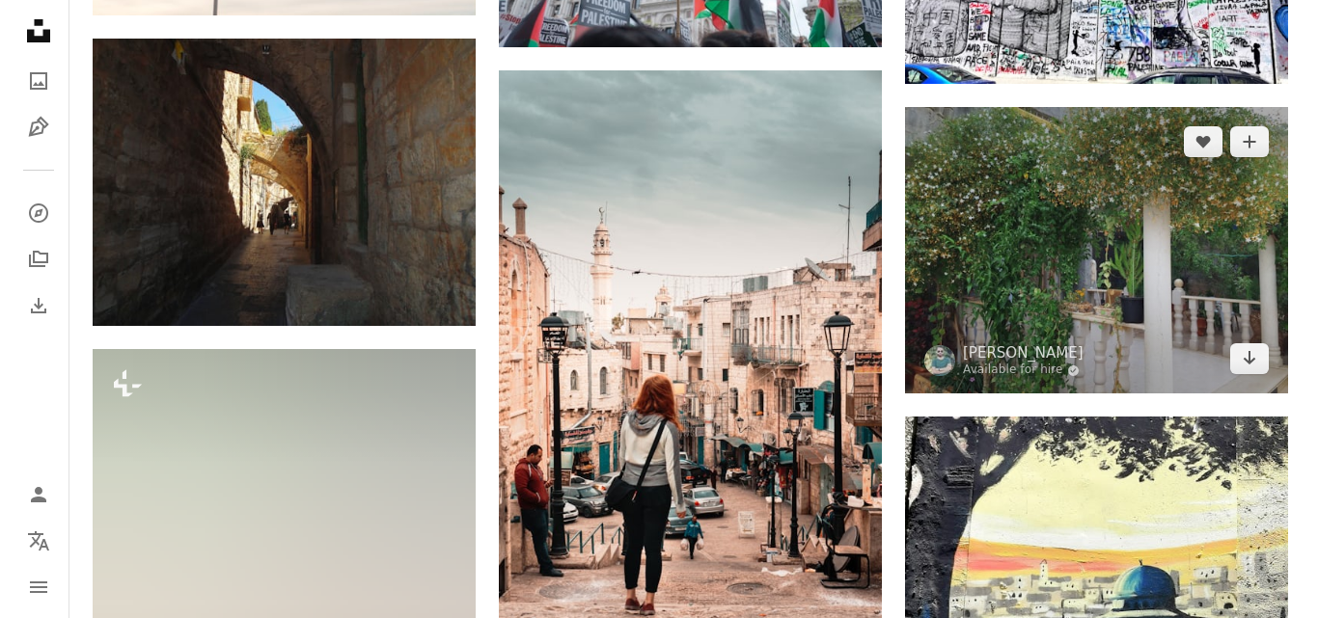
scroll to position [9261, 0]
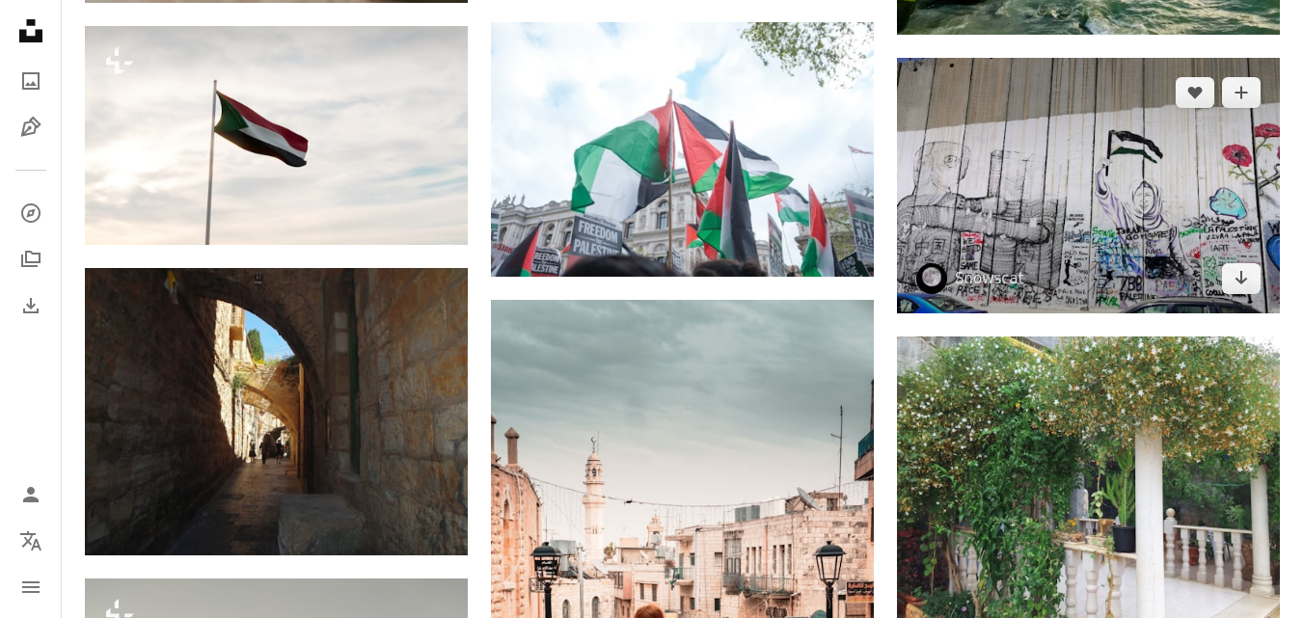
click at [1167, 180] on img at bounding box center [1088, 185] width 383 height 255
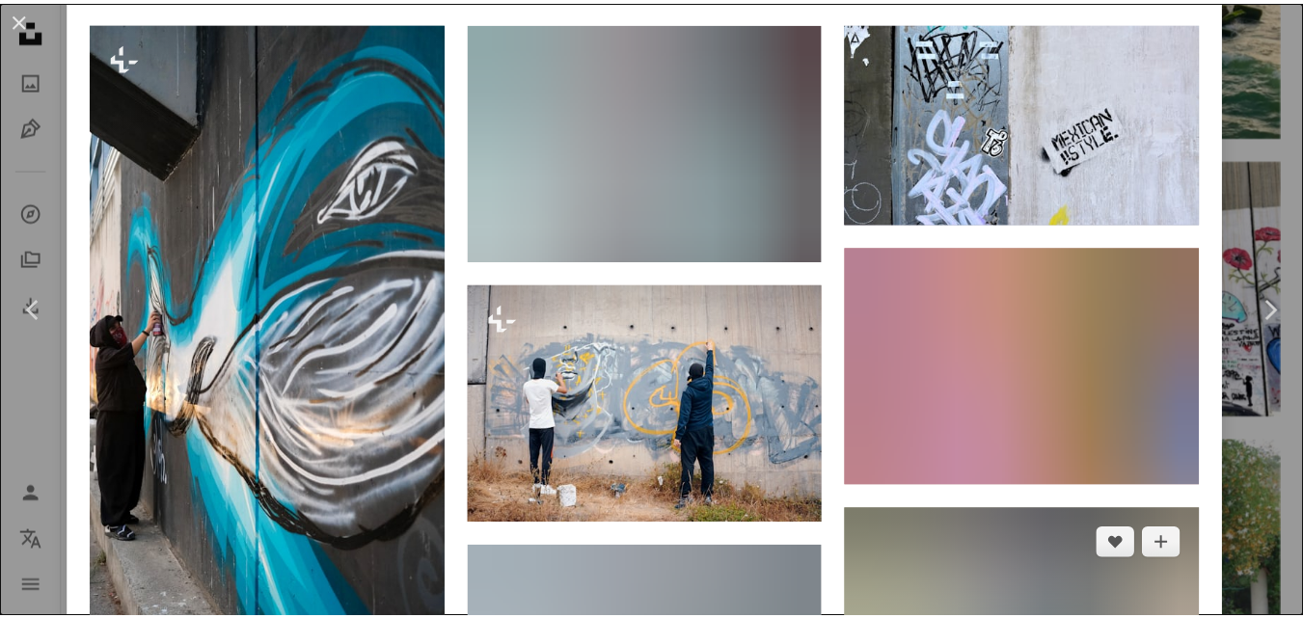
scroll to position [1929, 0]
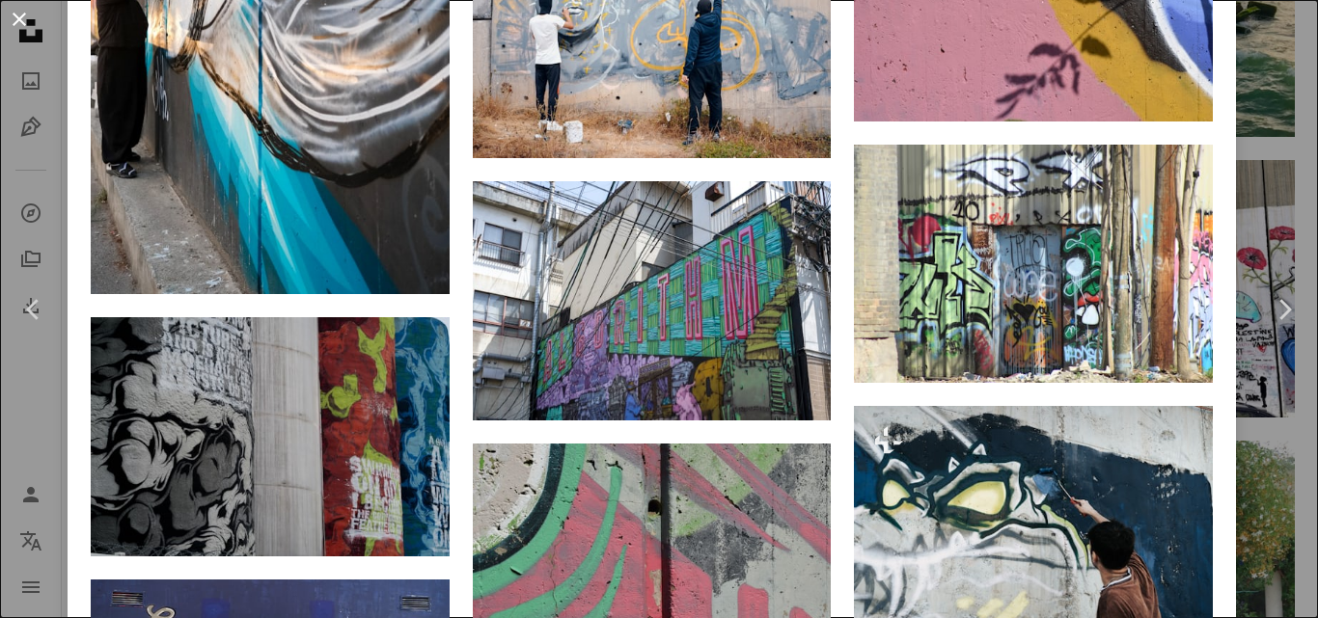
click at [16, 24] on button "An X shape" at bounding box center [19, 19] width 23 height 23
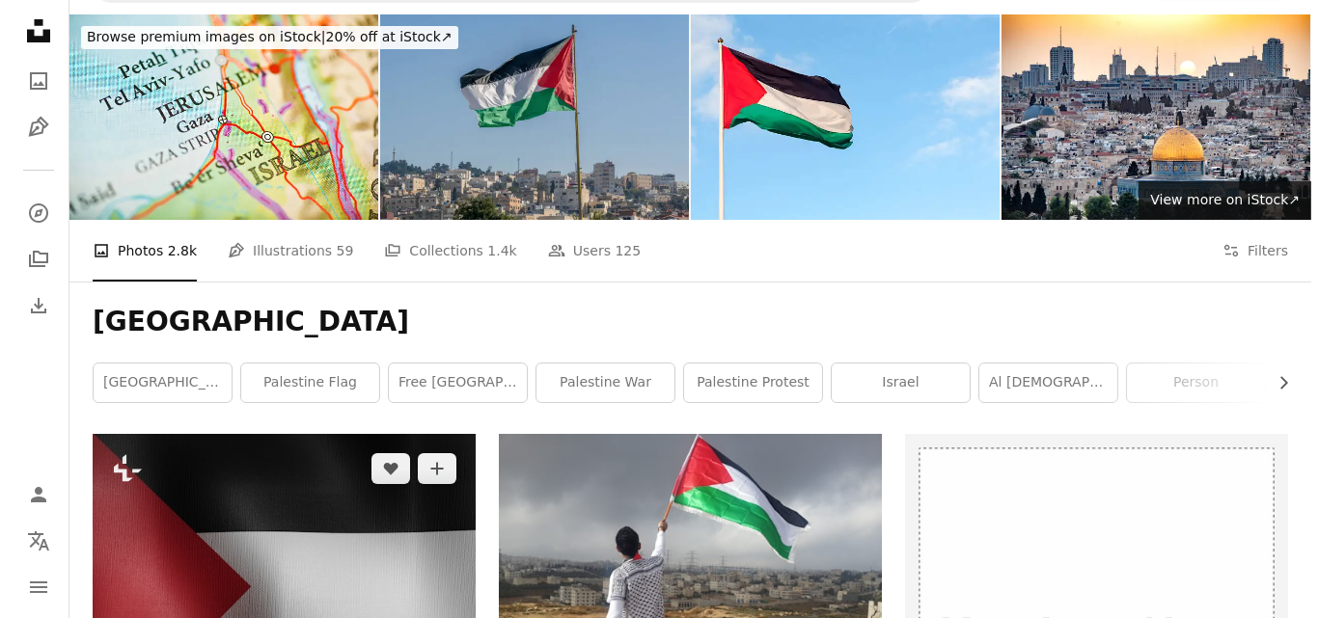
scroll to position [331, 0]
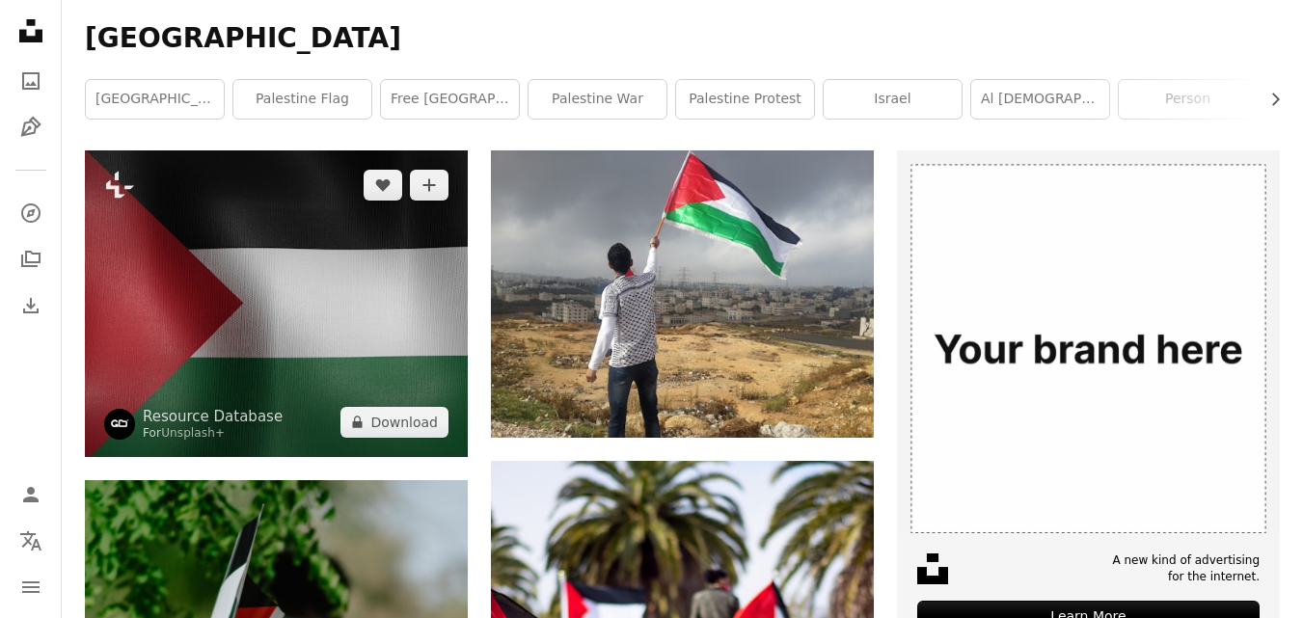
click at [286, 322] on img at bounding box center [276, 303] width 383 height 307
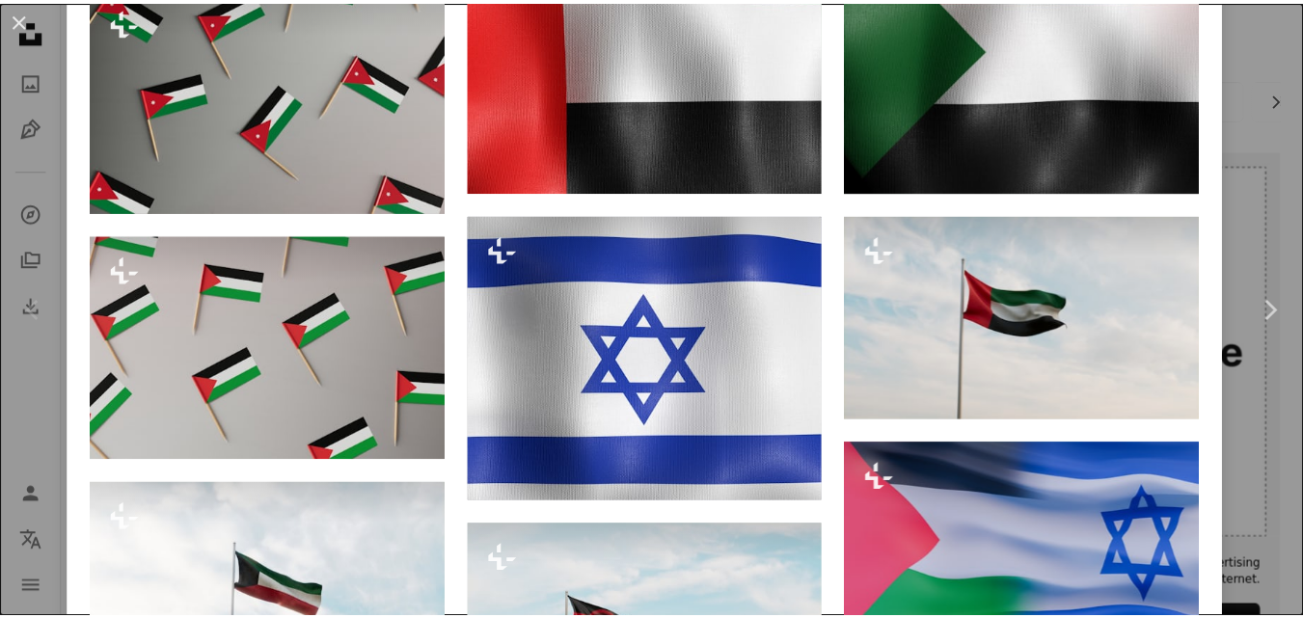
scroll to position [2315, 0]
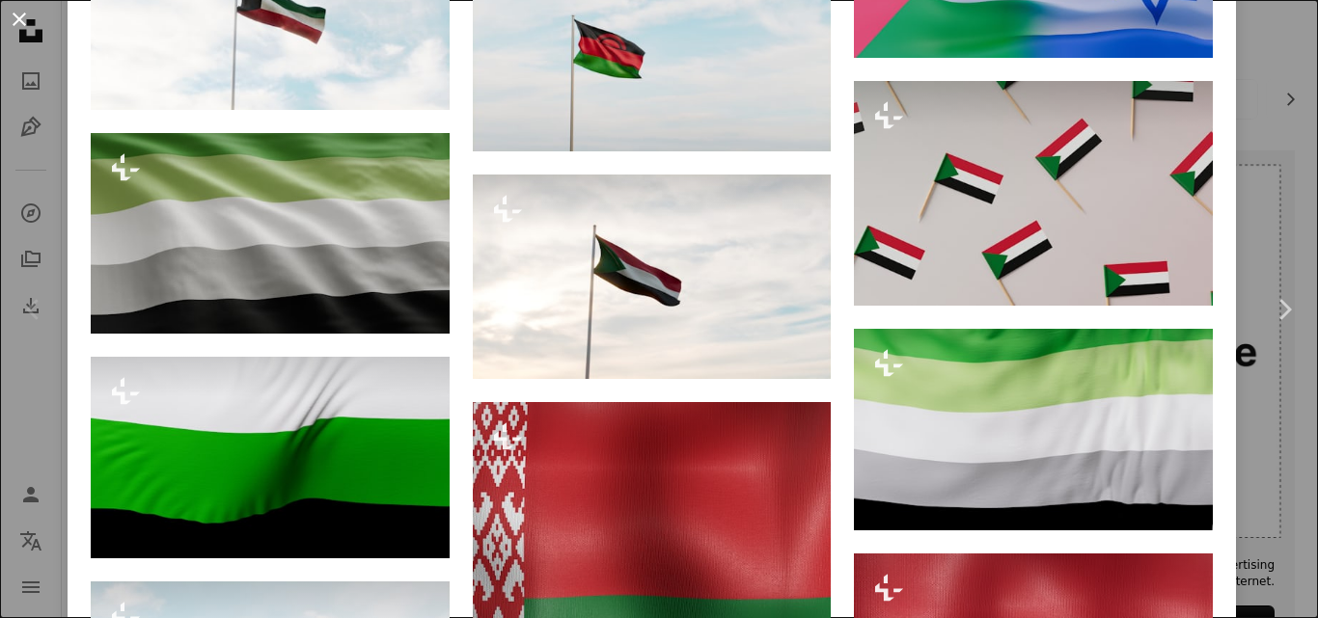
click at [19, 14] on button "An X shape" at bounding box center [19, 19] width 23 height 23
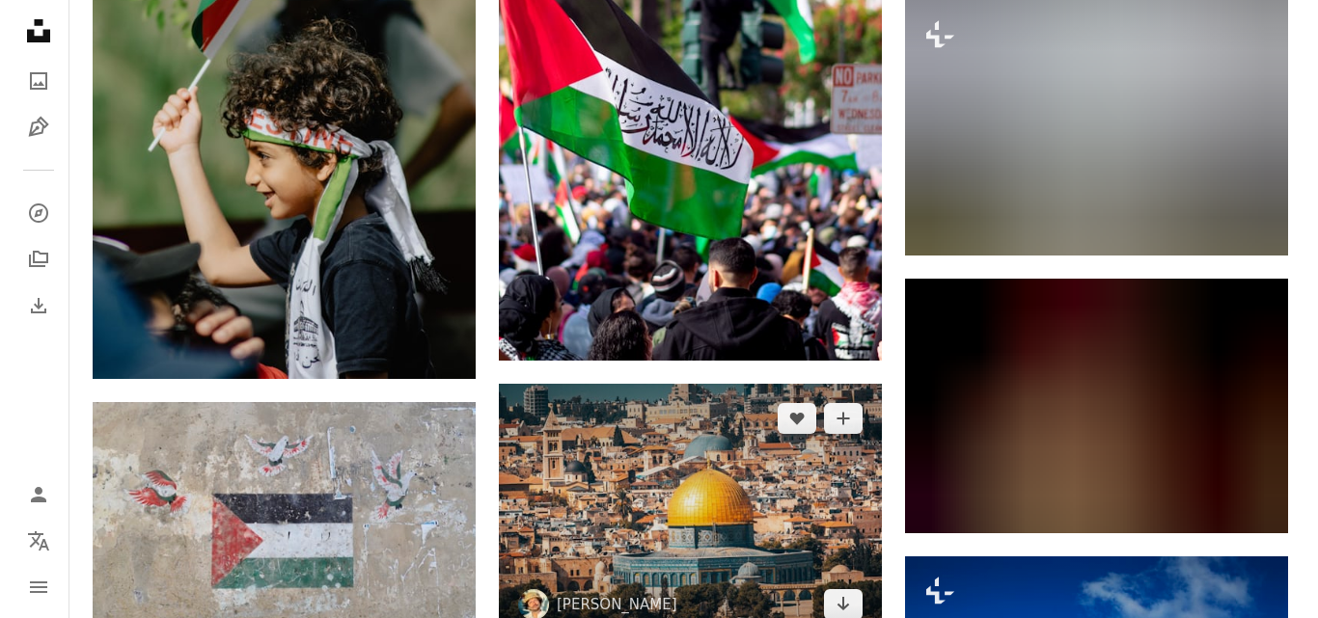
scroll to position [1296, 0]
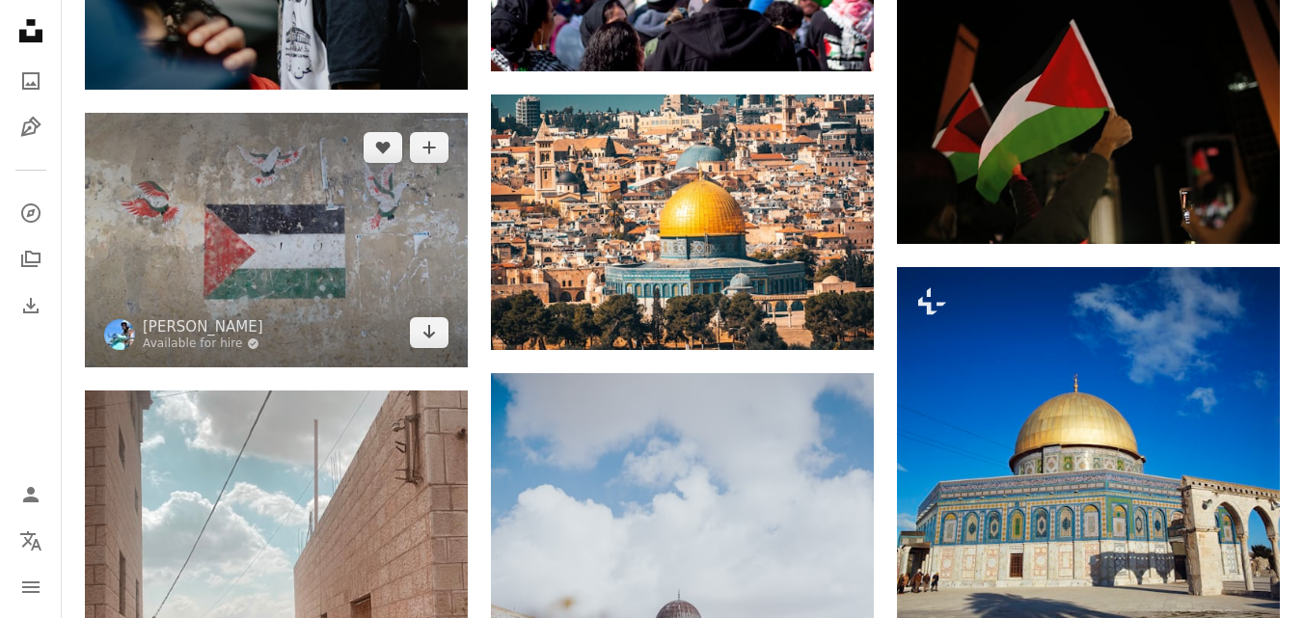
click at [331, 263] on img at bounding box center [276, 240] width 383 height 255
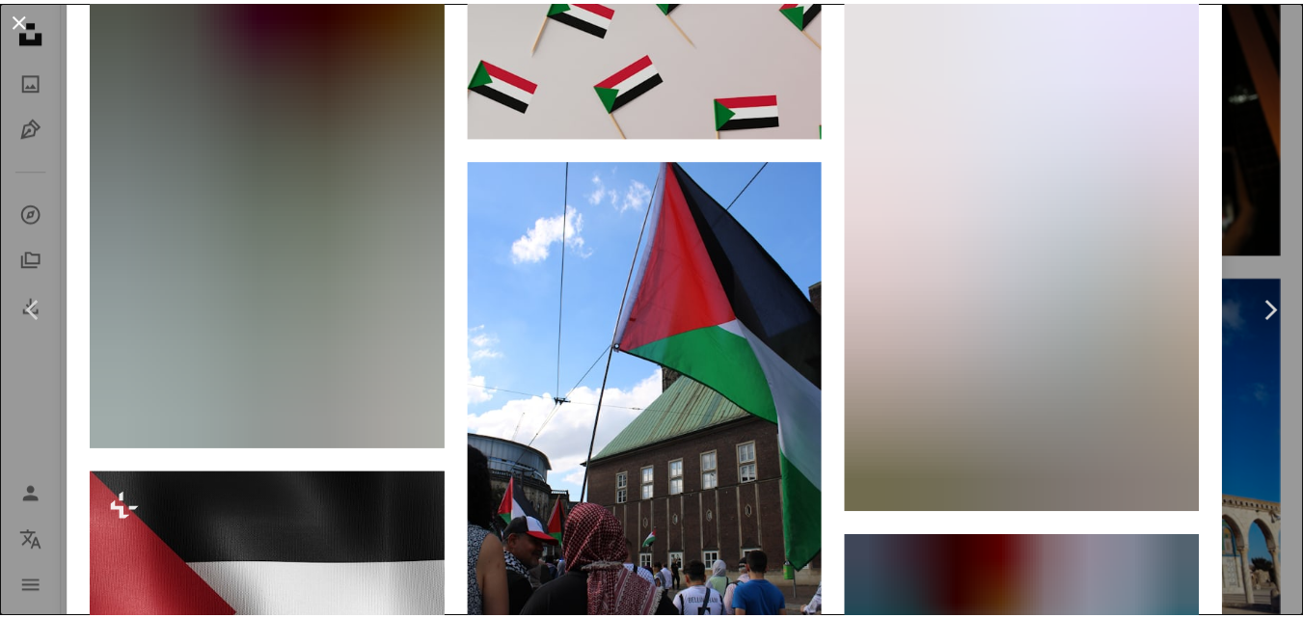
scroll to position [3711, 0]
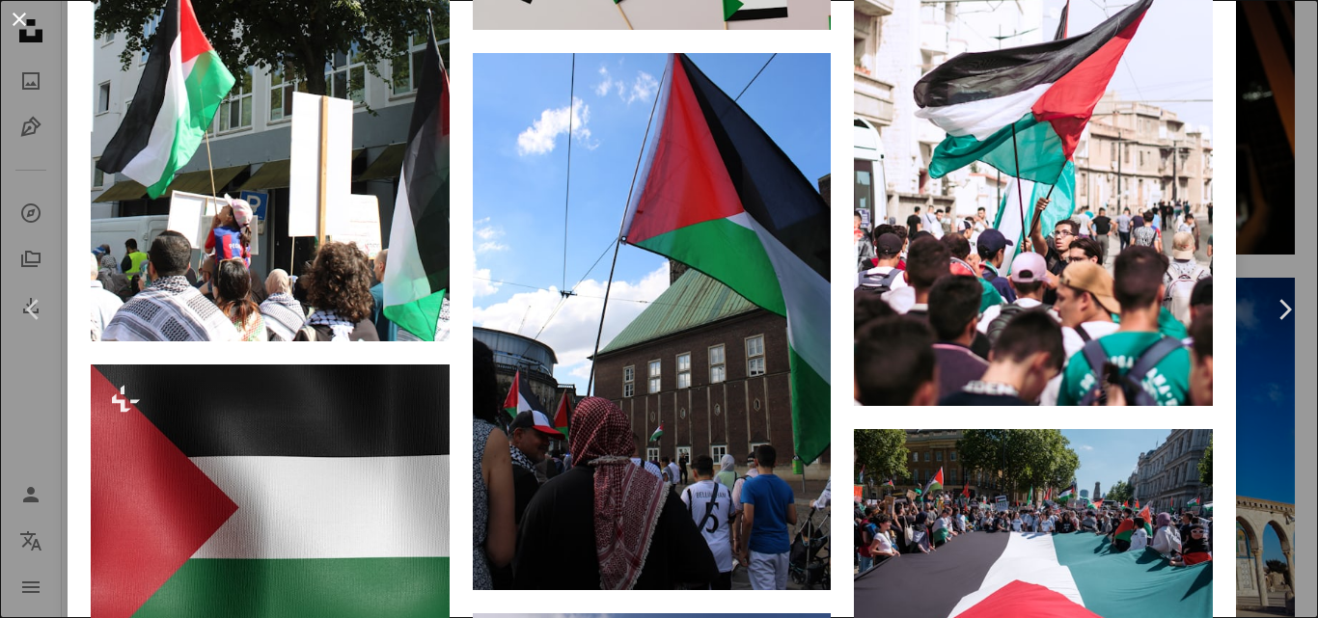
click at [21, 14] on button "An X shape" at bounding box center [19, 19] width 23 height 23
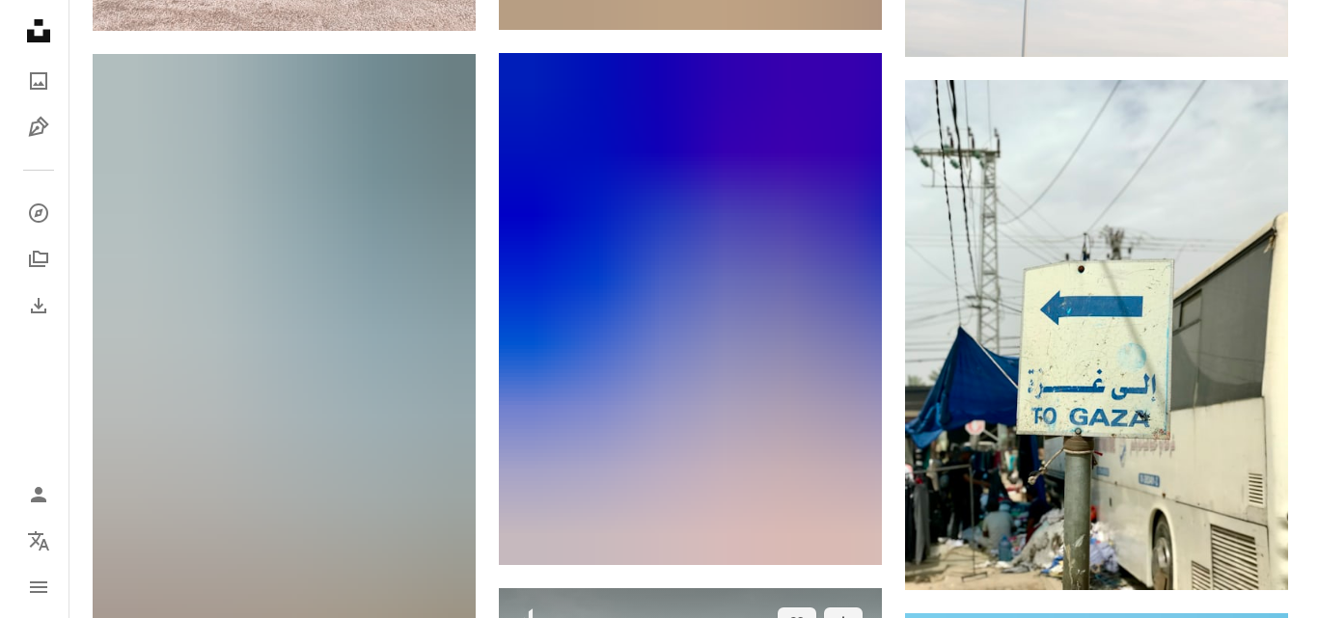
scroll to position [3804, 0]
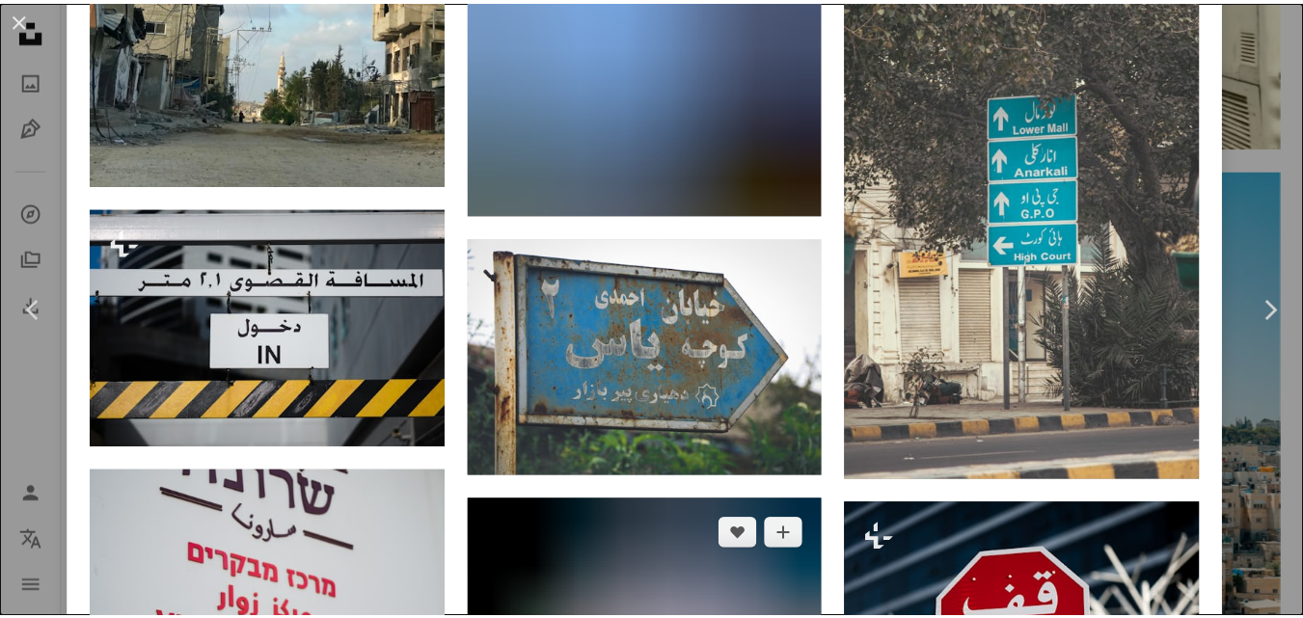
scroll to position [2026, 0]
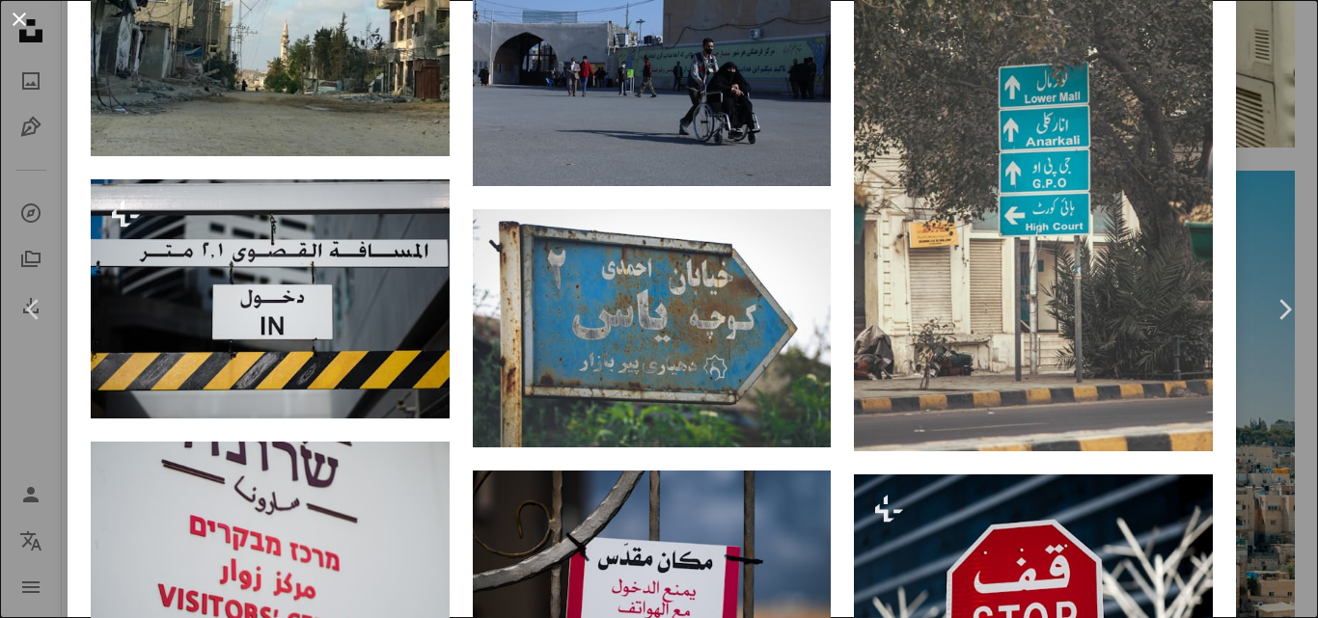
click at [14, 19] on button "An X shape" at bounding box center [19, 19] width 23 height 23
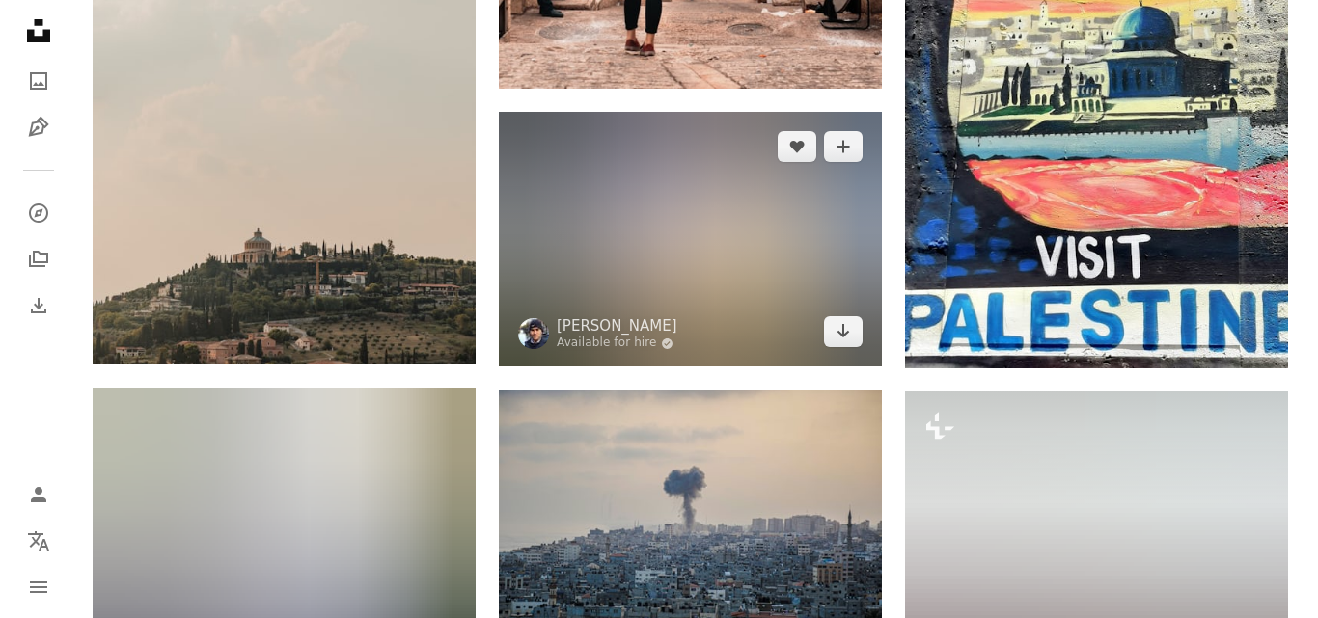
scroll to position [9881, 0]
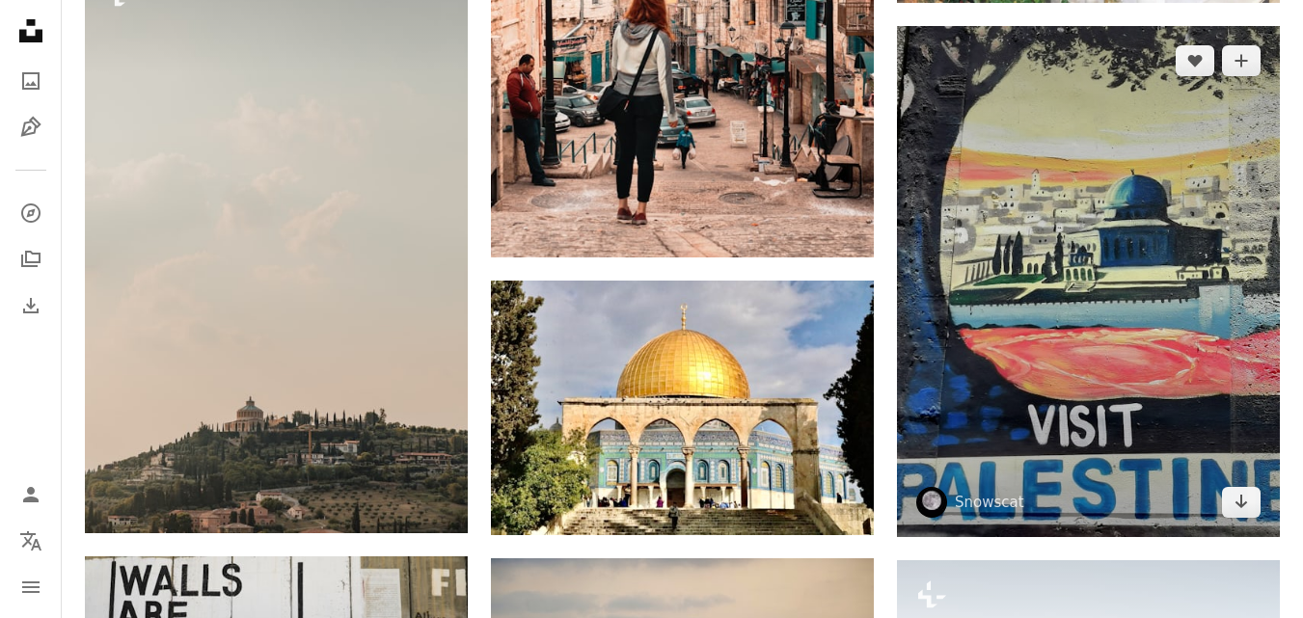
click at [997, 343] on img at bounding box center [1088, 281] width 383 height 511
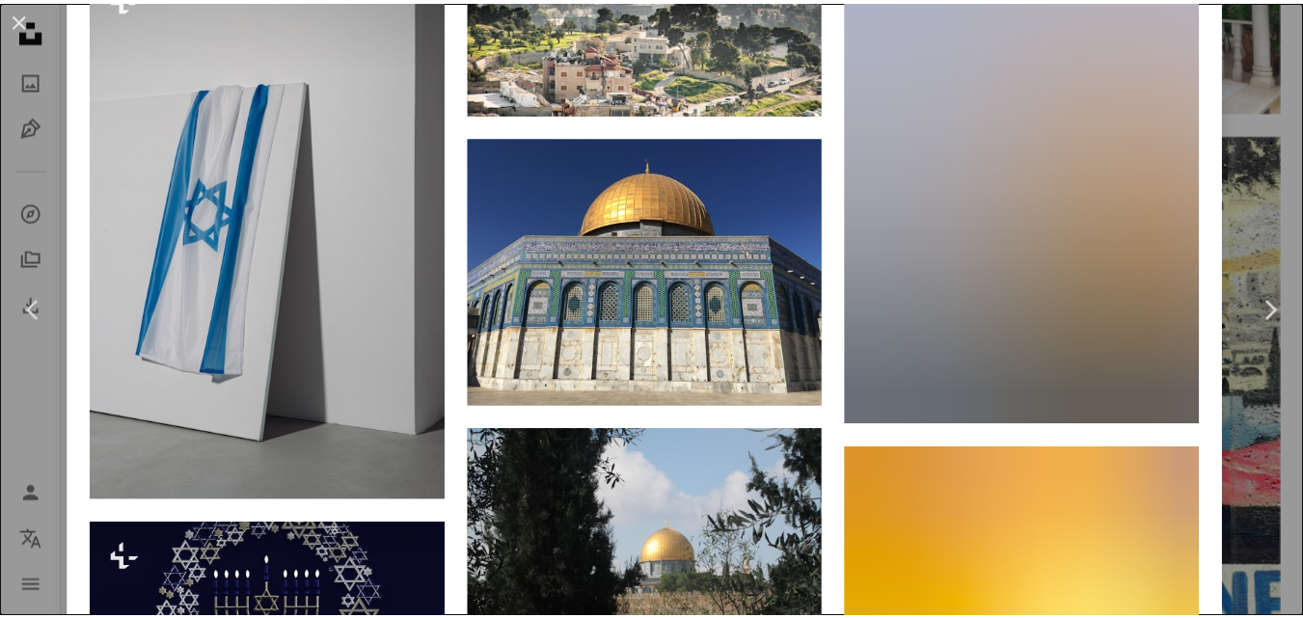
scroll to position [3473, 0]
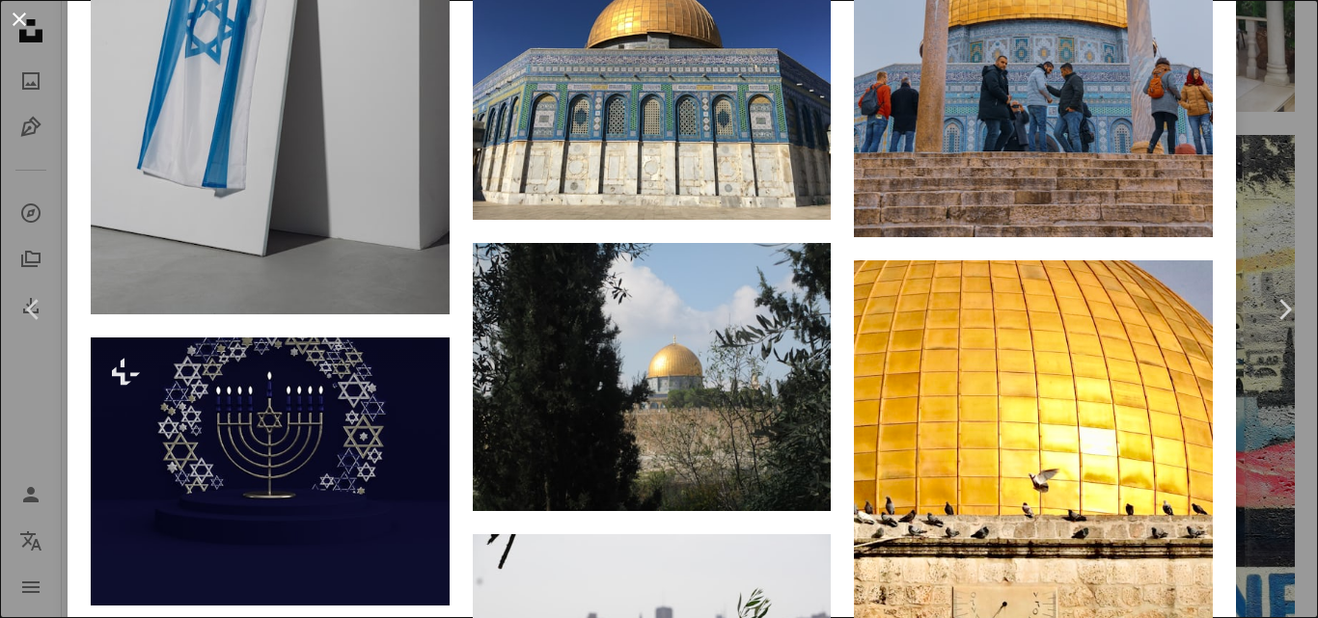
click at [27, 14] on button "An X shape" at bounding box center [19, 19] width 23 height 23
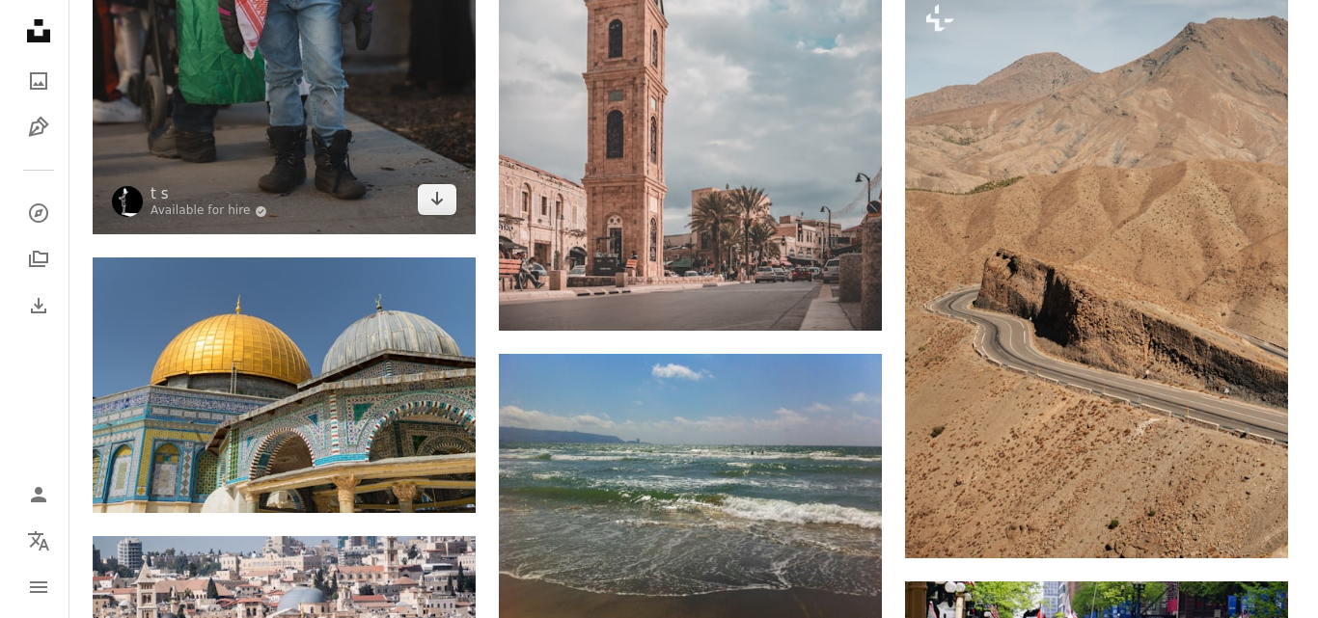
scroll to position [13837, 0]
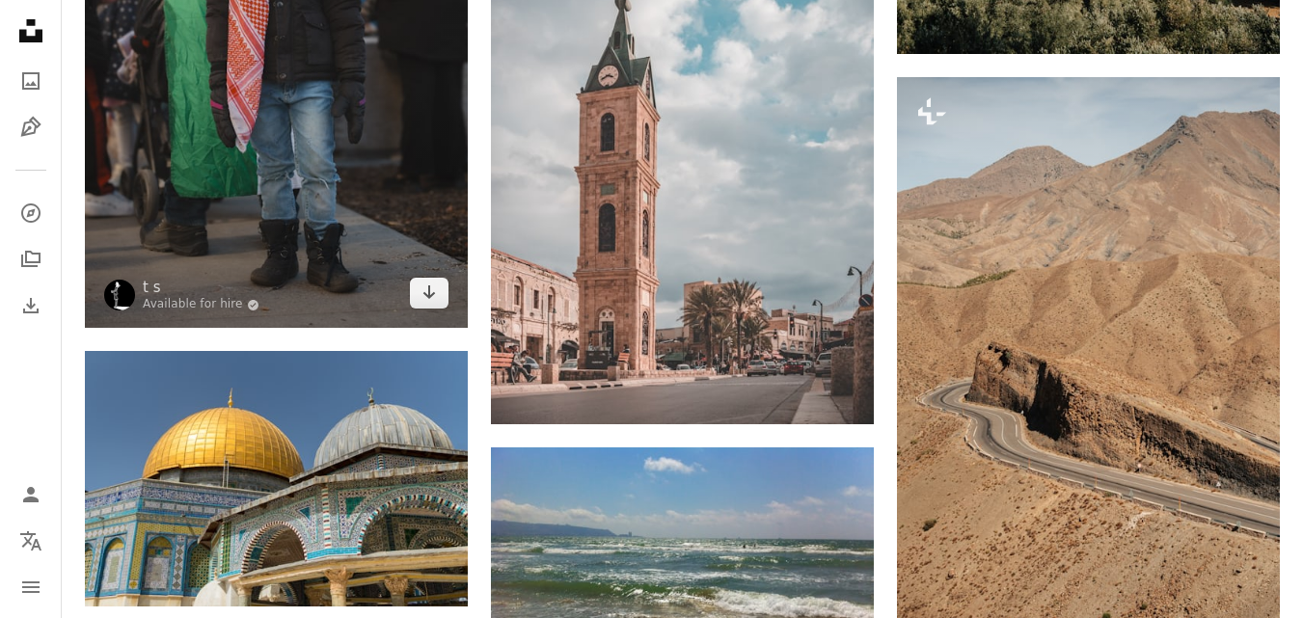
click at [372, 248] on img at bounding box center [276, 41] width 383 height 575
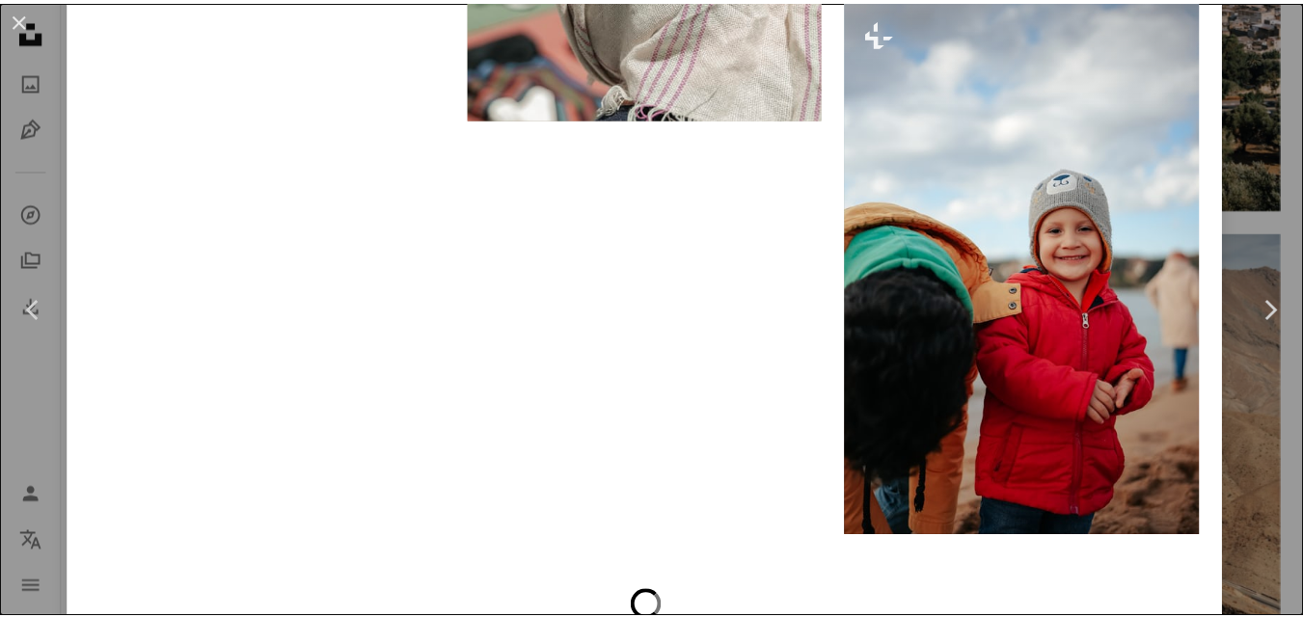
scroll to position [6470, 0]
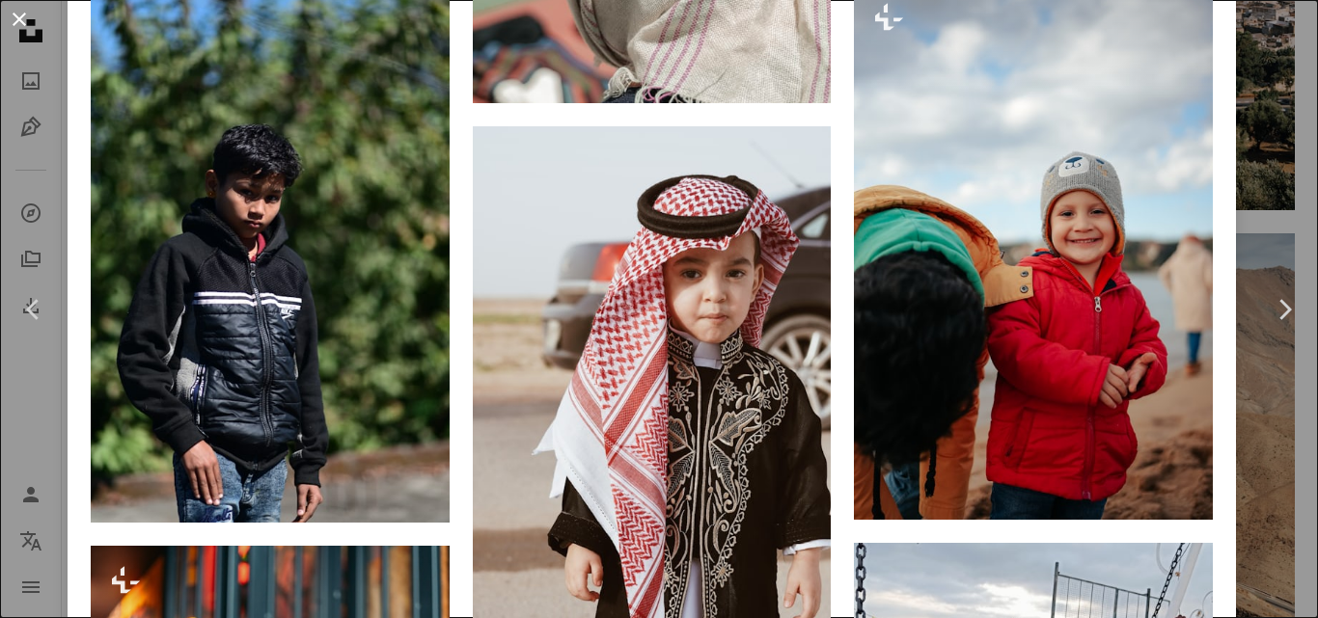
click at [24, 14] on button "An X shape" at bounding box center [19, 19] width 23 height 23
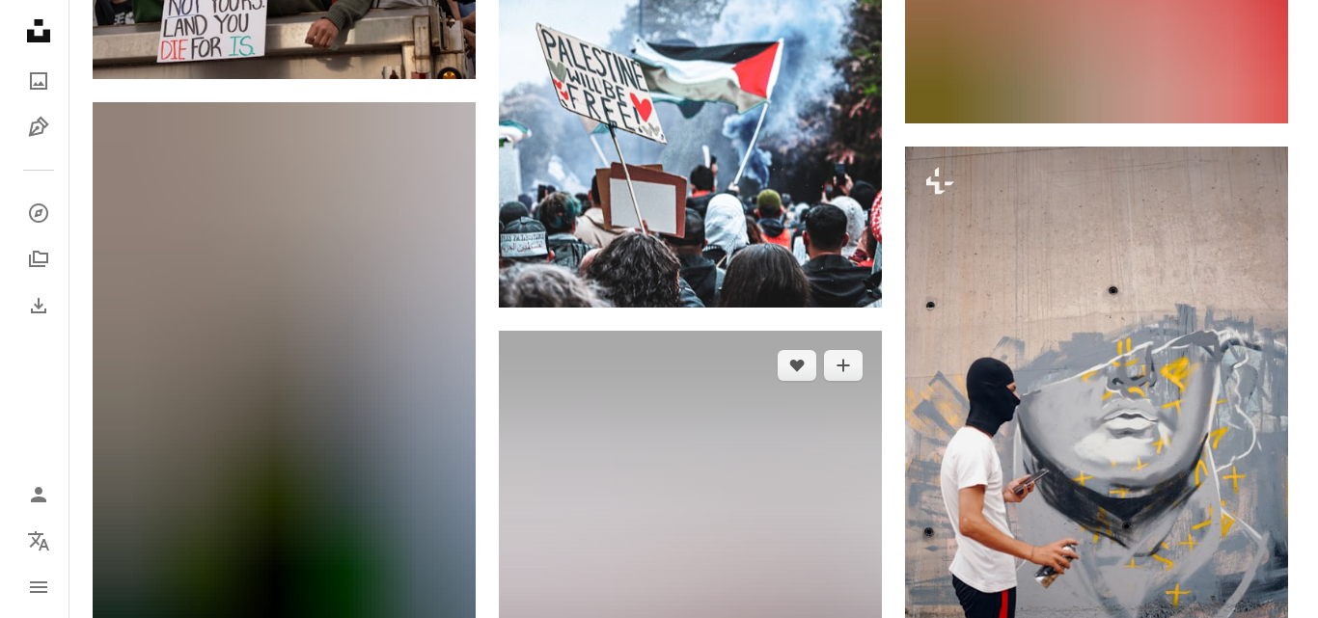
scroll to position [24545, 0]
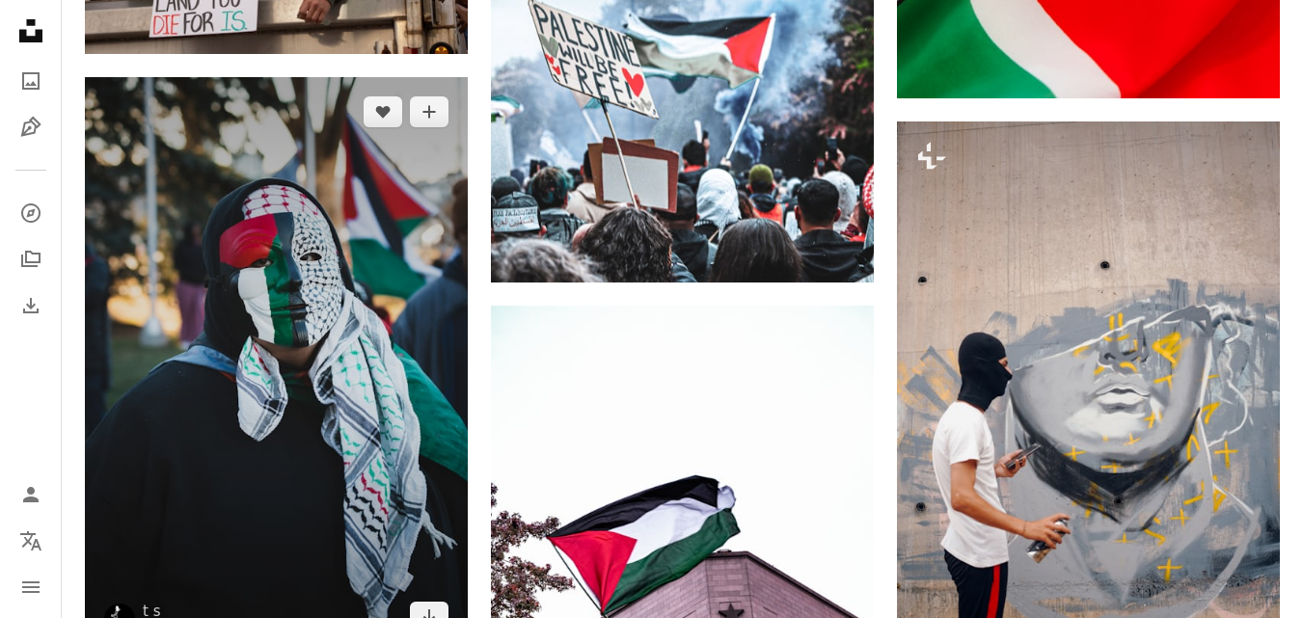
click at [373, 385] on img at bounding box center [276, 364] width 383 height 575
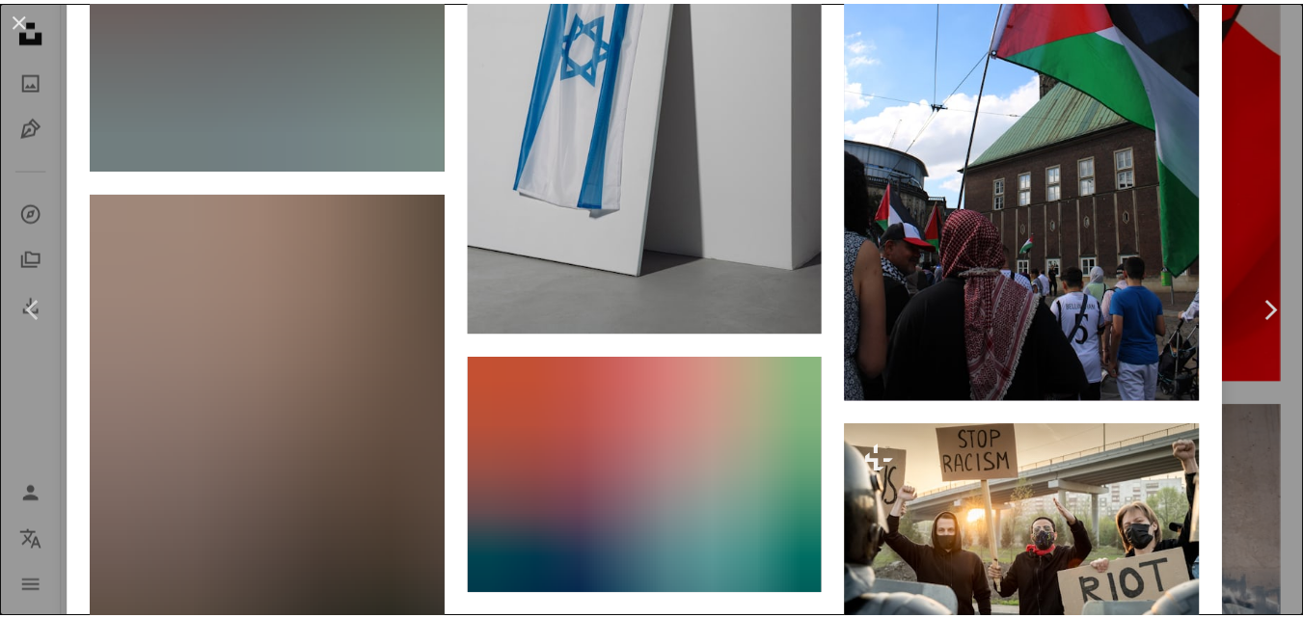
scroll to position [6078, 0]
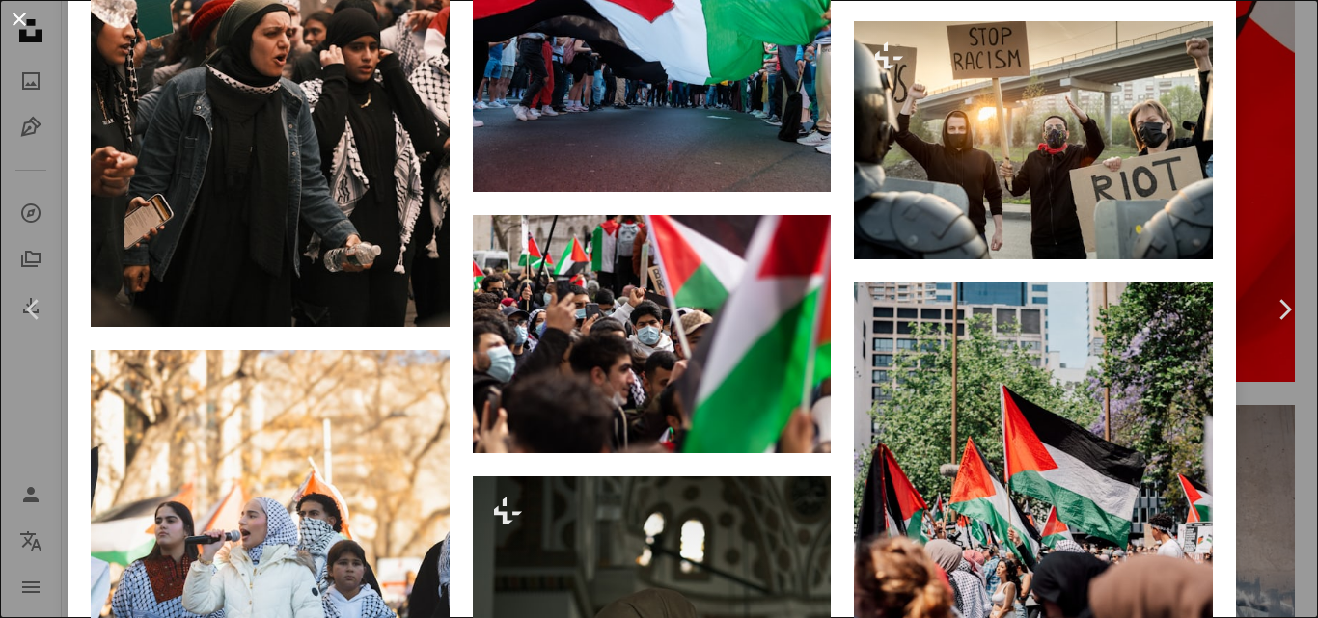
click at [17, 25] on button "An X shape" at bounding box center [19, 19] width 23 height 23
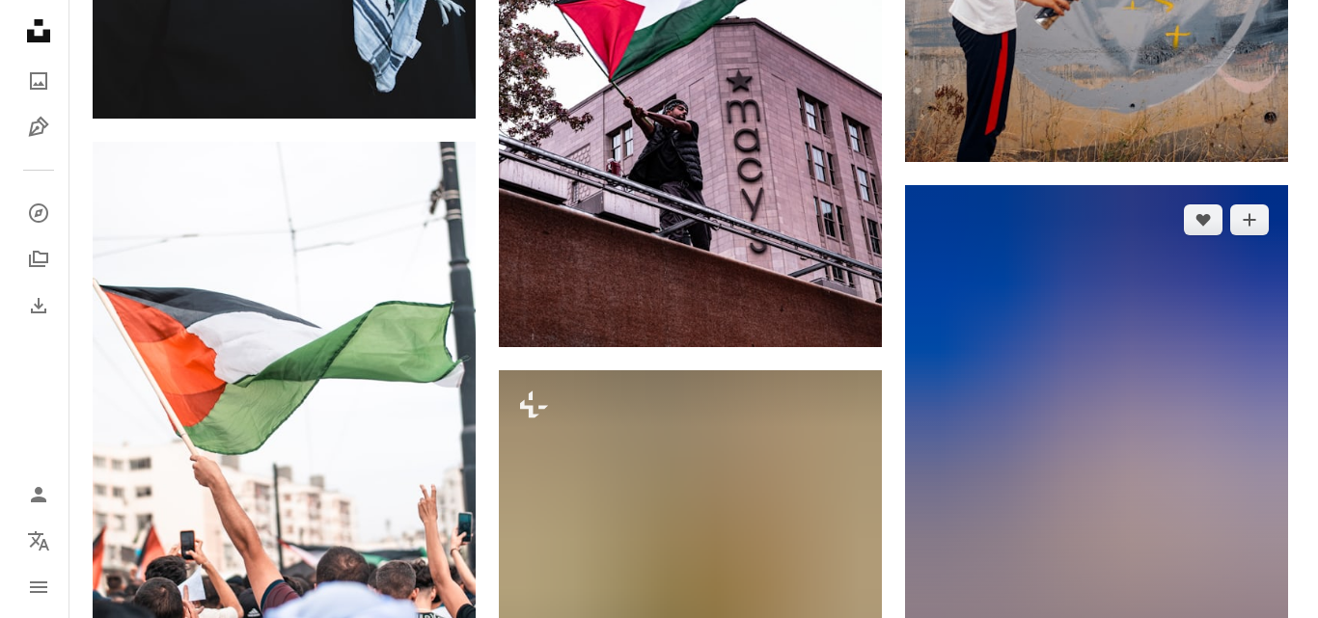
scroll to position [24931, 0]
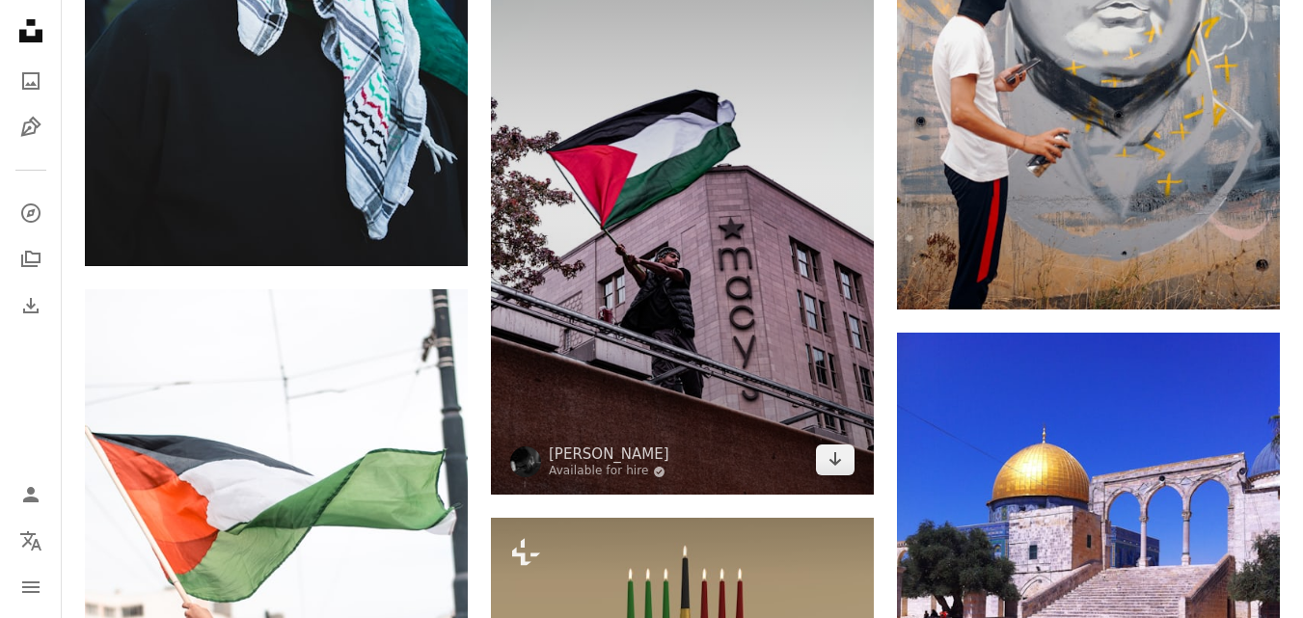
click at [729, 276] on img at bounding box center [682, 207] width 383 height 575
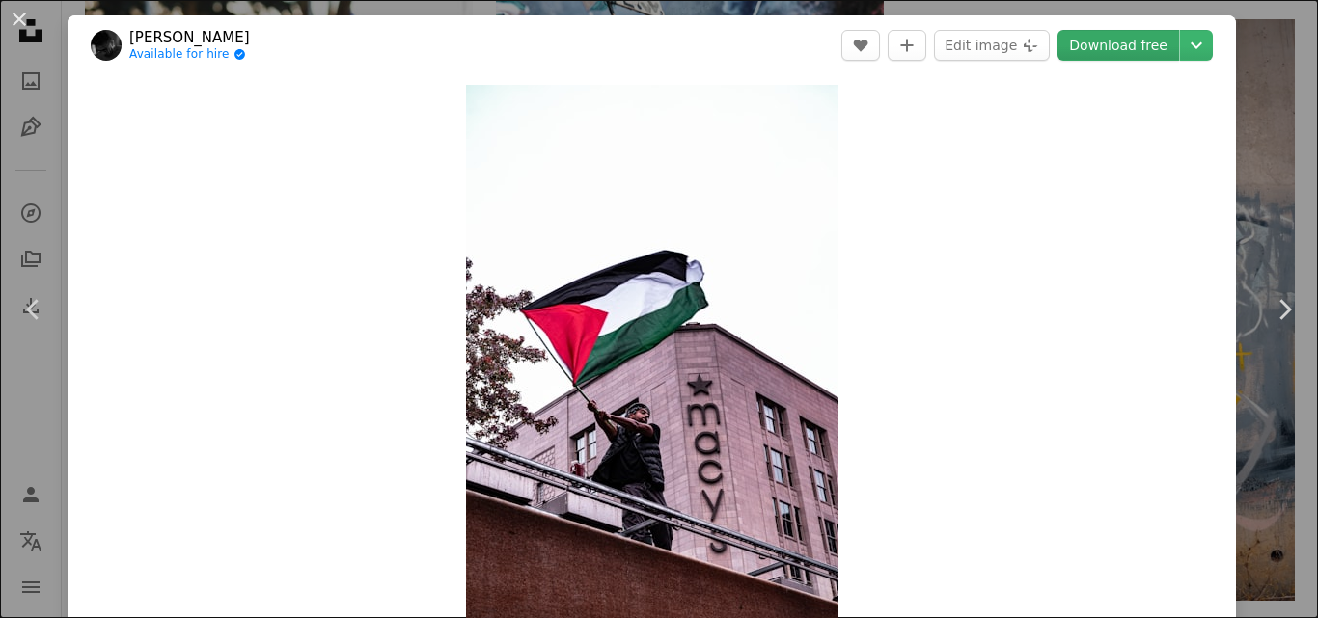
click at [1138, 45] on link "Download free" at bounding box center [1118, 45] width 122 height 31
